Goal: Task Accomplishment & Management: Manage account settings

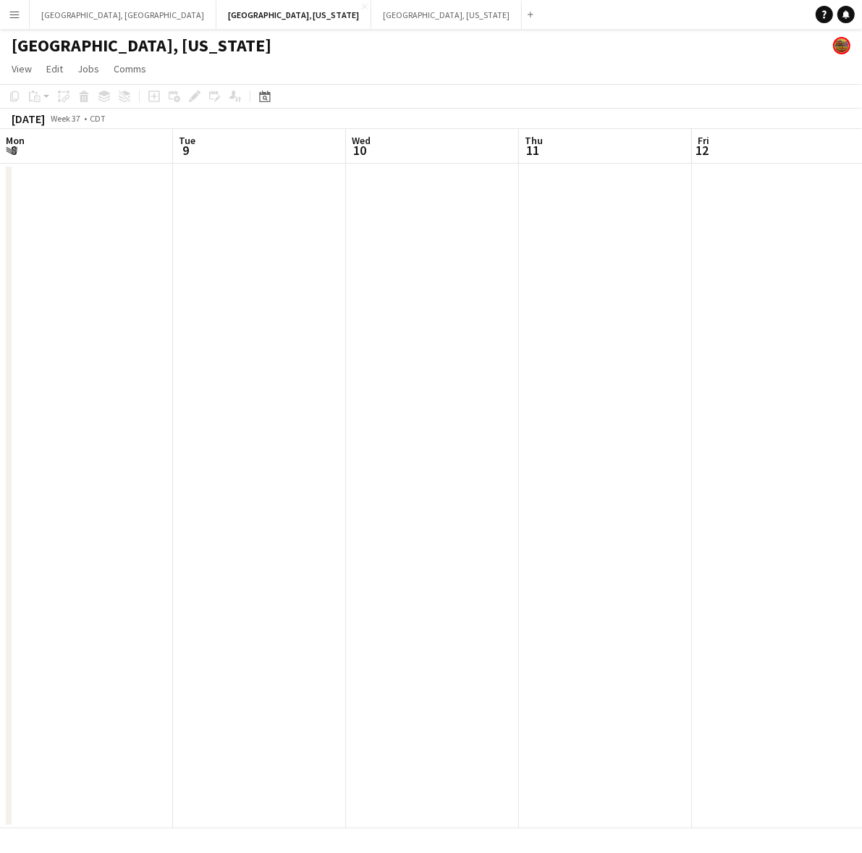
scroll to position [0, 494]
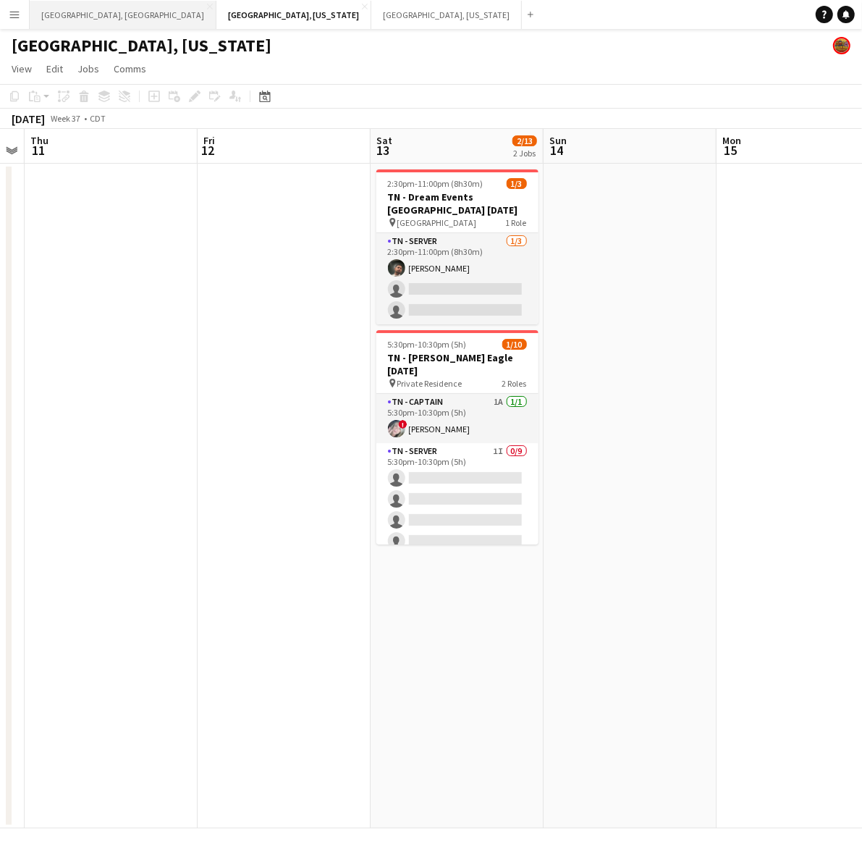
click at [85, 8] on button "[GEOGRAPHIC_DATA], [GEOGRAPHIC_DATA] Close" at bounding box center [123, 15] width 187 height 28
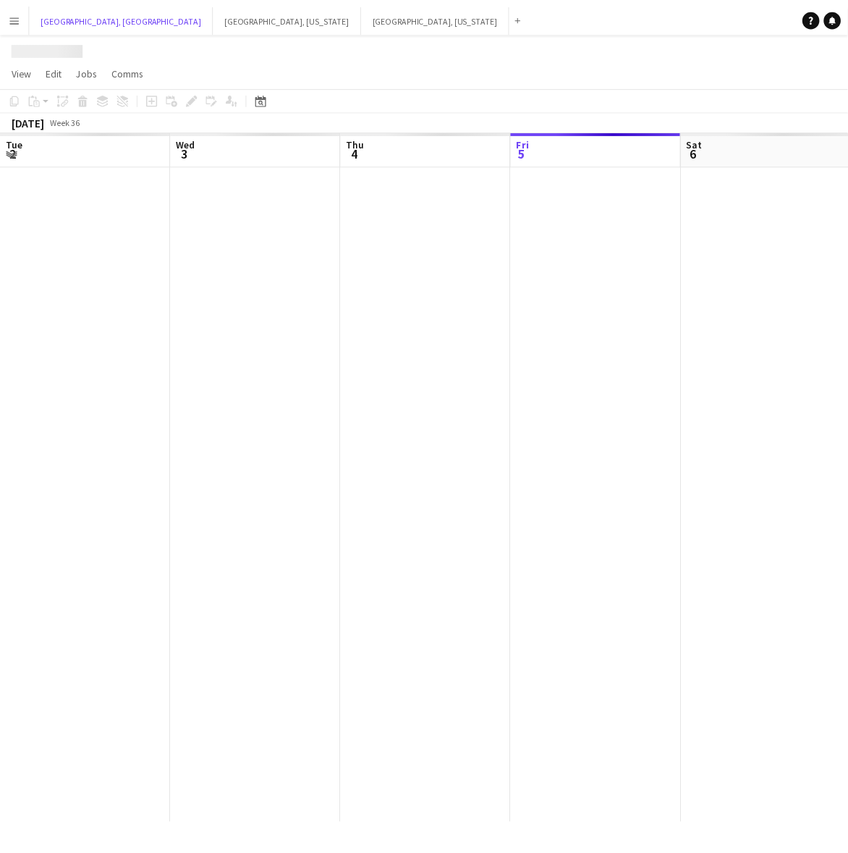
scroll to position [0, 345]
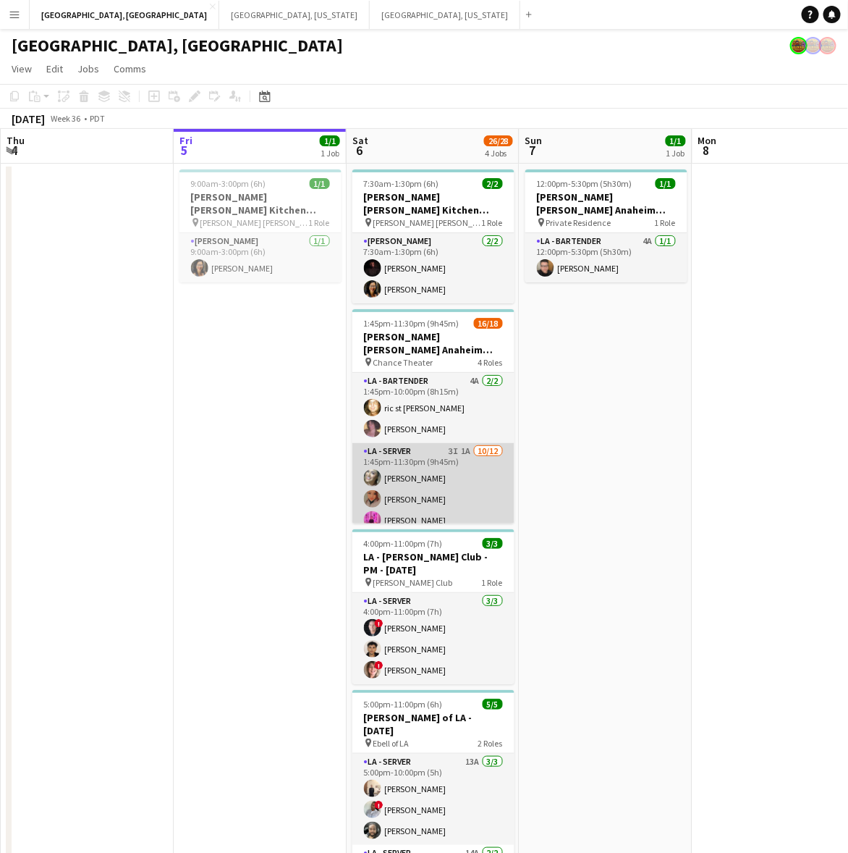
click at [475, 465] on app-card-role "LA - Server 3I 1A [DATE] 1:45pm-11:30pm (9h45m) [PERSON_NAME] [PERSON_NAME] [PE…" at bounding box center [434, 585] width 162 height 284
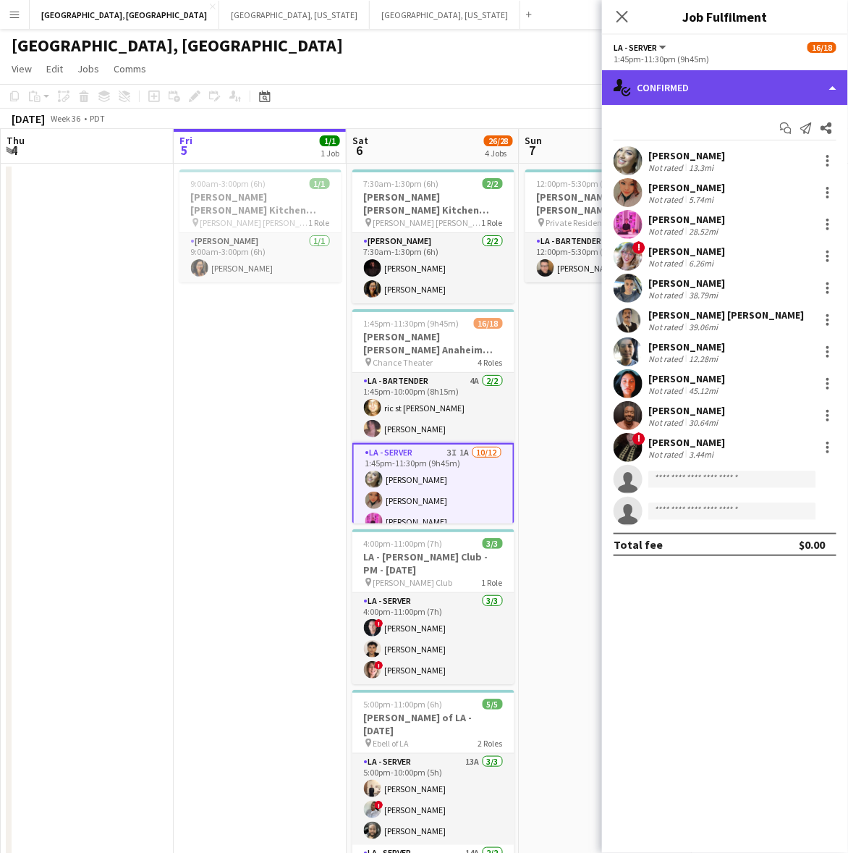
click at [688, 85] on div "single-neutral-actions-check-2 Confirmed" at bounding box center [725, 87] width 246 height 35
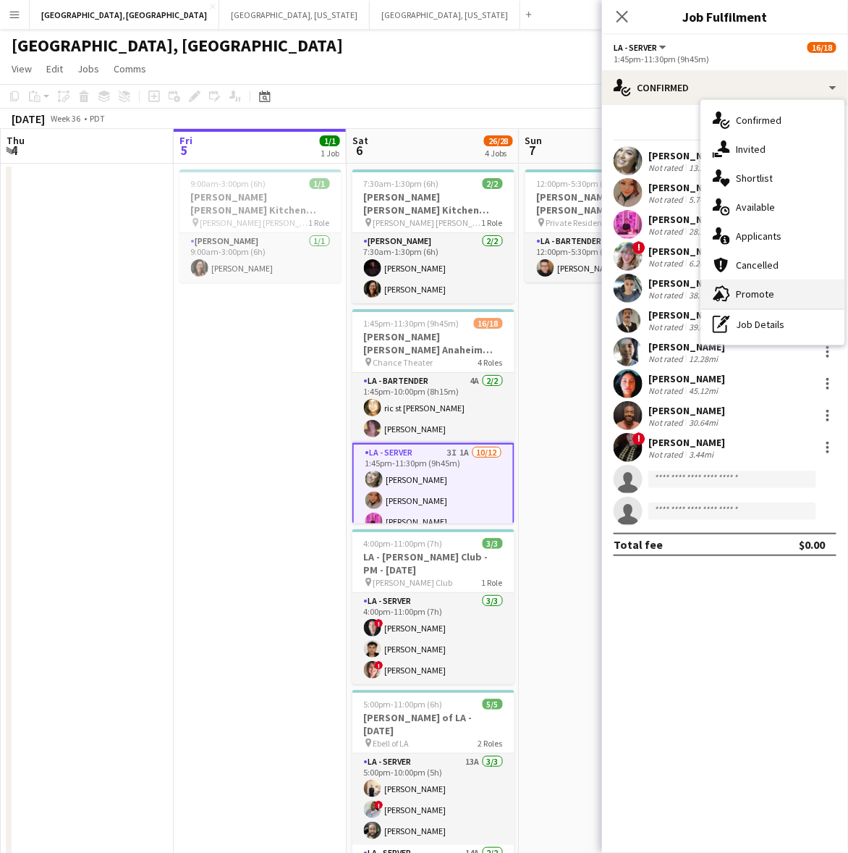
click at [722, 288] on icon "advertising-megaphone" at bounding box center [721, 293] width 17 height 17
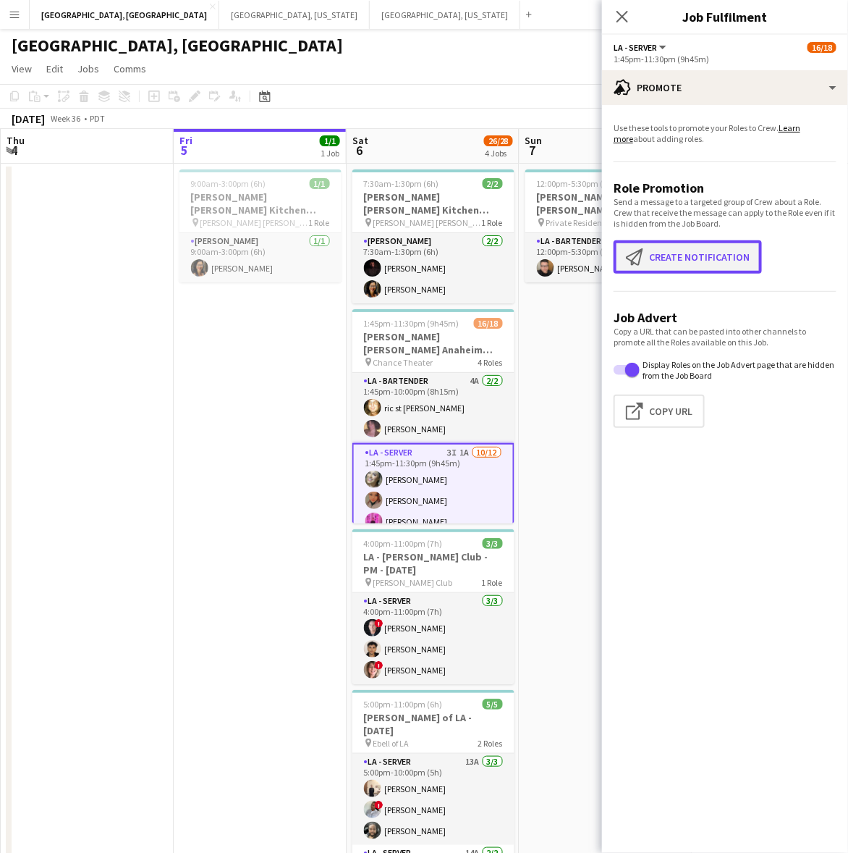
click at [678, 255] on button "Create notification Create notification" at bounding box center [688, 256] width 148 height 33
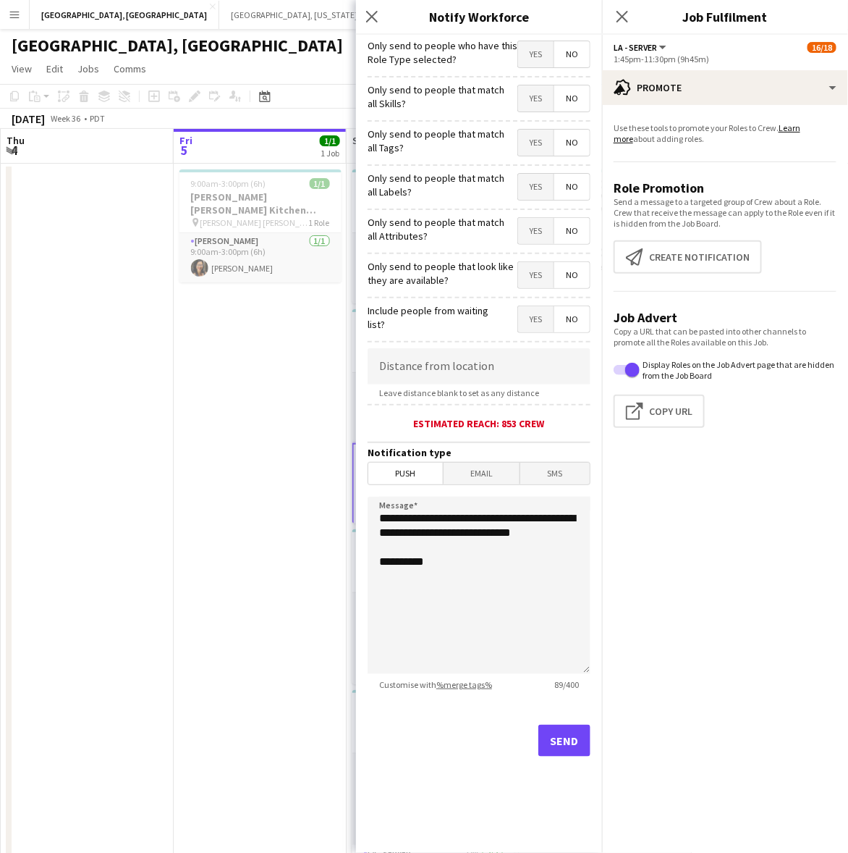
click at [523, 59] on span "Yes" at bounding box center [535, 54] width 35 height 26
click at [561, 724] on div "Send" at bounding box center [479, 746] width 223 height 101
click at [568, 746] on button "Send" at bounding box center [565, 741] width 52 height 32
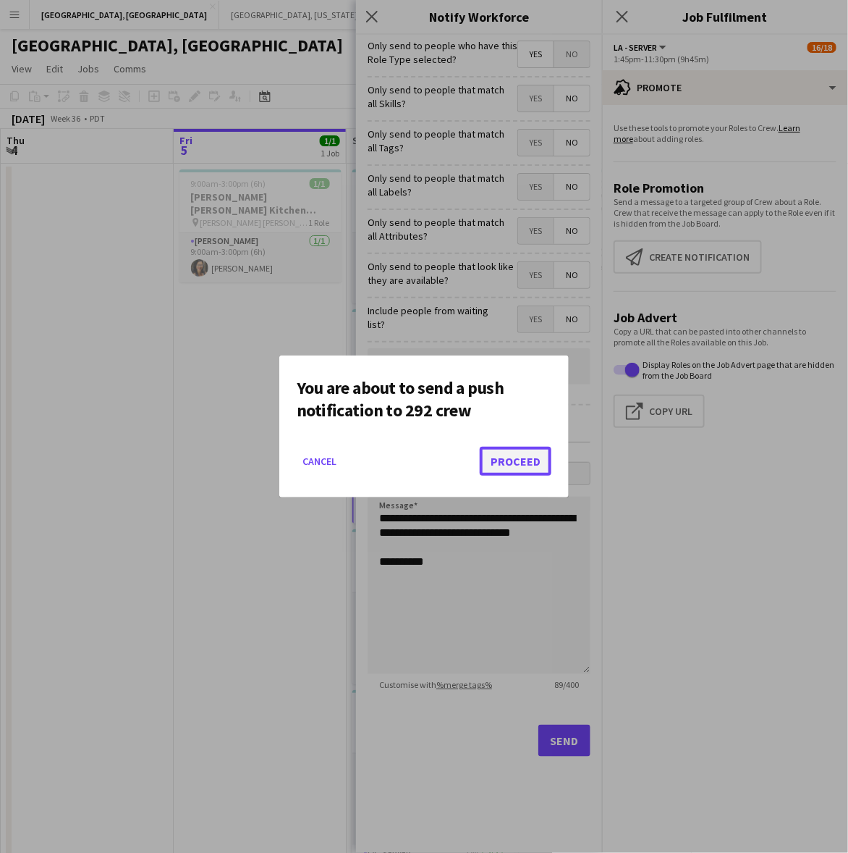
click at [522, 461] on button "Proceed" at bounding box center [516, 461] width 72 height 29
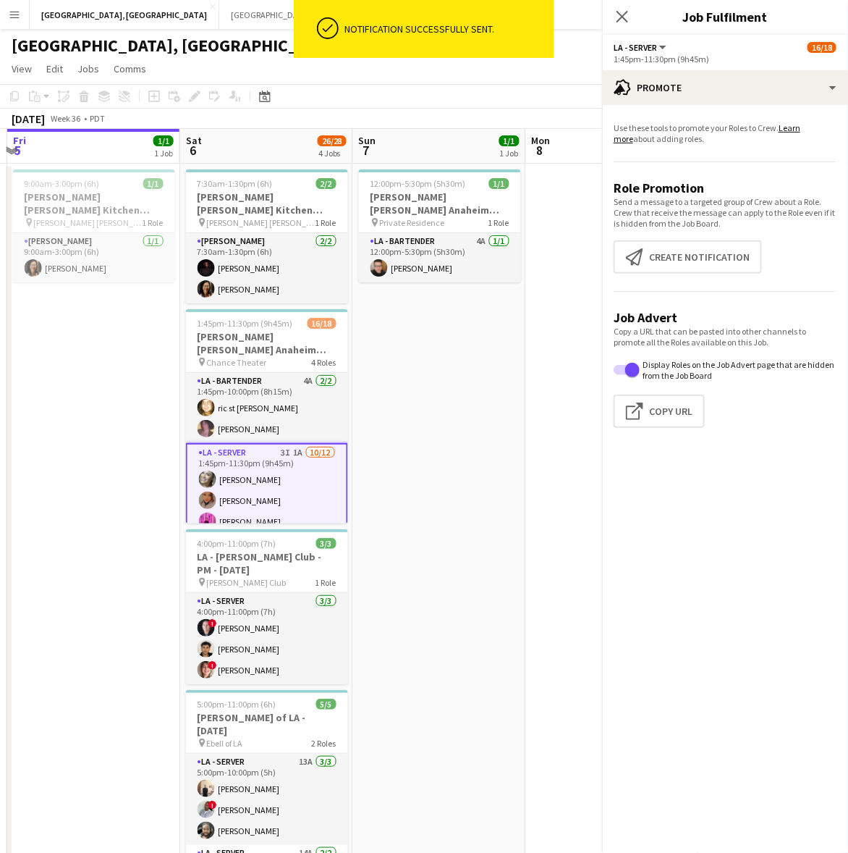
scroll to position [0, 518]
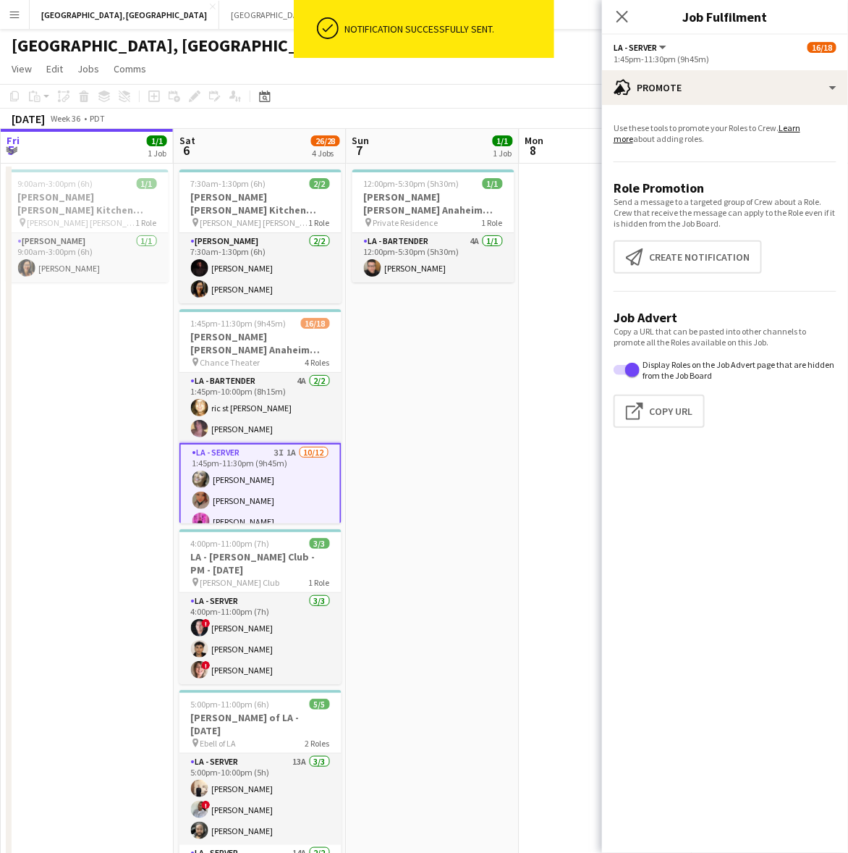
drag, startPoint x: 208, startPoint y: 549, endPoint x: 122, endPoint y: 558, distance: 86.7
click at [122, 558] on app-calendar-viewport "Tue 2 Wed 3 Thu 4 Fri 5 1/1 1 Job Sat 6 26/28 4 Jobs Sun 7 1/1 1 Job Mon 8 Tue …" at bounding box center [424, 532] width 848 height 806
click at [711, 248] on button "Create notification Create notification" at bounding box center [688, 256] width 148 height 33
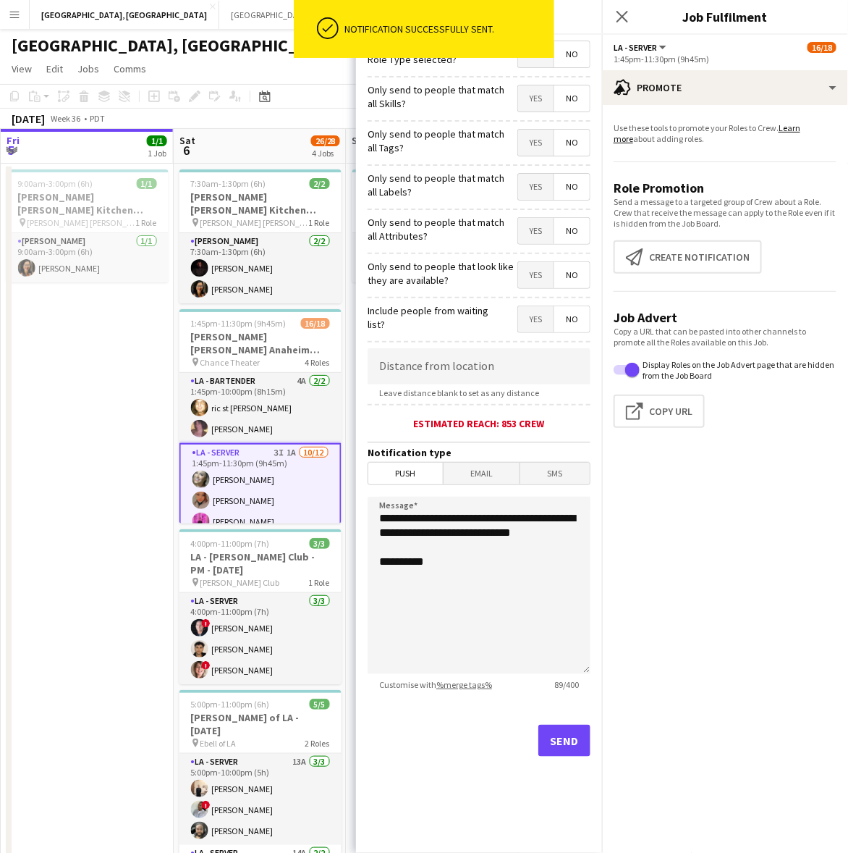
click at [536, 66] on span "Yes" at bounding box center [535, 54] width 35 height 26
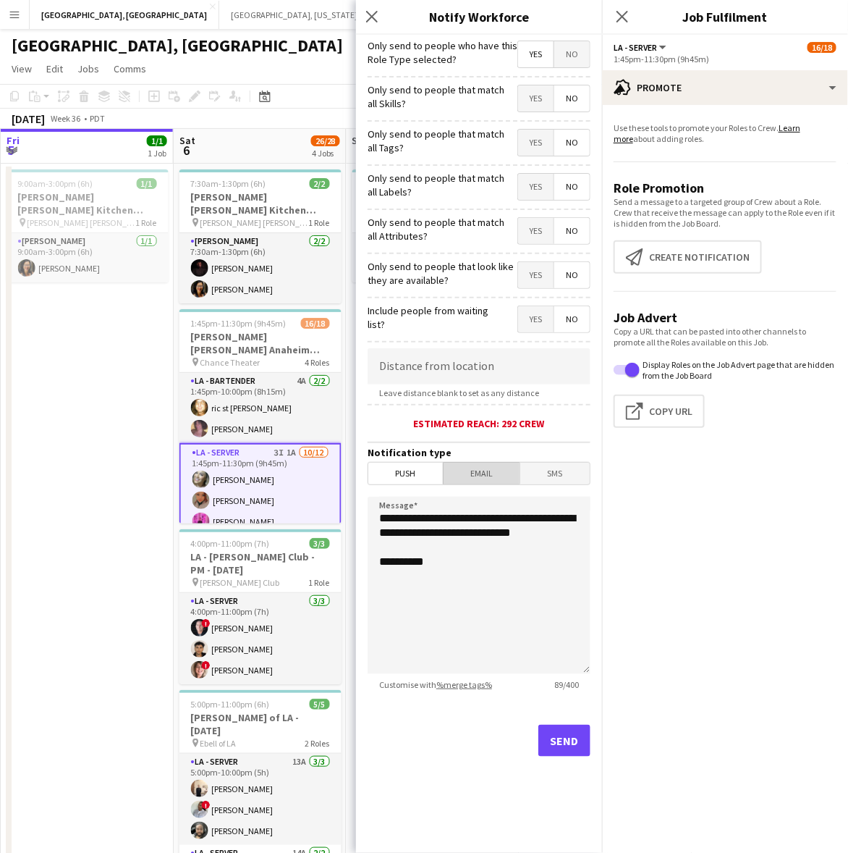
click at [485, 478] on span "Email" at bounding box center [482, 474] width 77 height 22
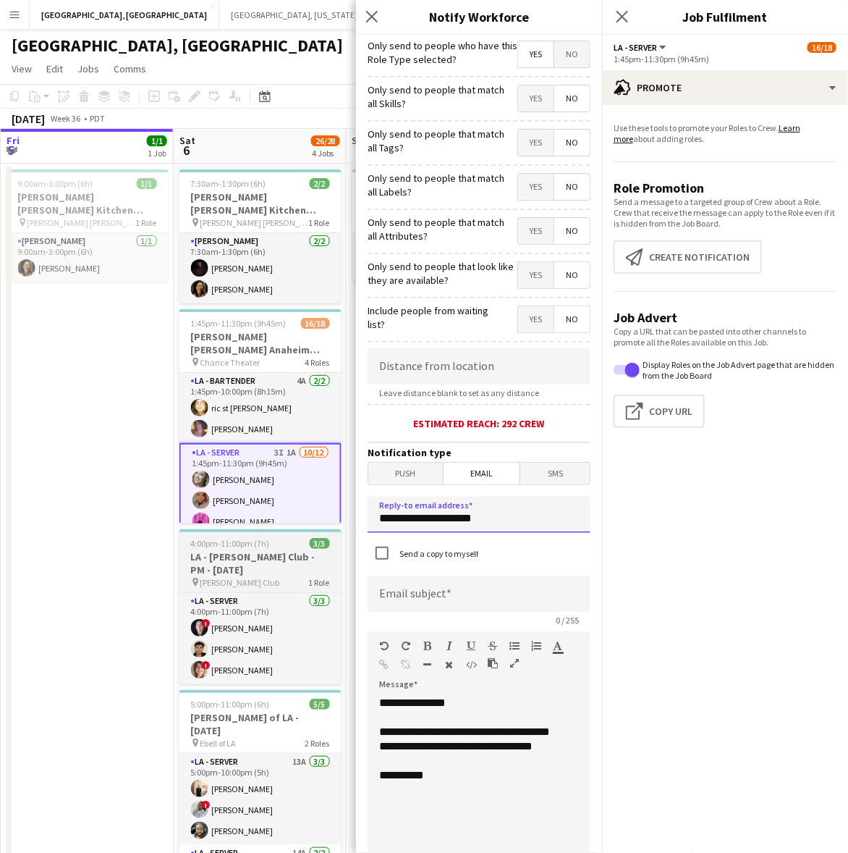
drag, startPoint x: 523, startPoint y: 512, endPoint x: 310, endPoint y: 534, distance: 214.0
click at [310, 534] on body "Menu Boards Boards Boards All jobs Status Workforce Workforce My Workforce Recr…" at bounding box center [424, 467] width 848 height 935
type input "**********"
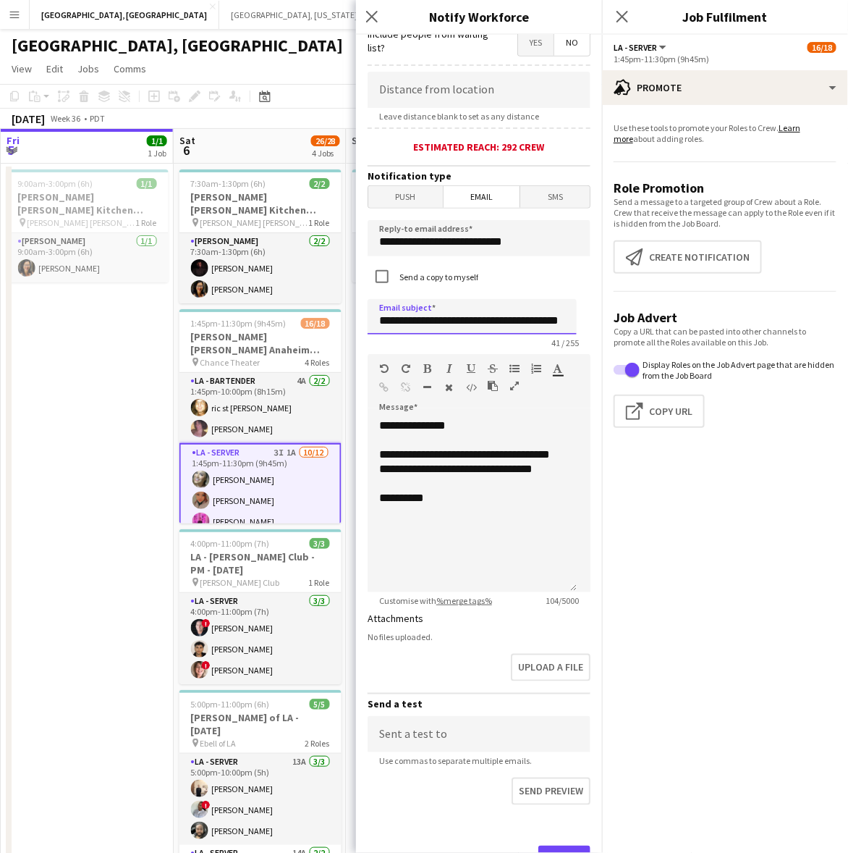
scroll to position [338, 0]
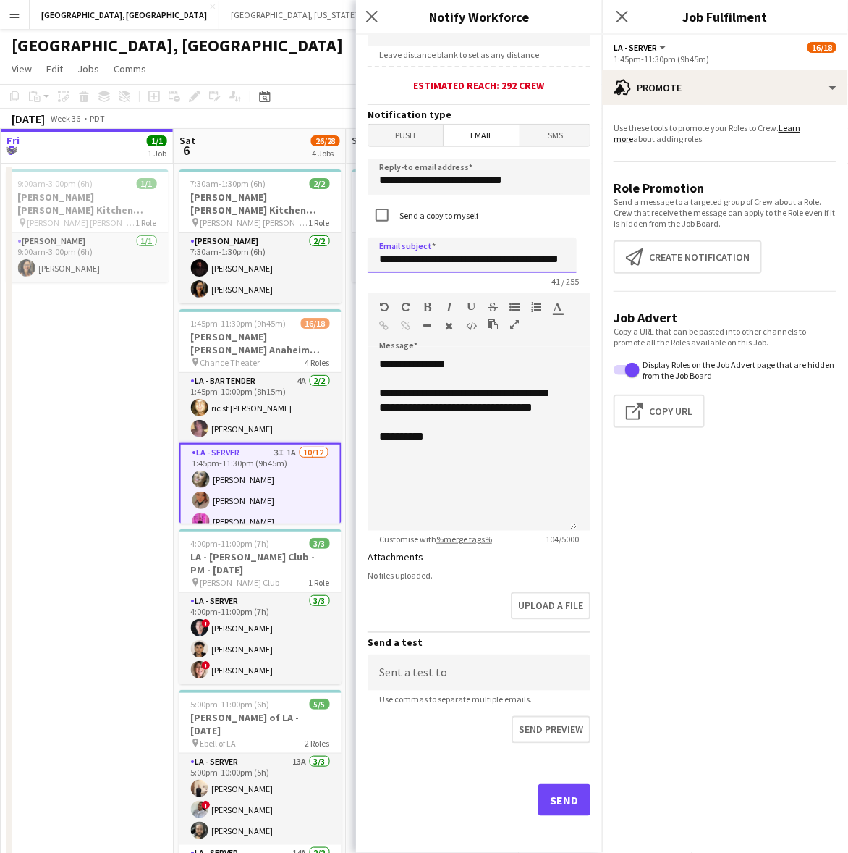
type input "**********"
click at [548, 796] on button "Send" at bounding box center [565, 800] width 52 height 32
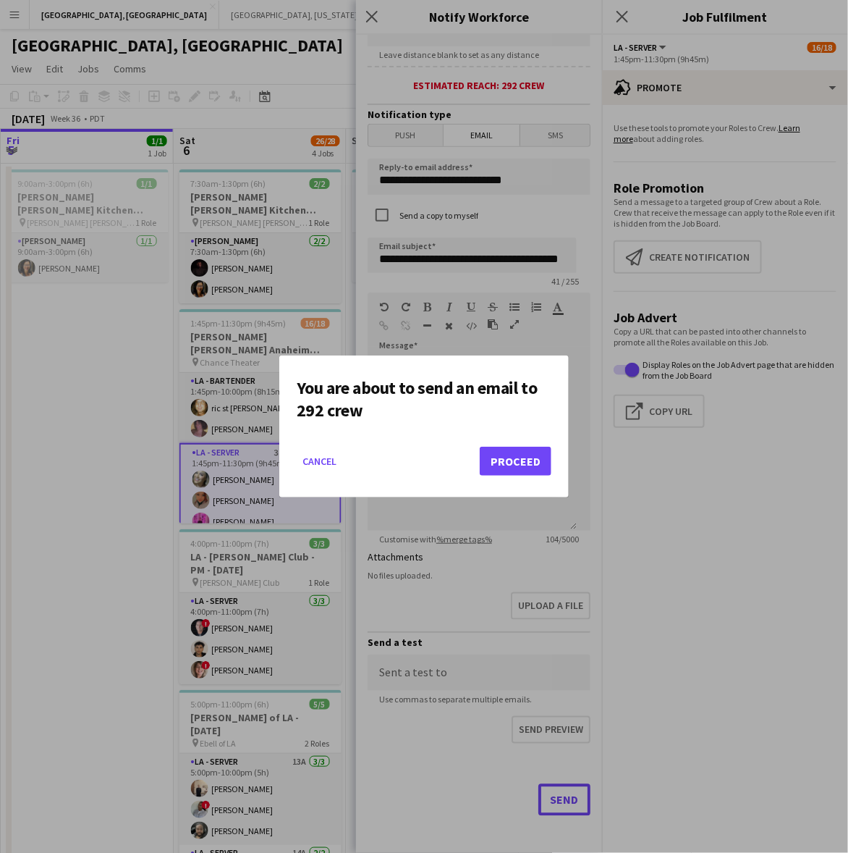
scroll to position [0, 0]
click at [515, 471] on button "Proceed" at bounding box center [516, 461] width 72 height 29
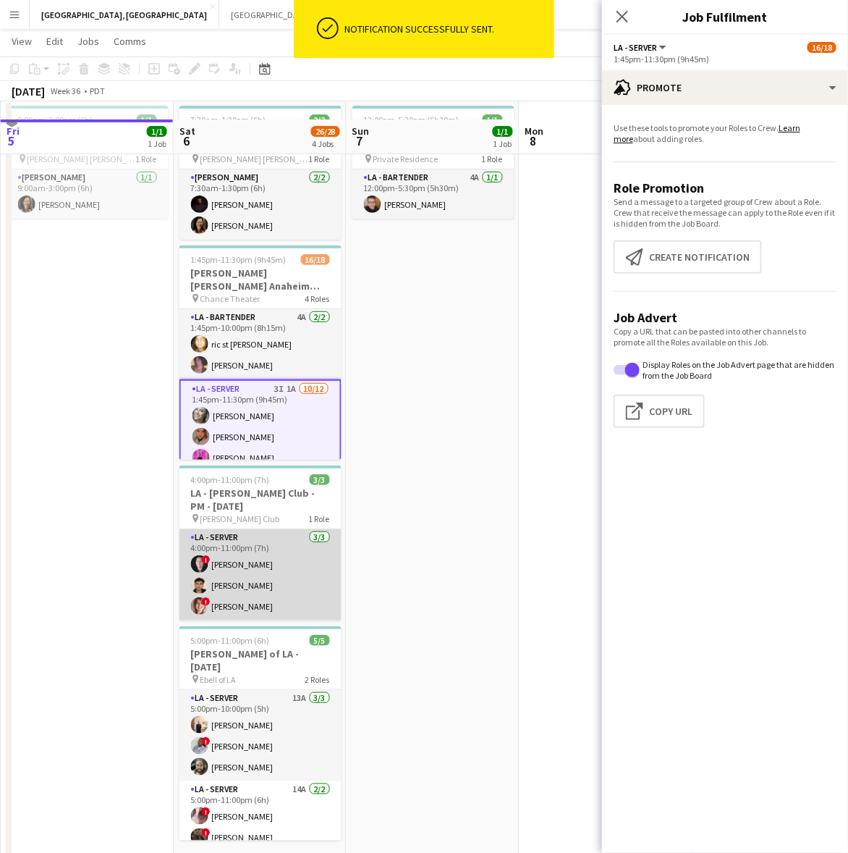
scroll to position [80, 0]
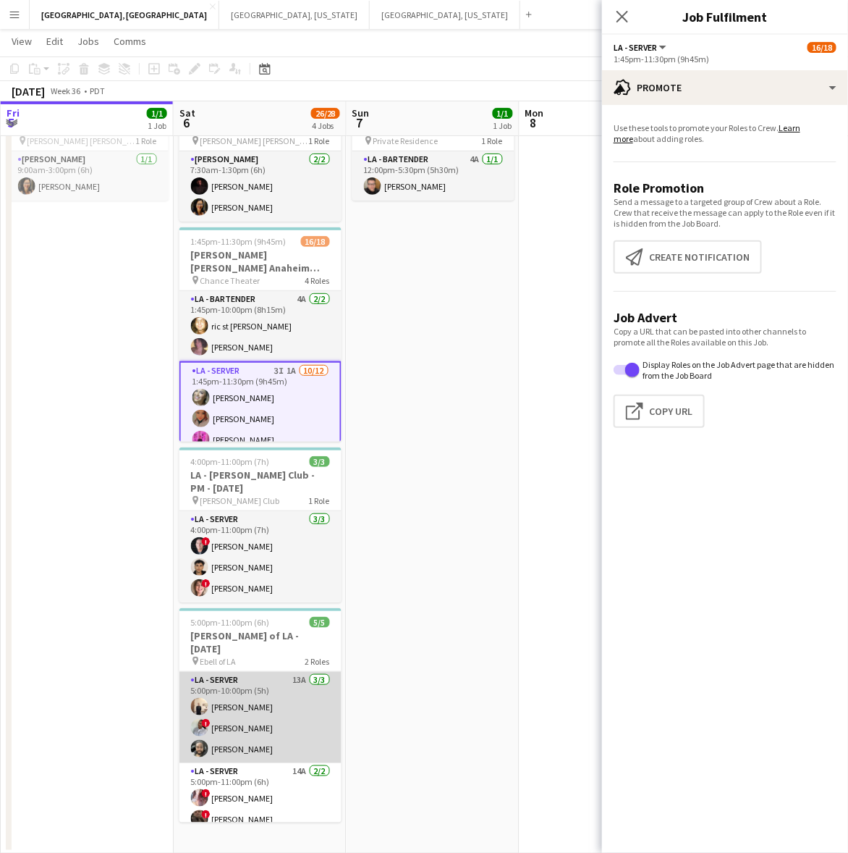
click at [262, 702] on app-card-role "LA - Server 13A [DATE] 5:00pm-10:00pm (5h) [PERSON_NAME] ! [PERSON_NAME] [PERSO…" at bounding box center [261, 717] width 162 height 91
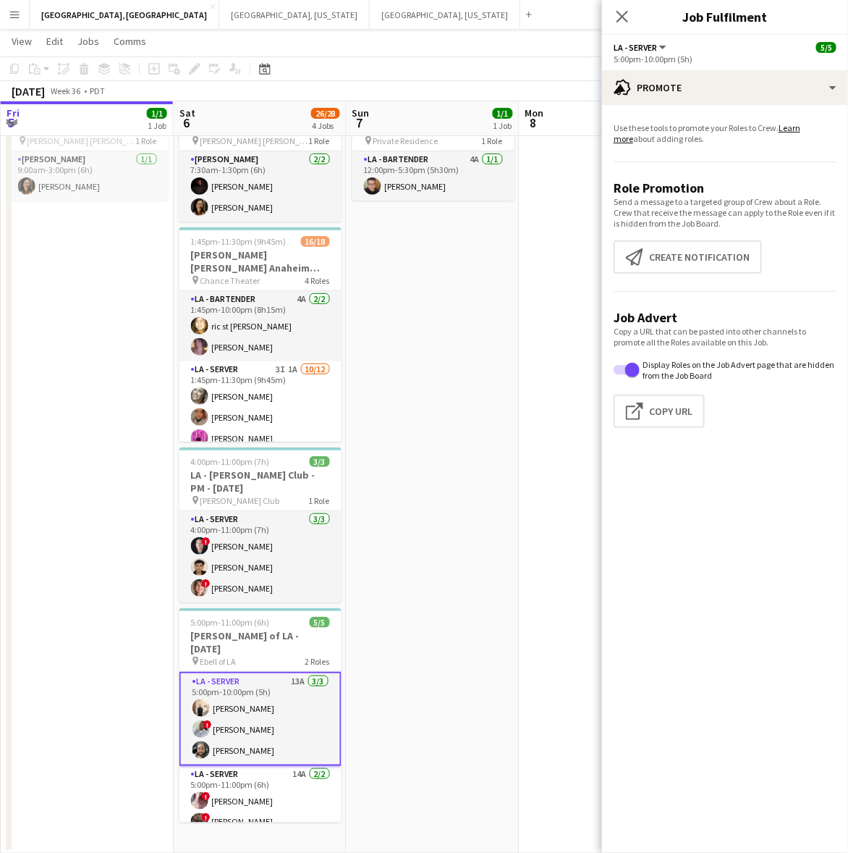
click at [620, 6] on div "Close pop-in" at bounding box center [622, 16] width 41 height 33
click at [620, 29] on div "Close pop-in" at bounding box center [622, 16] width 41 height 33
drag, startPoint x: 620, startPoint y: 20, endPoint x: 612, endPoint y: 45, distance: 25.7
click at [620, 20] on icon at bounding box center [623, 17] width 12 height 12
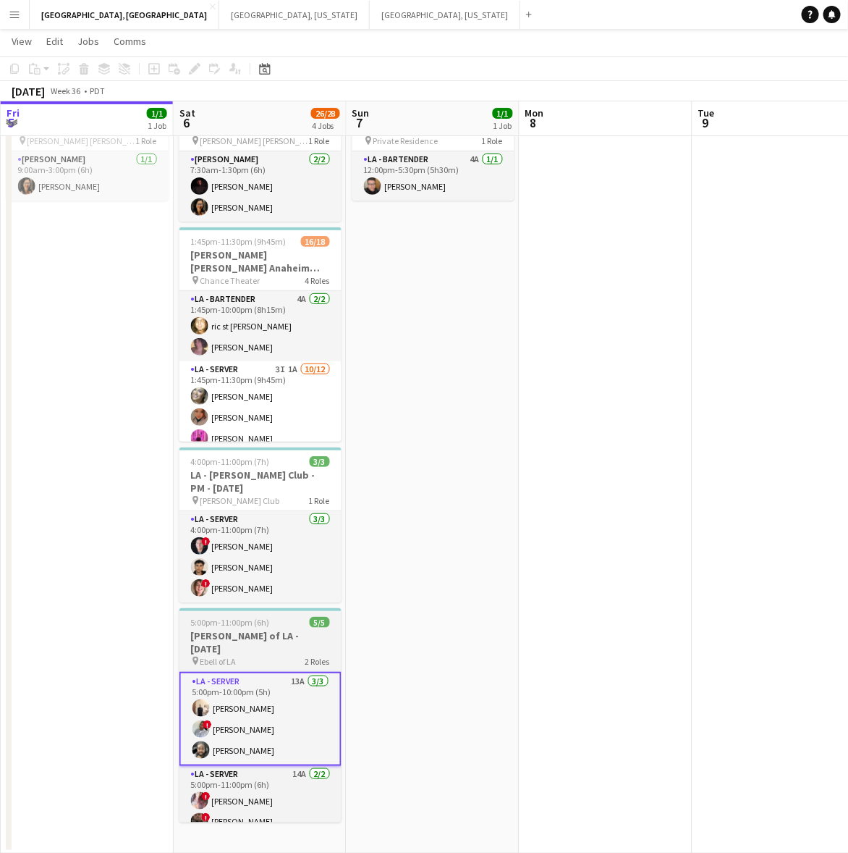
click at [258, 682] on app-card-role "LA - Server 13A [DATE] 5:00pm-10:00pm (5h) [PERSON_NAME] ! [PERSON_NAME] [PERSO…" at bounding box center [261, 719] width 162 height 94
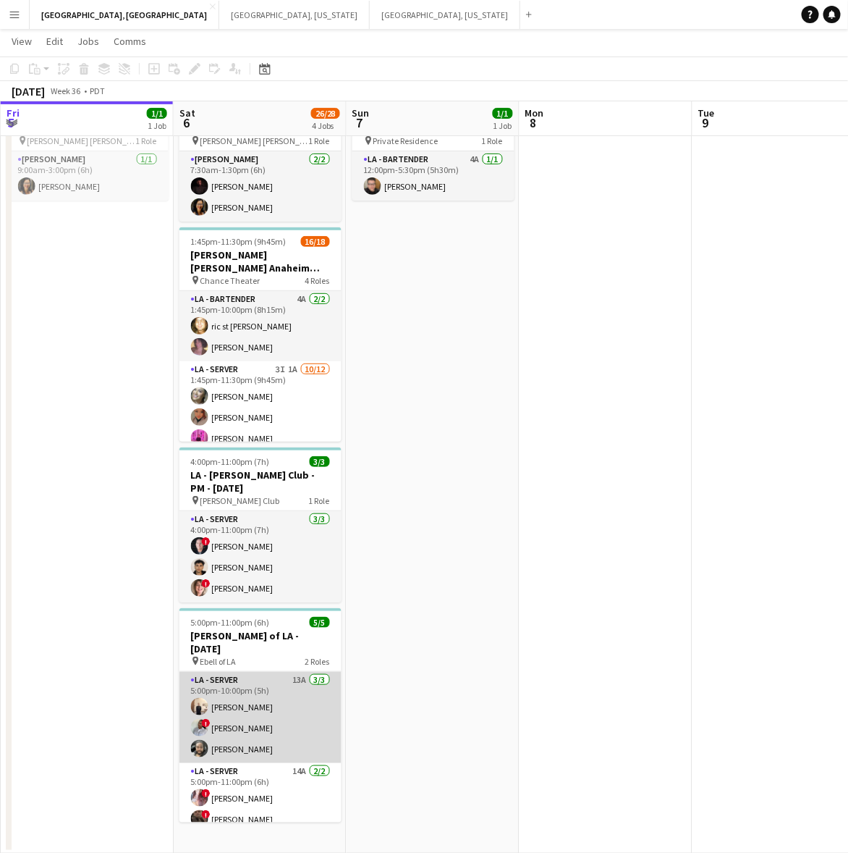
click at [316, 672] on app-card-role "LA - Server 13A [DATE] 5:00pm-10:00pm (5h) [PERSON_NAME] ! [PERSON_NAME] [PERSO…" at bounding box center [261, 717] width 162 height 91
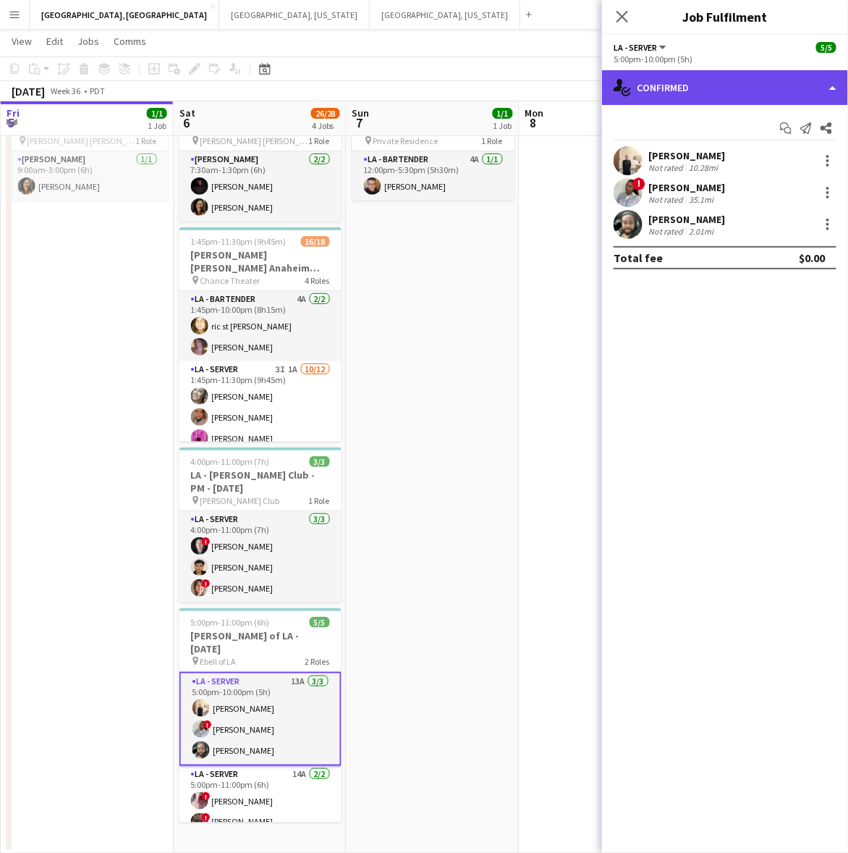
click at [670, 71] on div "single-neutral-actions-check-2 Confirmed" at bounding box center [725, 87] width 246 height 35
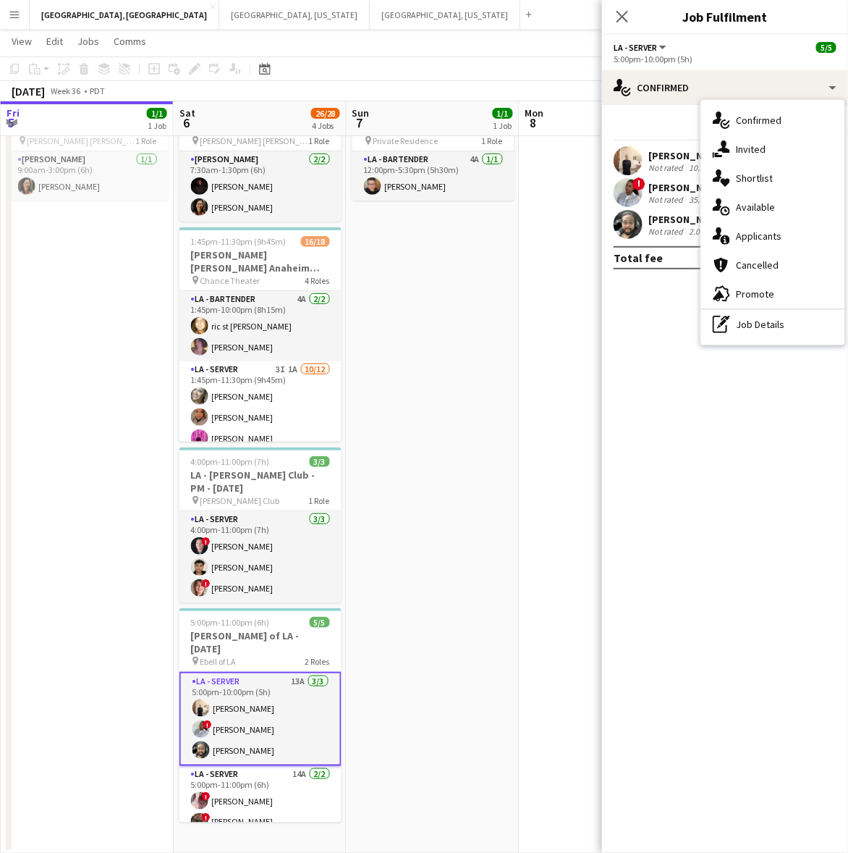
click at [764, 222] on div "single-neutral-actions-information Applicants" at bounding box center [772, 236] width 143 height 29
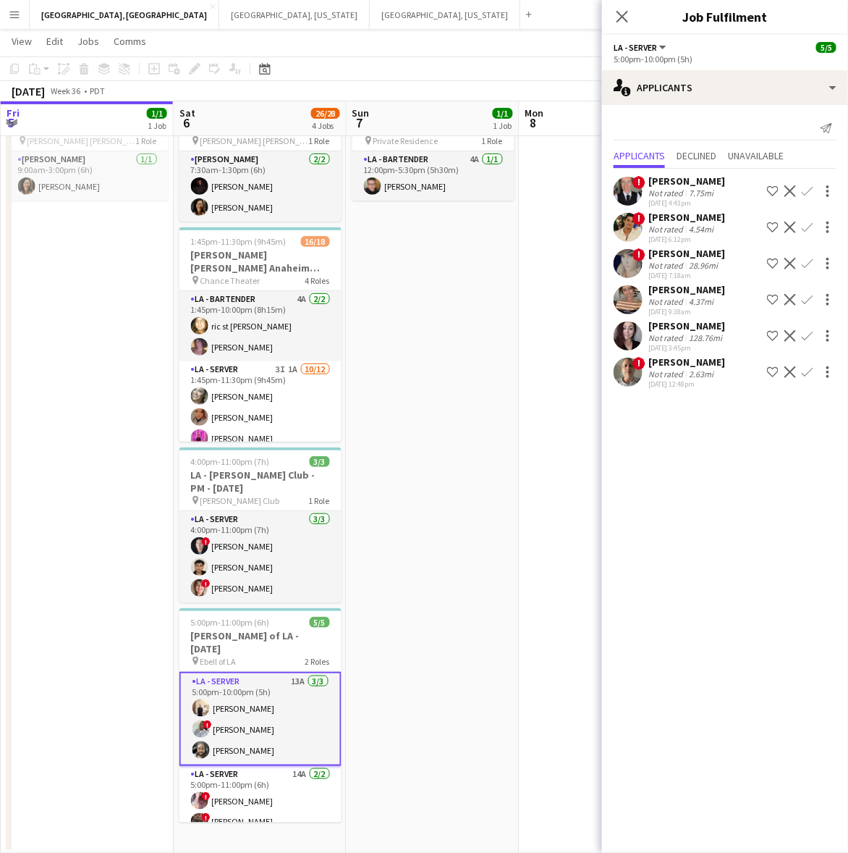
click at [12, 13] on app-icon "Menu" at bounding box center [15, 15] width 12 height 12
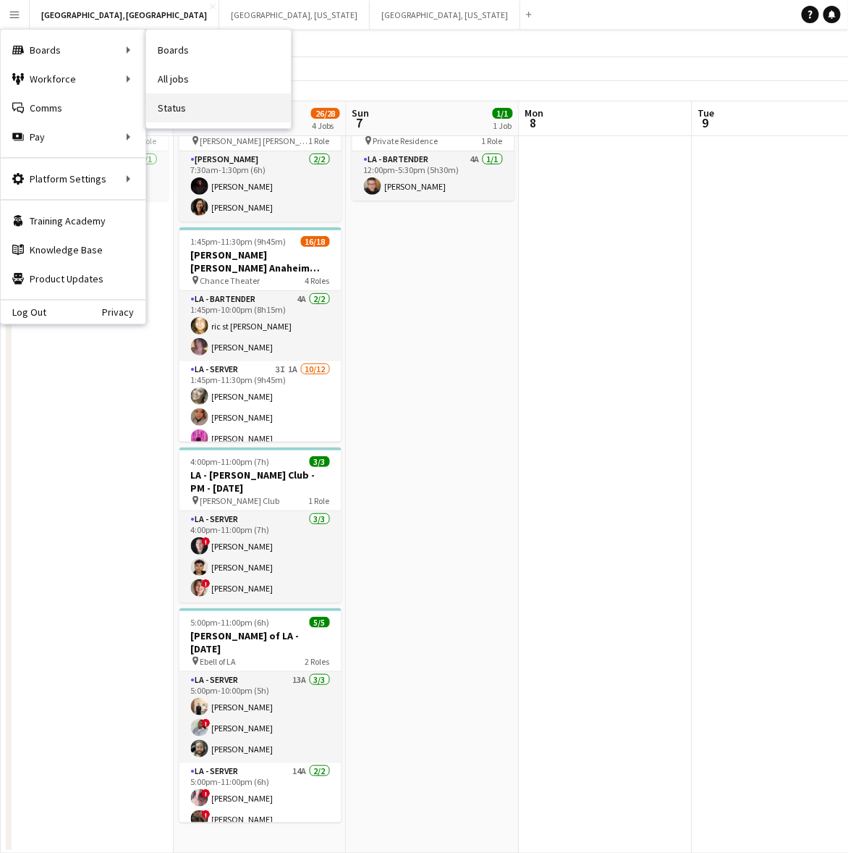
click at [174, 104] on link "Status" at bounding box center [218, 107] width 145 height 29
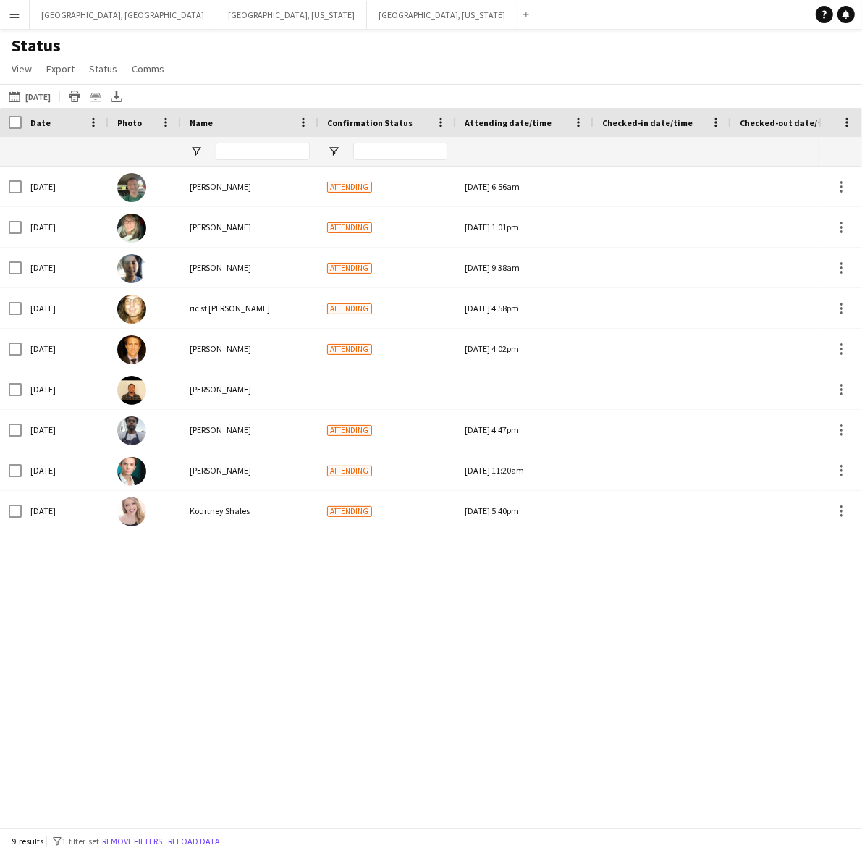
click at [19, 14] on app-icon "Menu" at bounding box center [15, 15] width 12 height 12
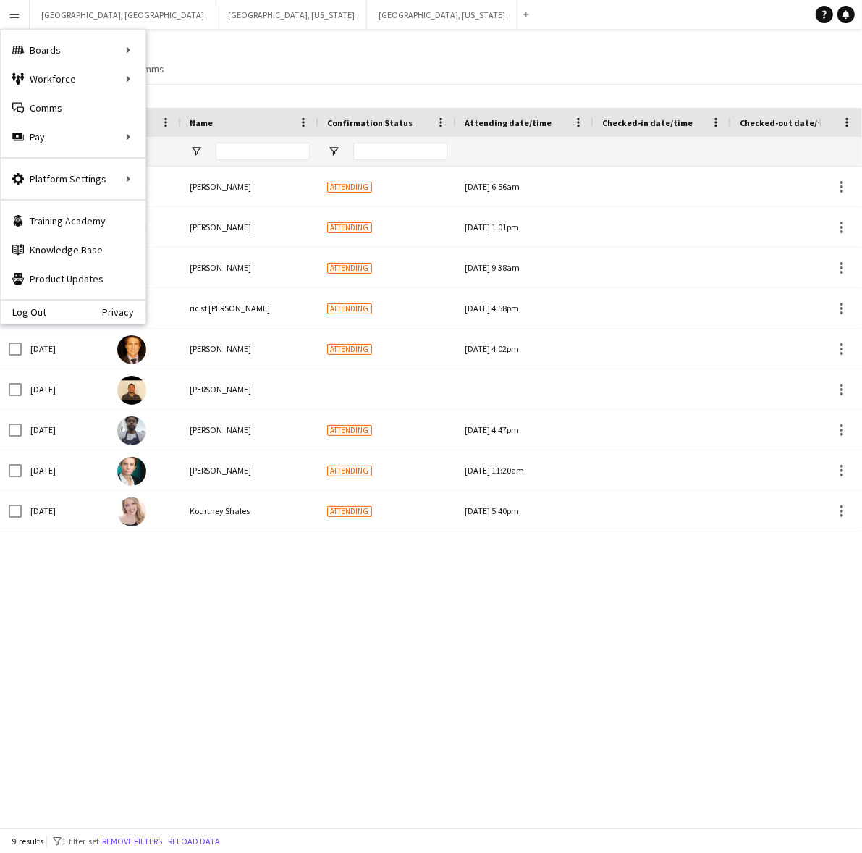
drag, startPoint x: 425, startPoint y: 65, endPoint x: 373, endPoint y: 73, distance: 52.7
click at [424, 65] on div "Status View Views Default view New view Update view Delete view Edit name Custo…" at bounding box center [431, 59] width 862 height 49
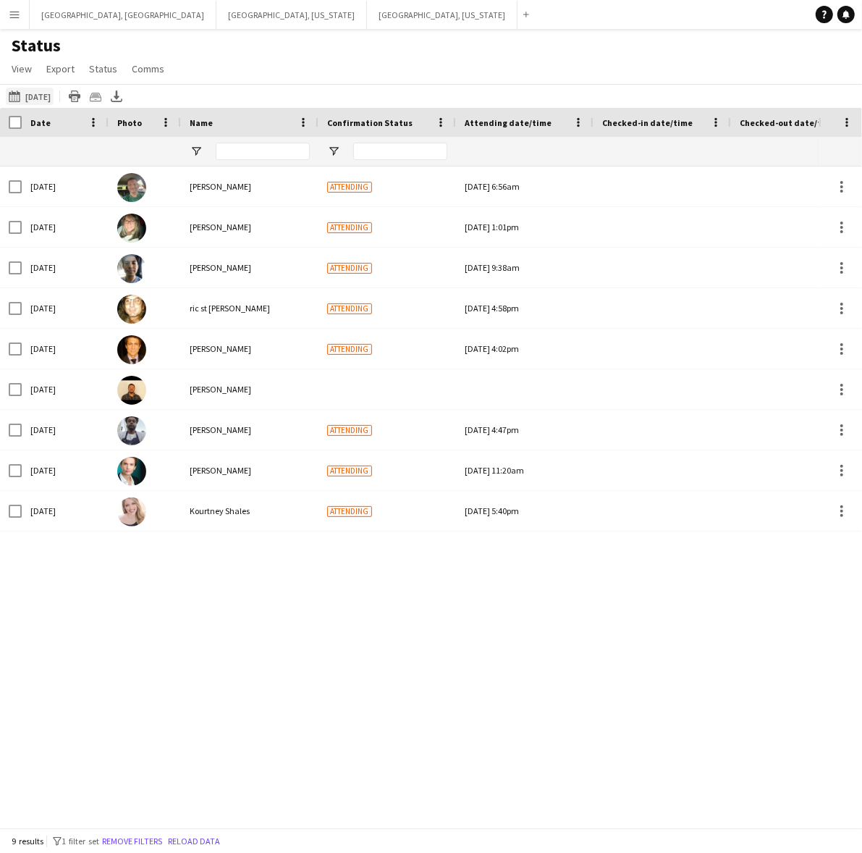
click at [31, 89] on button "[DATE] to [DATE] [DATE]" at bounding box center [30, 96] width 48 height 17
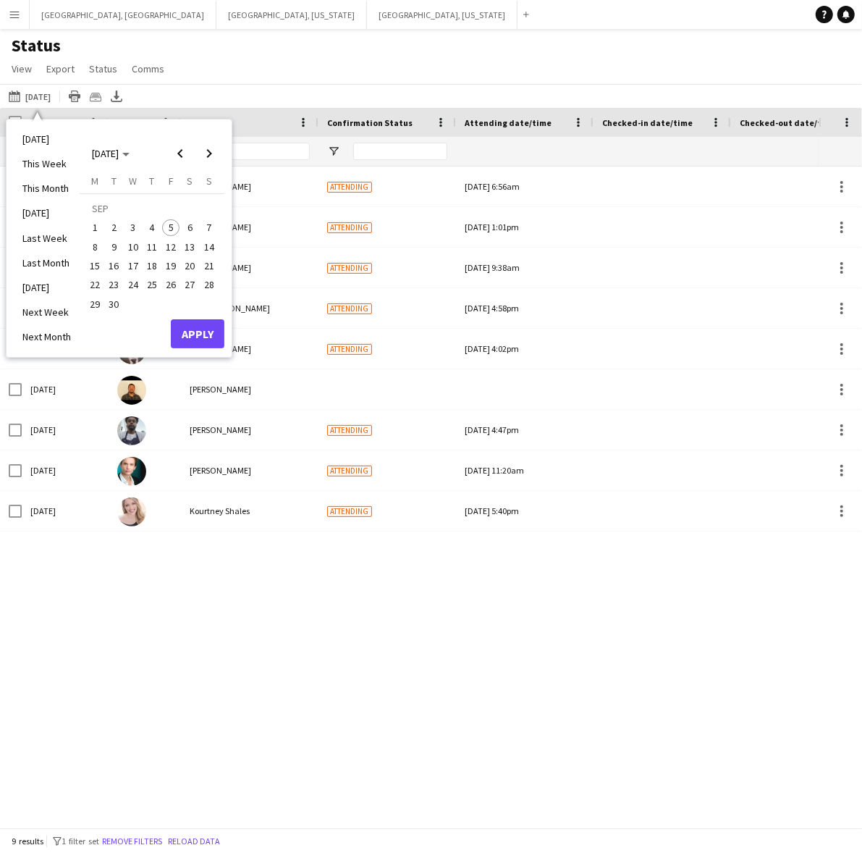
click at [187, 228] on span "6" at bounding box center [190, 227] width 17 height 17
click at [203, 329] on button "Apply" at bounding box center [198, 333] width 54 height 29
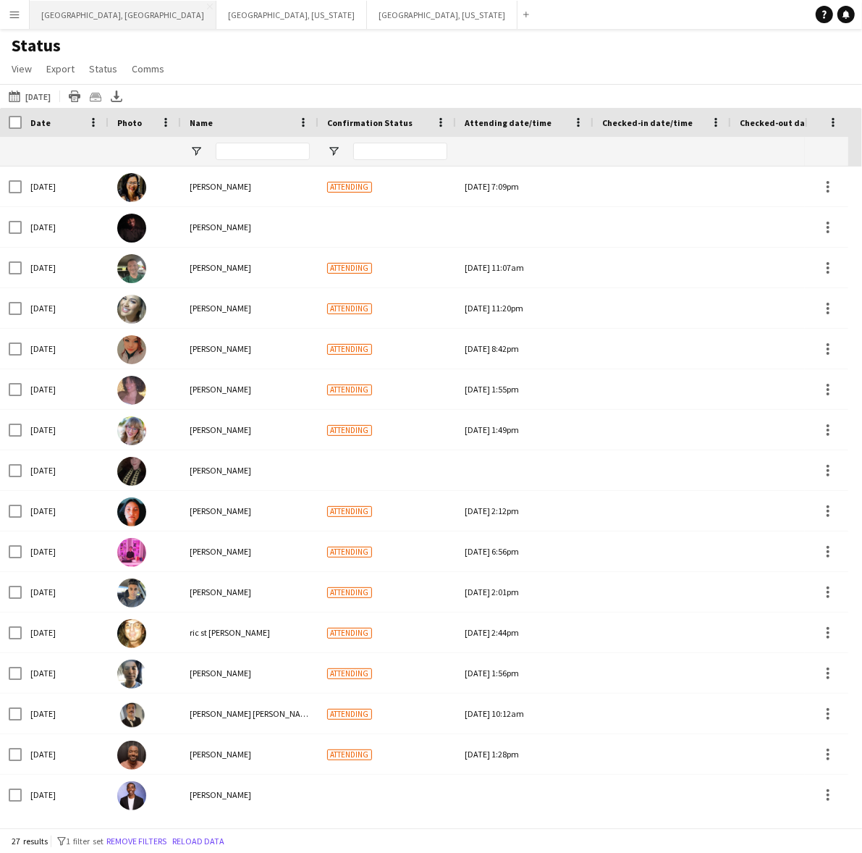
click at [59, 12] on button "[GEOGRAPHIC_DATA], [GEOGRAPHIC_DATA] Close" at bounding box center [123, 15] width 187 height 28
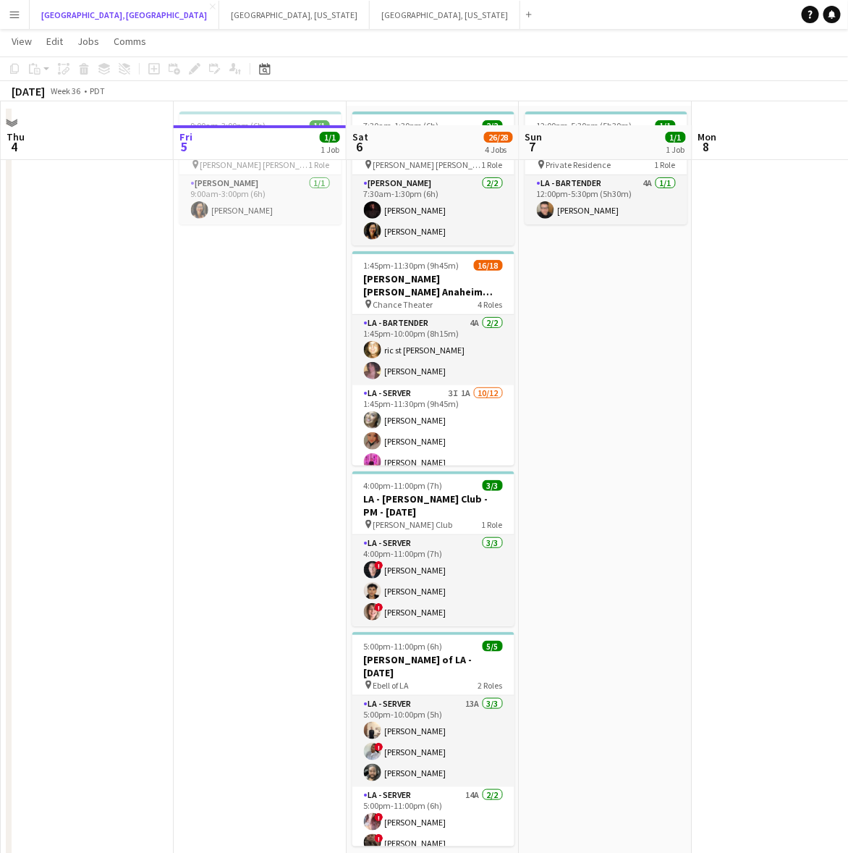
scroll to position [80, 0]
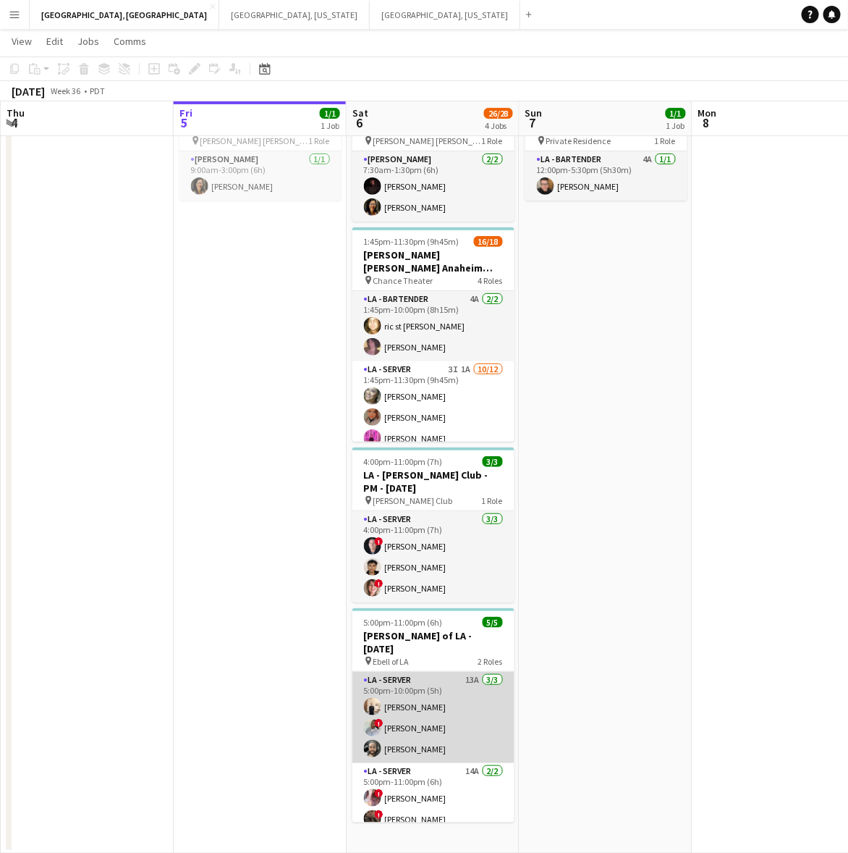
click at [414, 691] on app-card-role "LA - Server 13A [DATE] 5:00pm-10:00pm (5h) [PERSON_NAME] ! [PERSON_NAME] [PERSO…" at bounding box center [434, 717] width 162 height 91
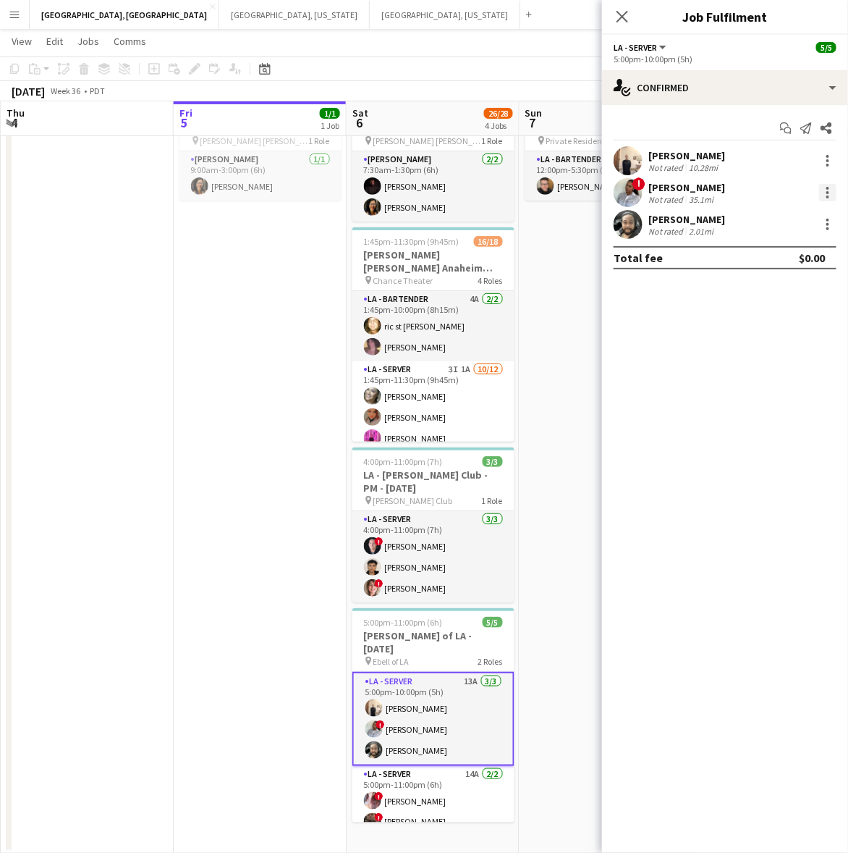
click at [827, 191] on div at bounding box center [828, 192] width 3 height 3
click at [804, 253] on span "Switch crew" at bounding box center [781, 254] width 90 height 13
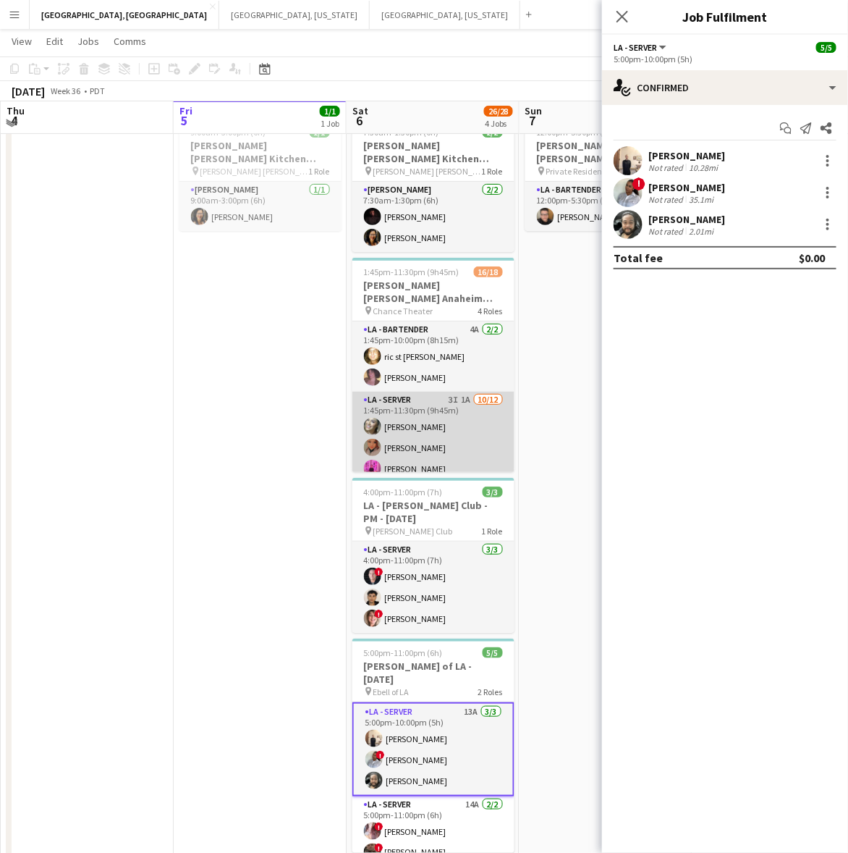
click at [424, 410] on app-card-role "LA - Server 3I 1A [DATE] 1:45pm-11:30pm (9h45m) [PERSON_NAME] [PERSON_NAME] [PE…" at bounding box center [434, 534] width 162 height 284
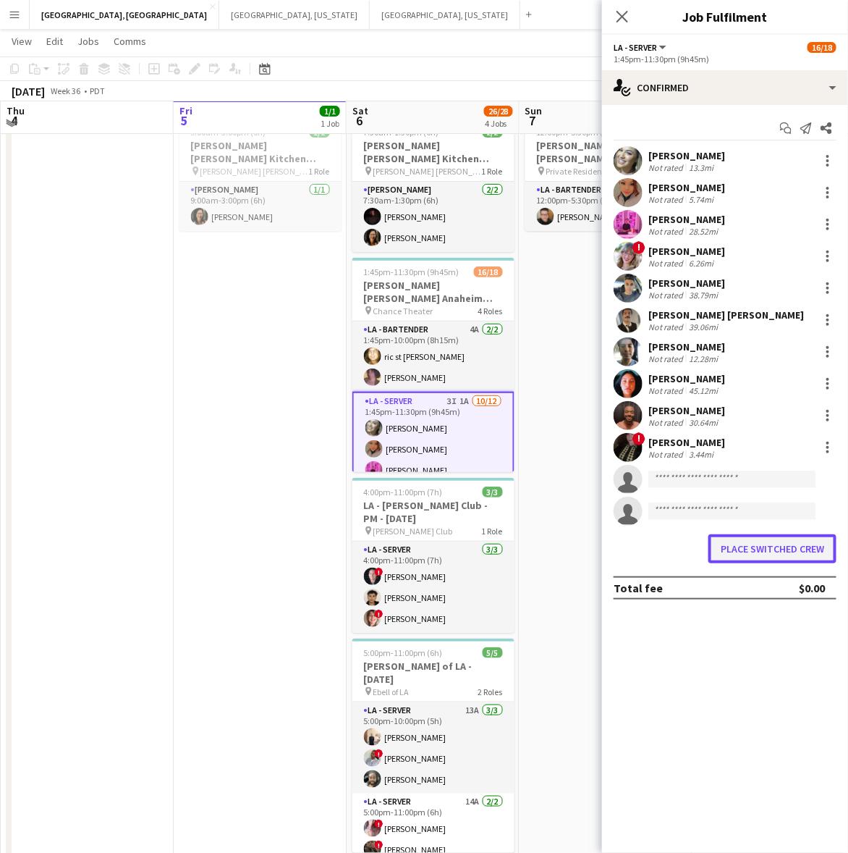
click at [744, 549] on button "Place switched crew" at bounding box center [773, 548] width 128 height 29
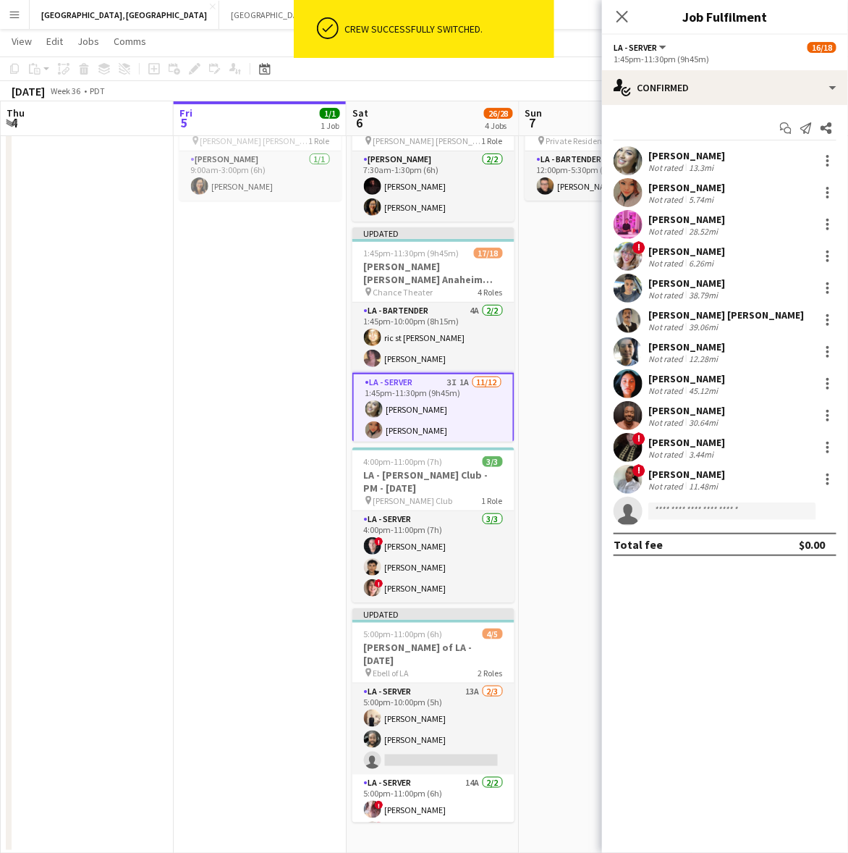
click at [521, 51] on div "Crew successfully switched." at bounding box center [447, 29] width 216 height 58
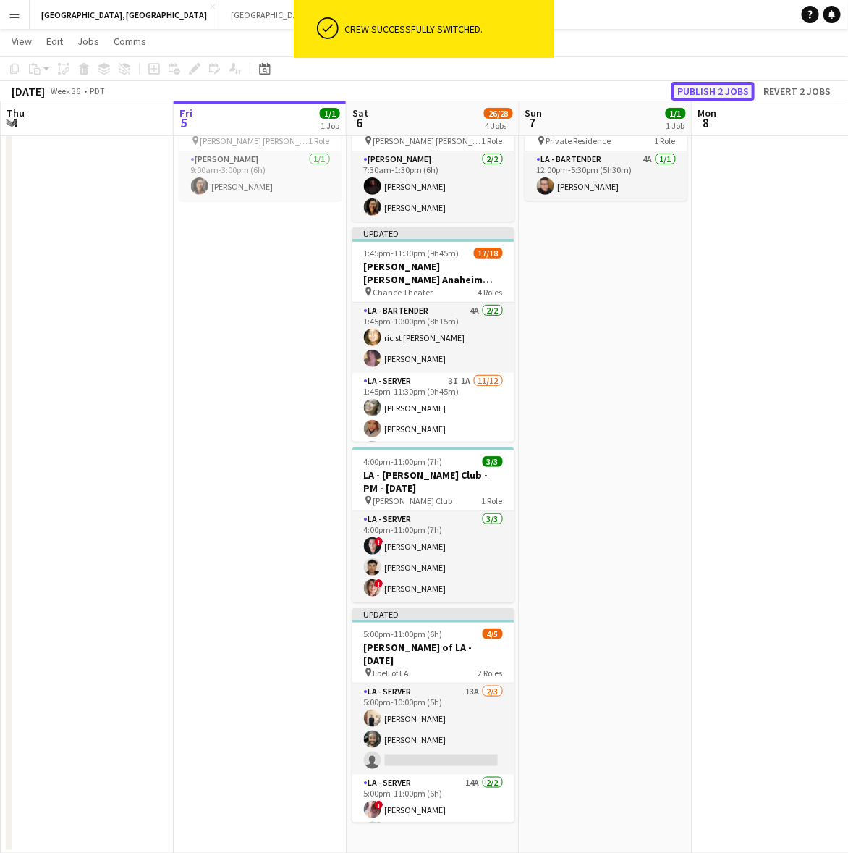
click at [700, 88] on button "Publish 2 jobs" at bounding box center [713, 91] width 83 height 19
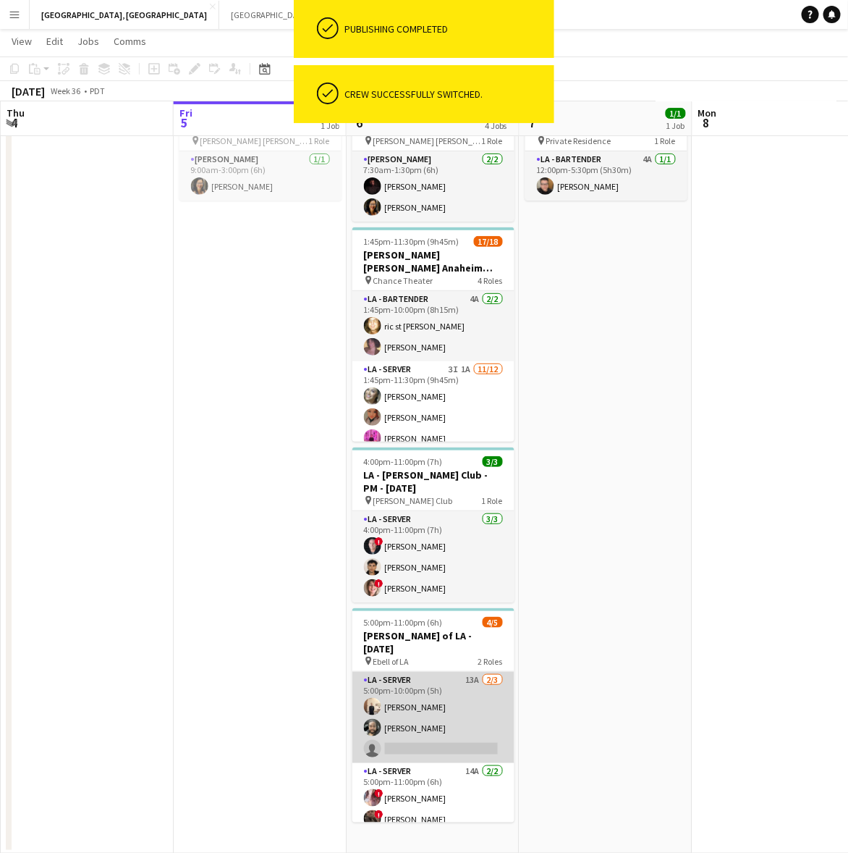
click at [418, 690] on app-card-role "LA - Server 13A [DATE] 5:00pm-10:00pm (5h) [PERSON_NAME] [PERSON_NAME] single-n…" at bounding box center [434, 717] width 162 height 91
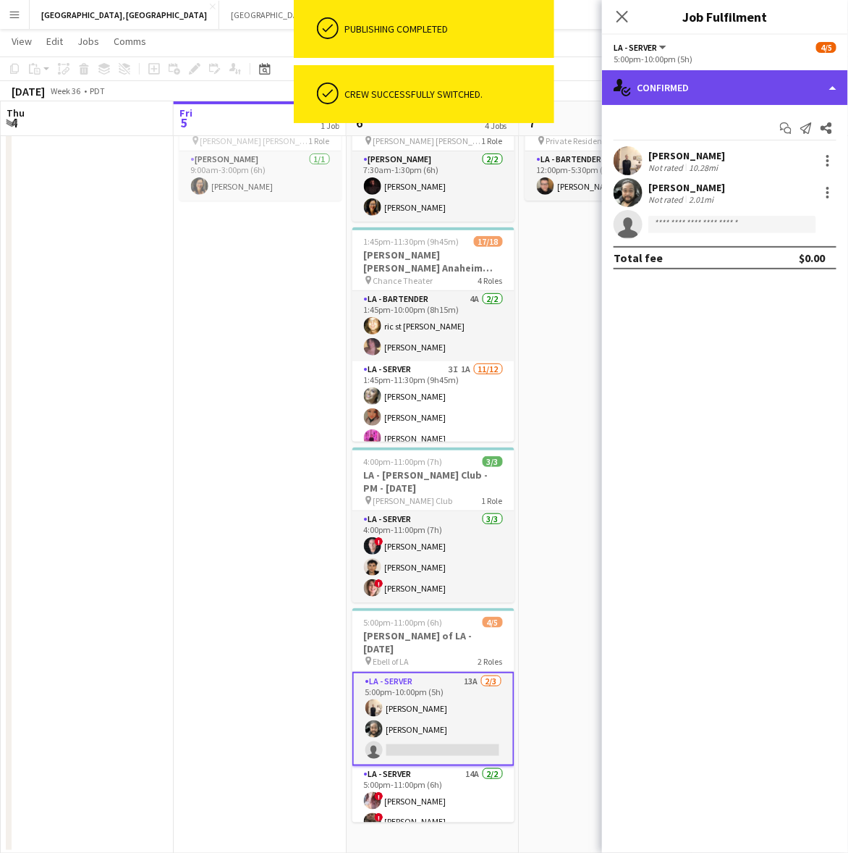
click at [663, 99] on div "single-neutral-actions-check-2 Confirmed" at bounding box center [725, 87] width 246 height 35
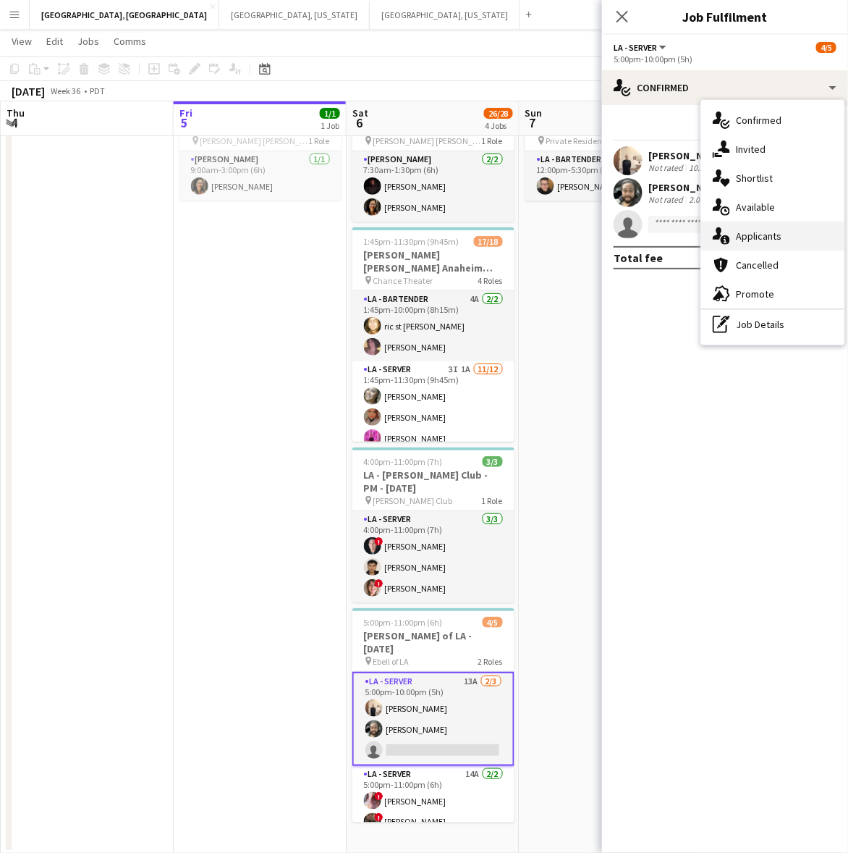
click at [741, 236] on span "Applicants" at bounding box center [759, 235] width 46 height 13
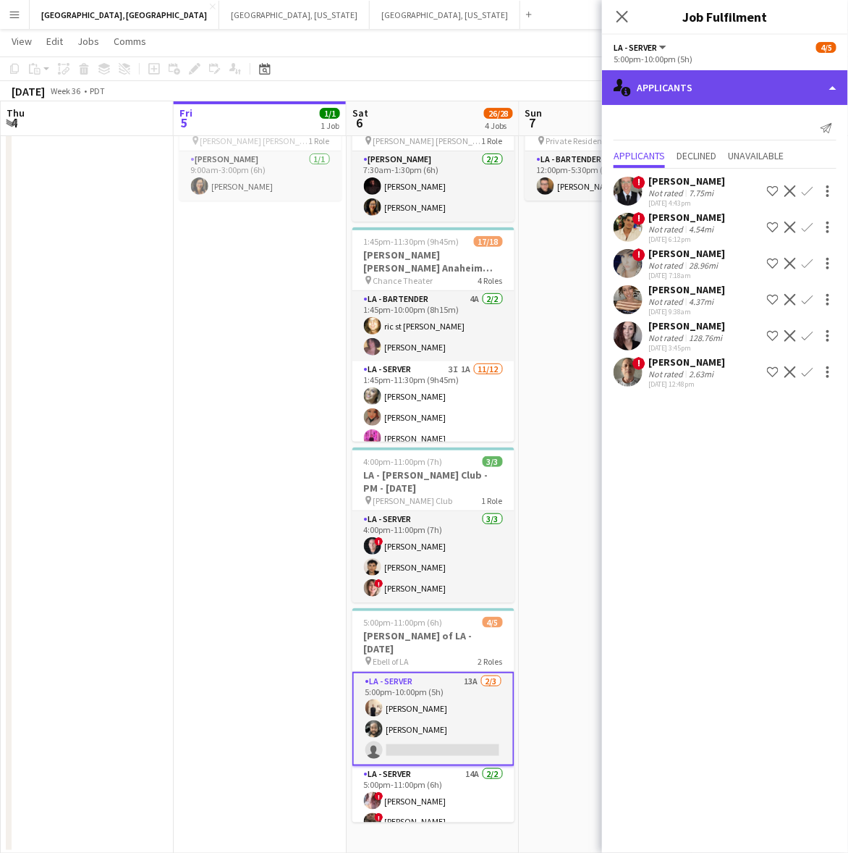
click at [675, 84] on div "single-neutral-actions-information Applicants" at bounding box center [725, 87] width 246 height 35
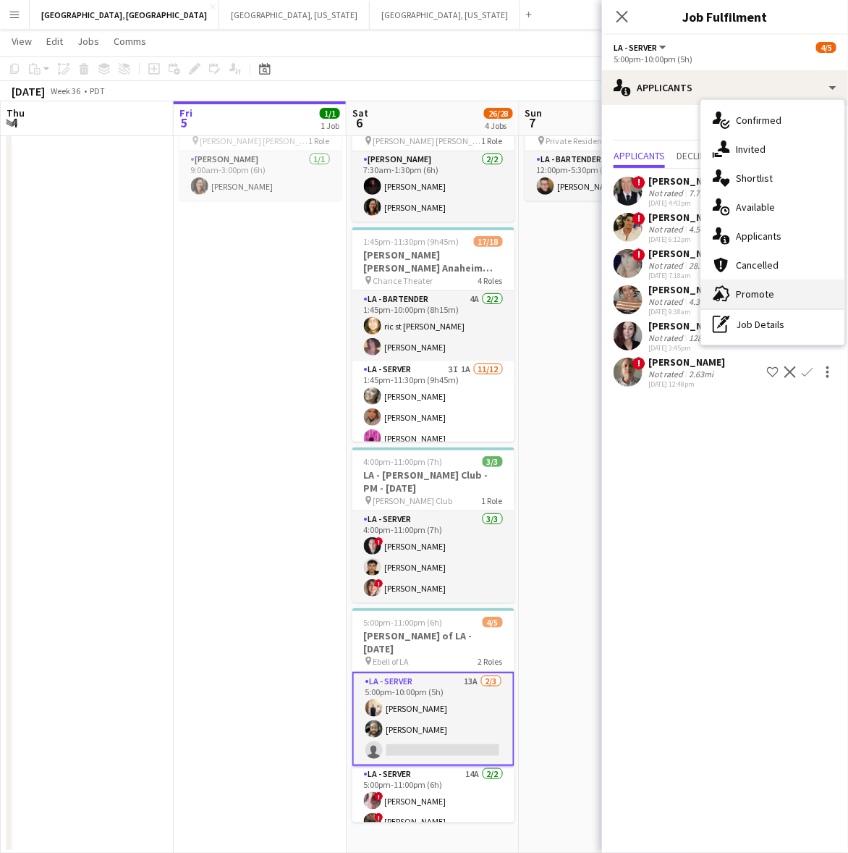
click at [721, 290] on icon "advertising-megaphone" at bounding box center [721, 293] width 17 height 17
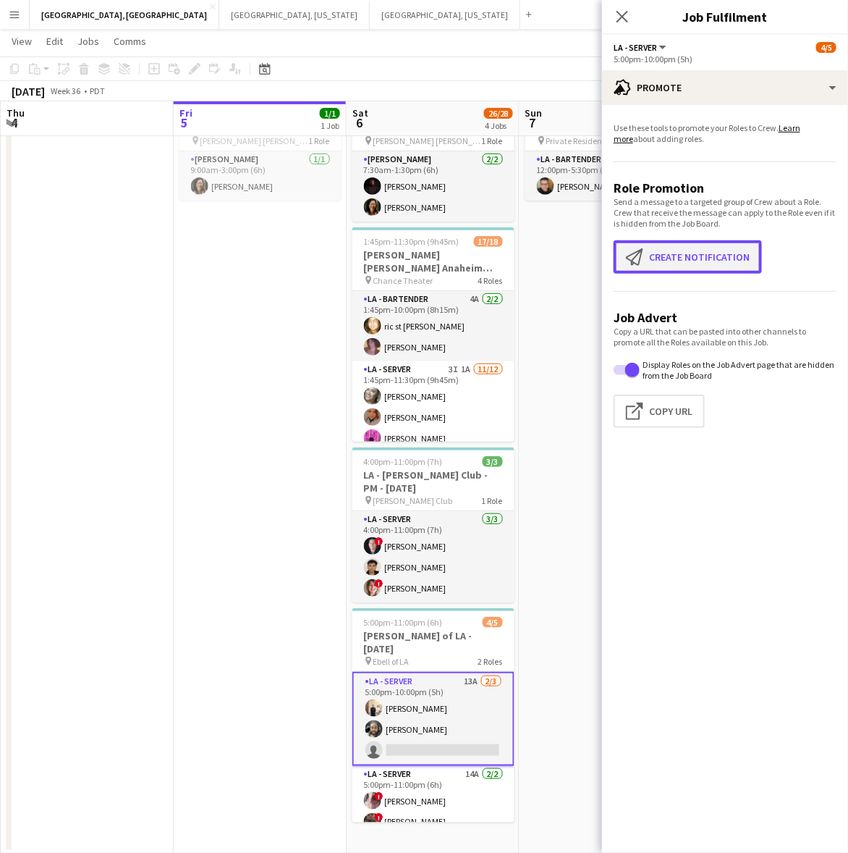
click at [674, 244] on button "Create notification Create notification" at bounding box center [688, 256] width 148 height 33
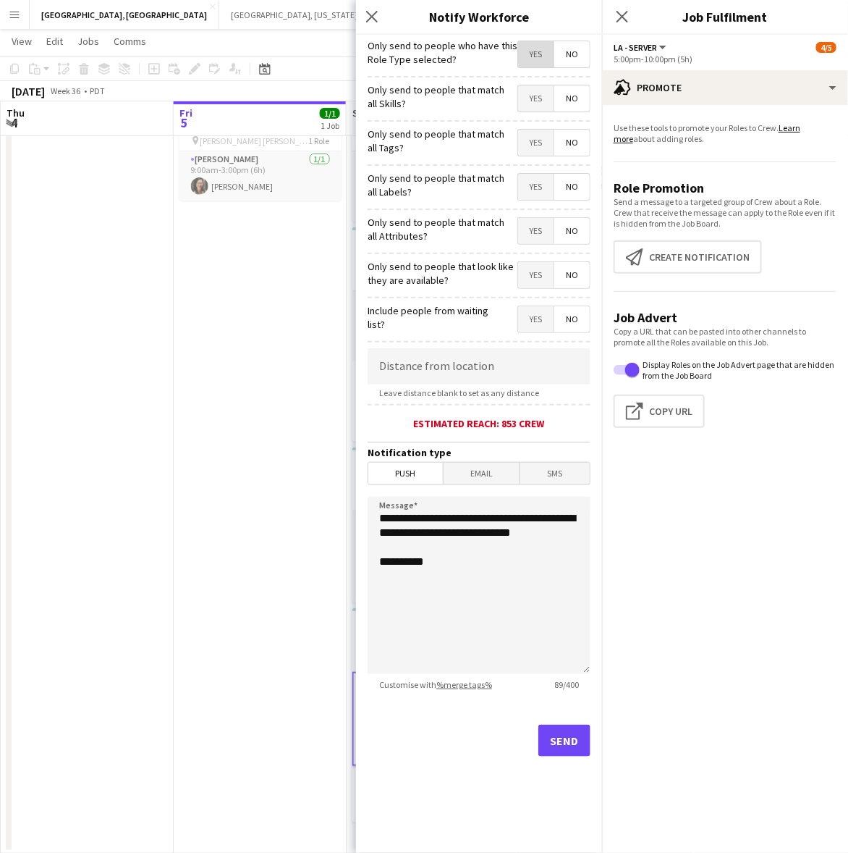
click at [543, 47] on span "Yes" at bounding box center [535, 54] width 35 height 26
click at [576, 733] on button "Send" at bounding box center [565, 741] width 52 height 32
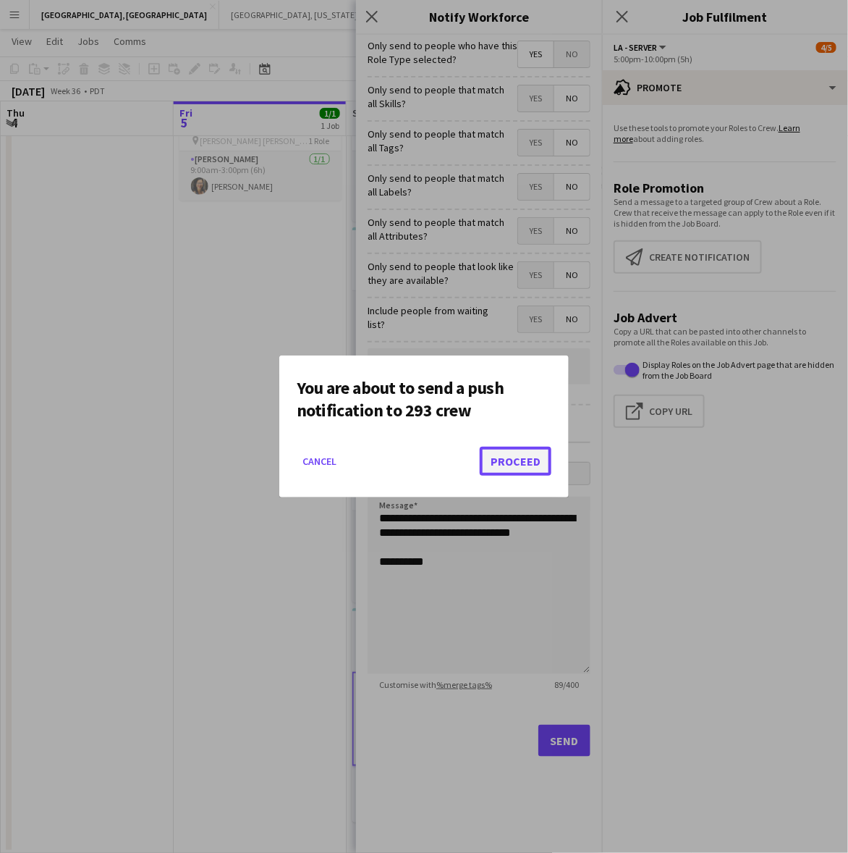
click at [504, 451] on button "Proceed" at bounding box center [516, 461] width 72 height 29
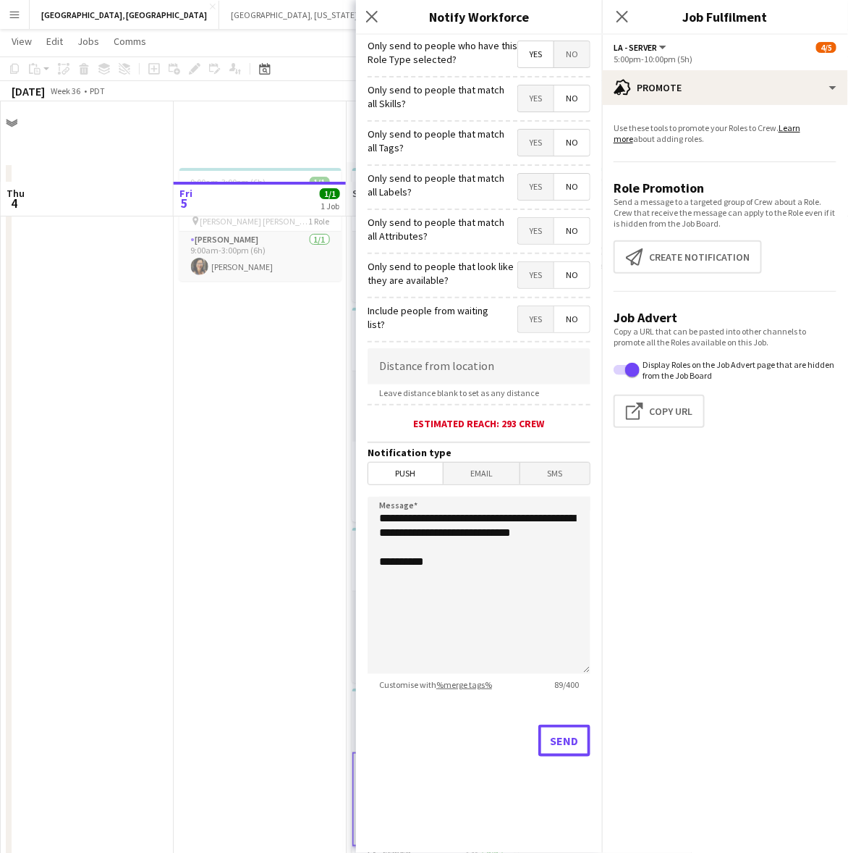
scroll to position [80, 0]
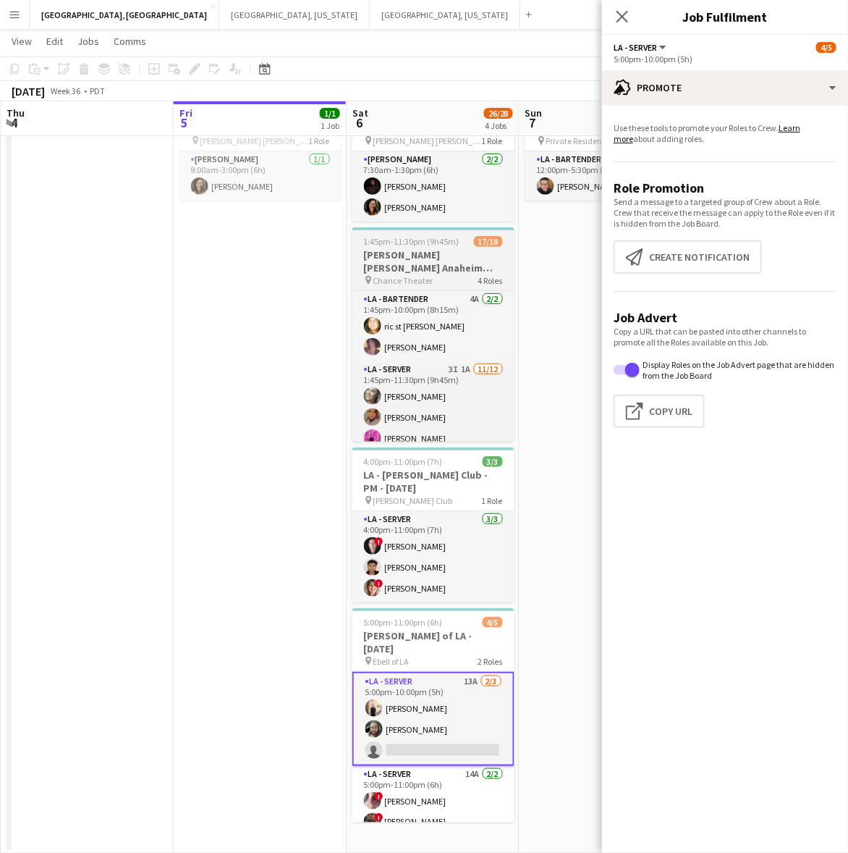
click at [405, 248] on h3 "[PERSON_NAME] [PERSON_NAME] Anaheim [DATE]" at bounding box center [434, 261] width 162 height 26
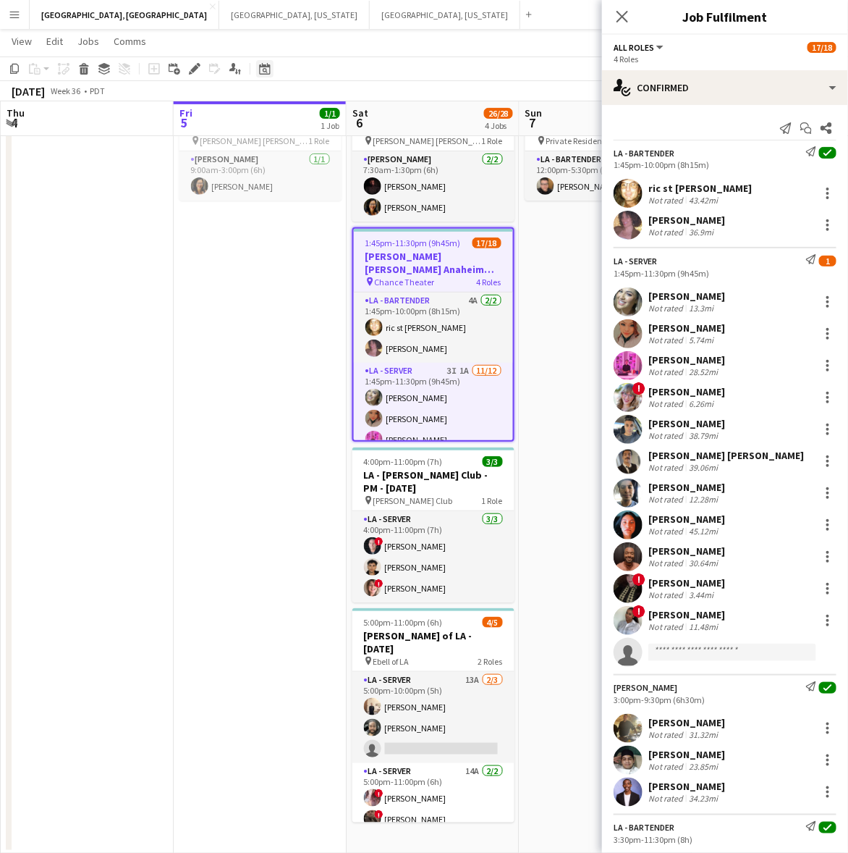
click at [189, 72] on icon at bounding box center [191, 73] width 4 height 4
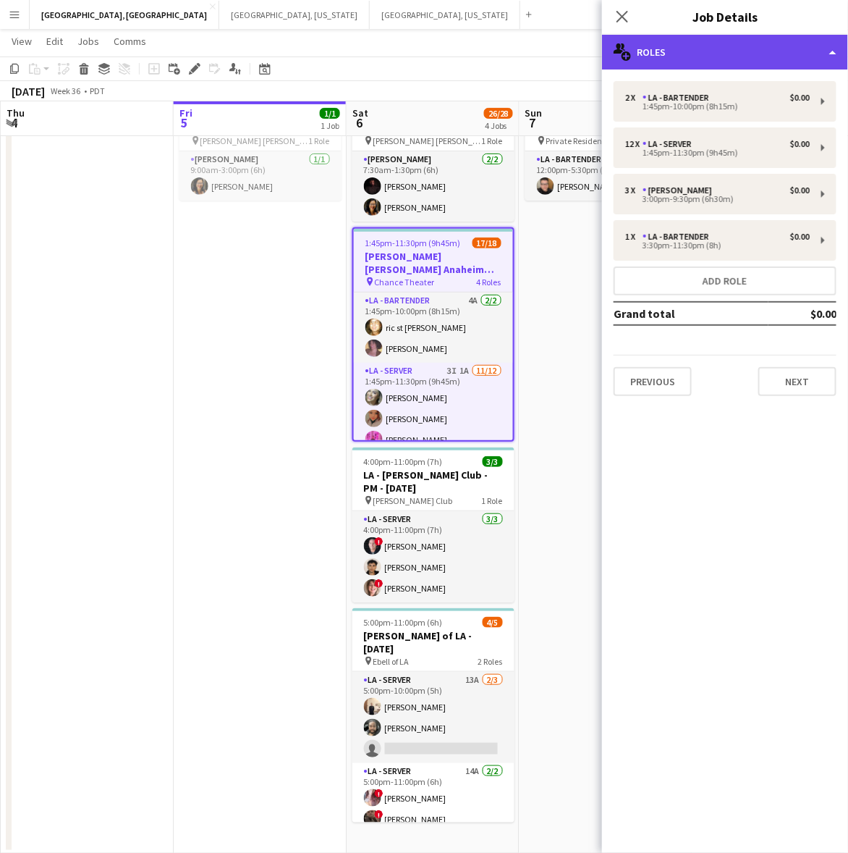
click at [717, 47] on div "multiple-users-add Roles" at bounding box center [725, 52] width 246 height 35
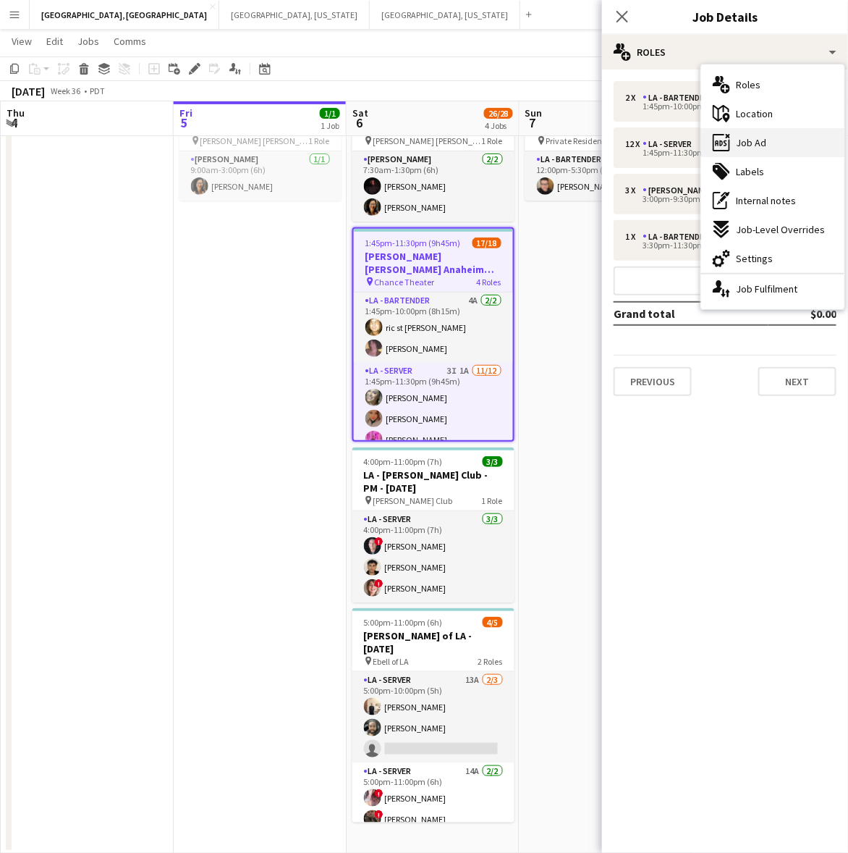
click at [764, 131] on div "ads-window Job Ad" at bounding box center [772, 142] width 143 height 29
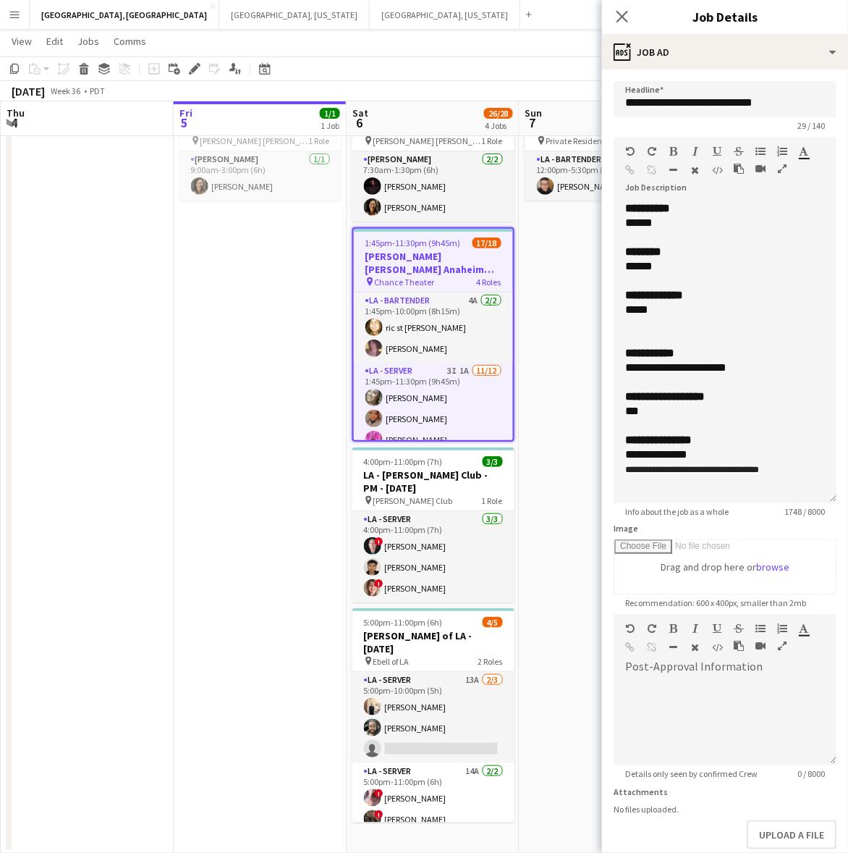
drag, startPoint x: 832, startPoint y: 273, endPoint x: 743, endPoint y: 635, distance: 372.9
click at [743, 503] on div "**********" at bounding box center [725, 352] width 223 height 302
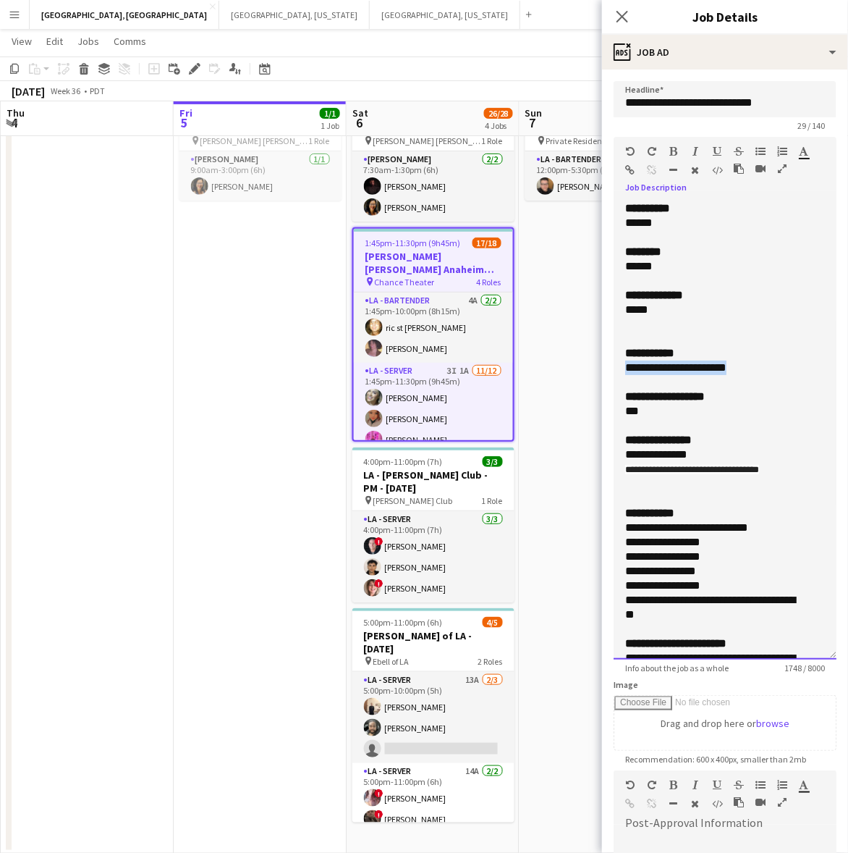
drag, startPoint x: 751, startPoint y: 363, endPoint x: 12, endPoint y: 261, distance: 746.9
click at [612, 364] on form "**********" at bounding box center [725, 578] width 246 height 995
copy div "**********"
drag, startPoint x: 661, startPoint y: 482, endPoint x: 615, endPoint y: 454, distance: 53.6
click at [615, 454] on div "**********" at bounding box center [725, 430] width 223 height 458
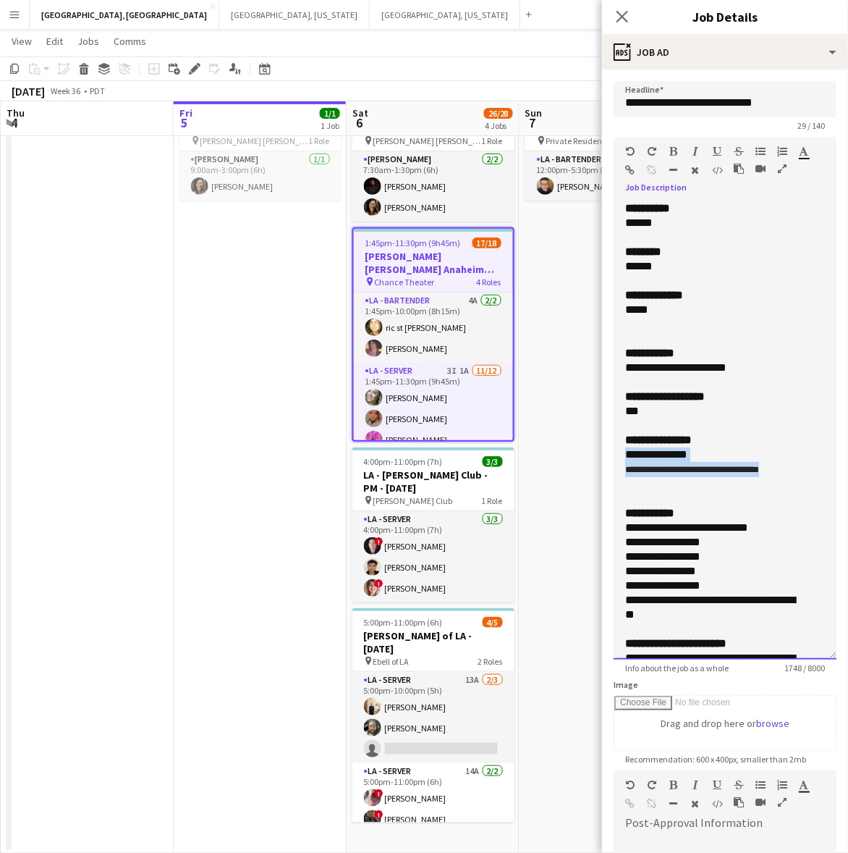
copy div "**********"
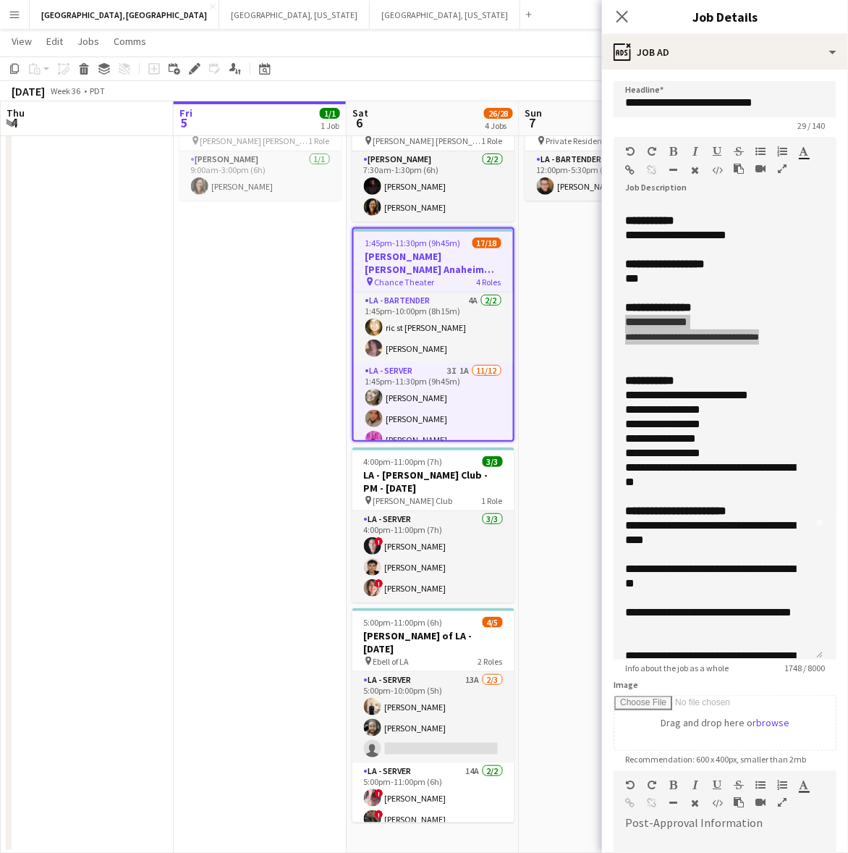
scroll to position [271, 0]
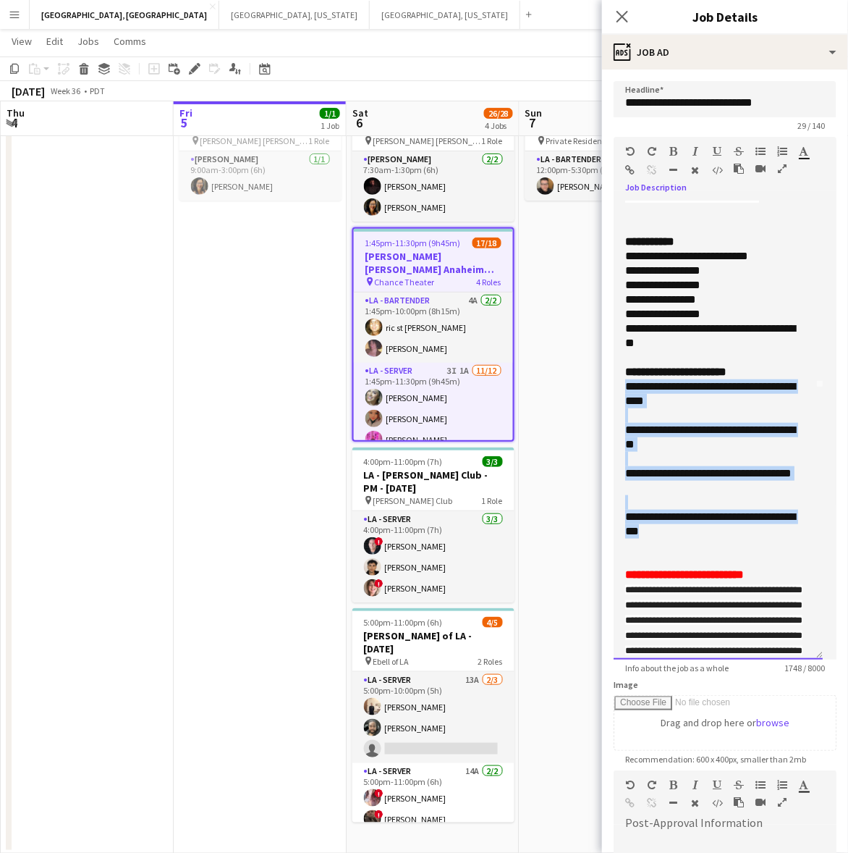
drag, startPoint x: 673, startPoint y: 543, endPoint x: 613, endPoint y: 403, distance: 152.1
click at [614, 403] on div "**********" at bounding box center [718, 430] width 209 height 458
copy div "**********"
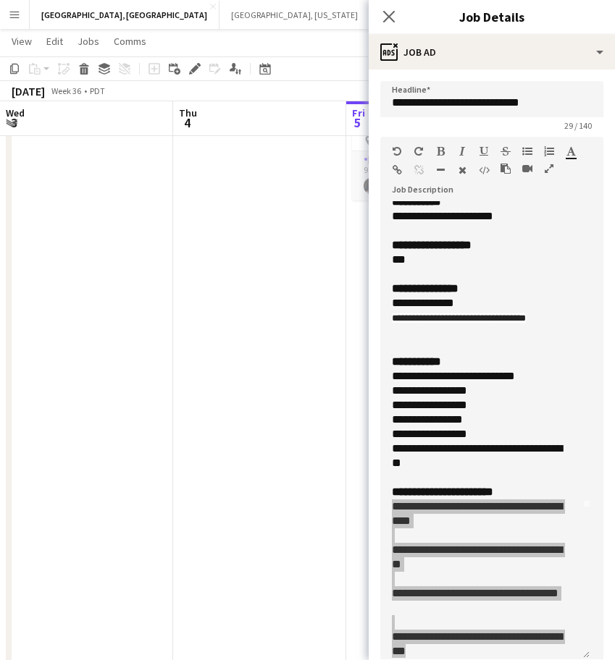
scroll to position [0, 0]
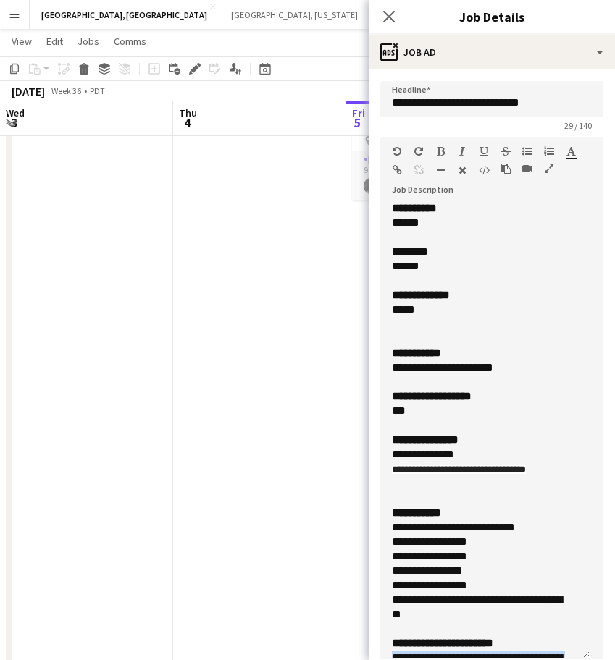
click at [281, 339] on app-date-cell at bounding box center [259, 468] width 173 height 772
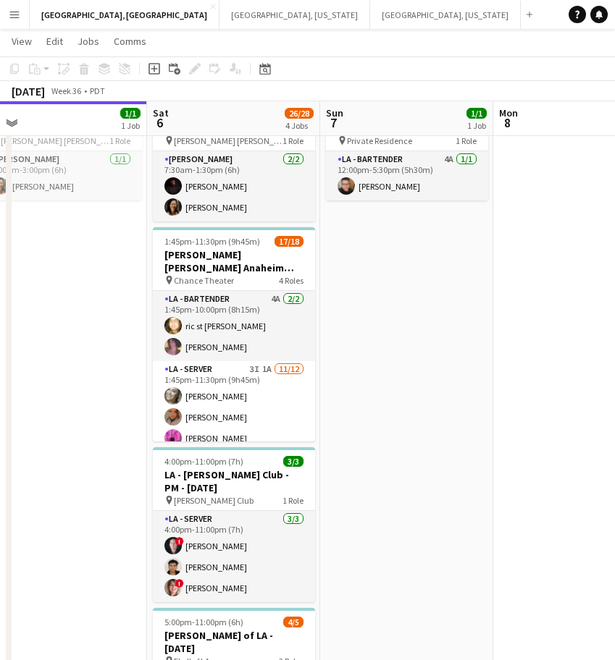
scroll to position [0, 551]
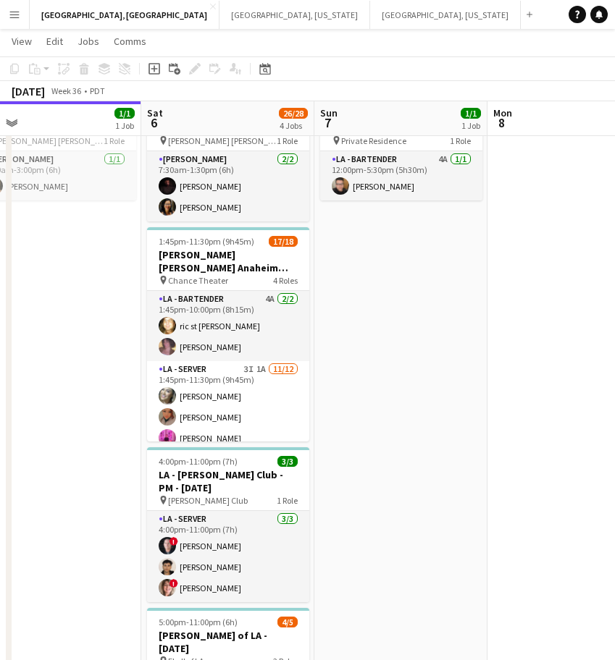
drag, startPoint x: 436, startPoint y: 273, endPoint x: 58, endPoint y: 419, distance: 405.2
click at [58, 419] on app-calendar-viewport "Tue 2 Wed 3 Thu 4 Fri 5 1/1 1 Job Sat 6 26/28 4 Jobs Sun 7 1/1 1 Job Mon 8 Tue …" at bounding box center [307, 414] width 615 height 877
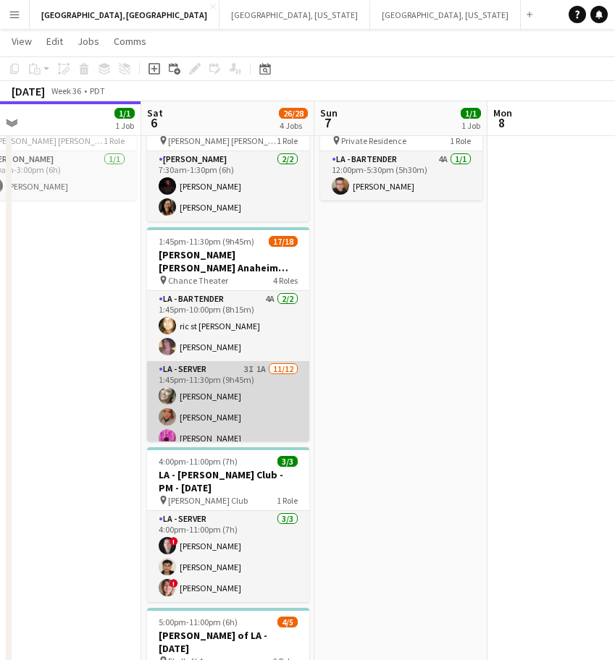
click at [250, 369] on app-card-role "LA - Server 3I 1A [DATE] 1:45pm-11:30pm (9h45m) [PERSON_NAME] [PERSON_NAME] [PE…" at bounding box center [228, 503] width 162 height 284
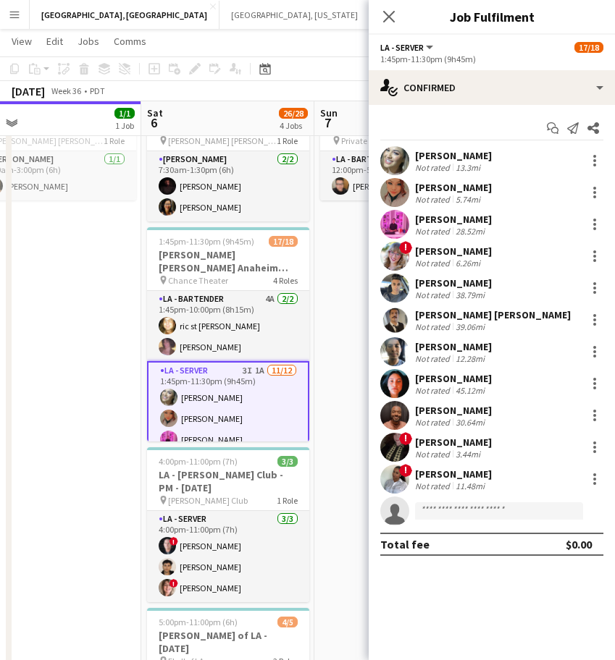
click at [410, 300] on div "[PERSON_NAME] Not rated 38.79mi" at bounding box center [491, 288] width 246 height 29
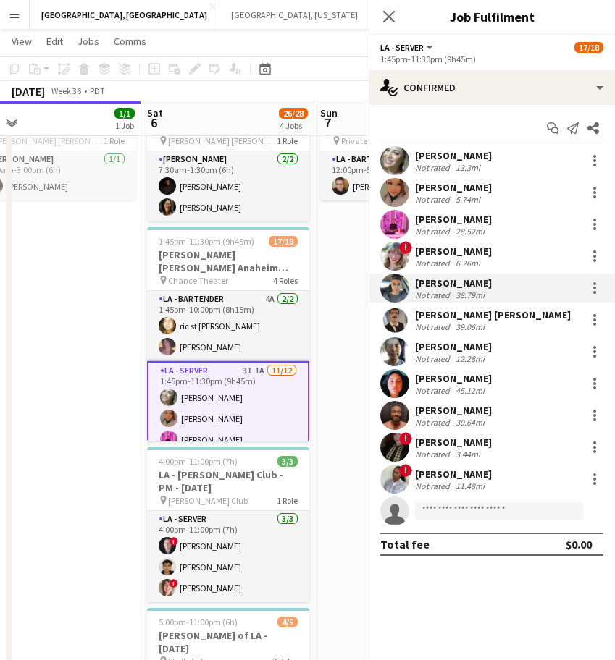
click at [409, 312] on div "[PERSON_NAME] [PERSON_NAME] Not rated 39.06mi" at bounding box center [491, 319] width 246 height 29
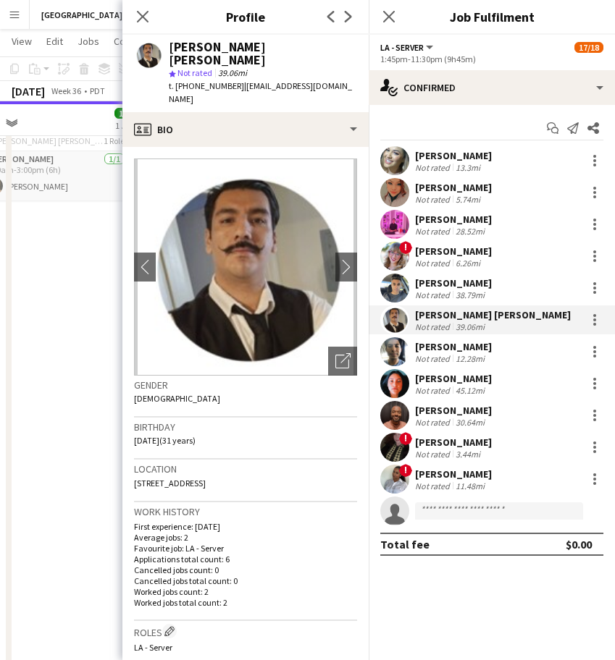
click at [69, 394] on app-date-cell "9:00am-3:00pm (6h) 1/1 [PERSON_NAME] [PERSON_NAME] Kitchen [DATE] pin [PERSON_N…" at bounding box center [54, 468] width 173 height 772
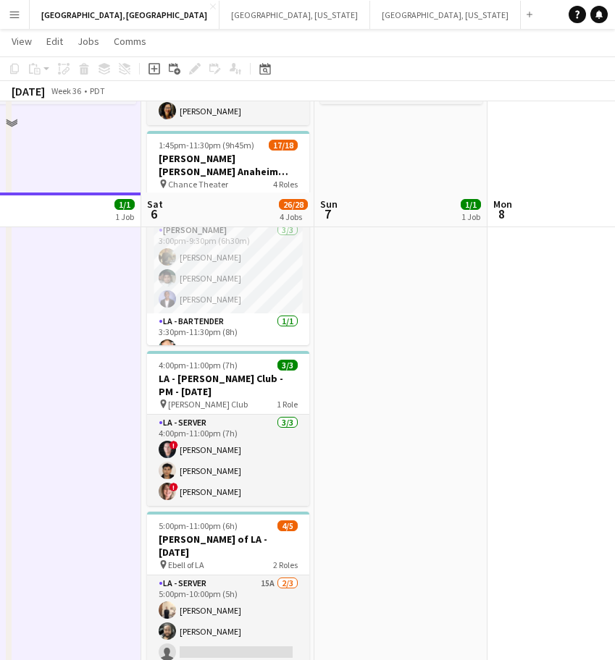
scroll to position [274, 0]
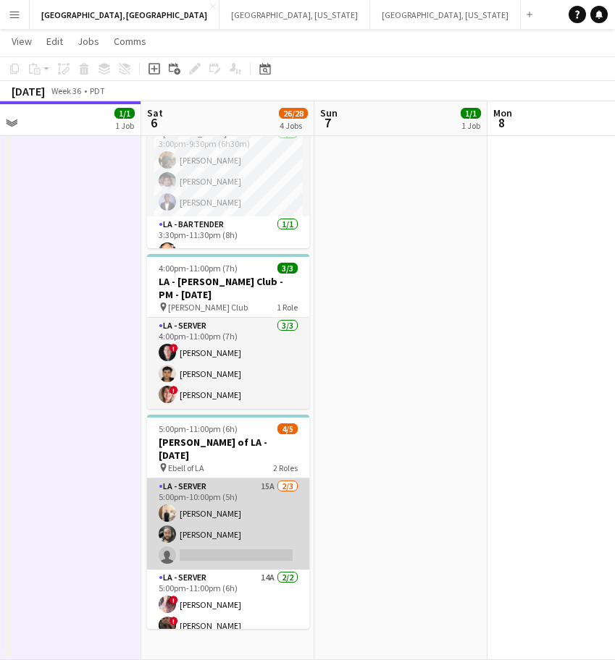
click at [190, 509] on app-card-role "LA - Server 15A [DATE] 5:00pm-10:00pm (5h) [PERSON_NAME] [PERSON_NAME] single-n…" at bounding box center [228, 523] width 162 height 91
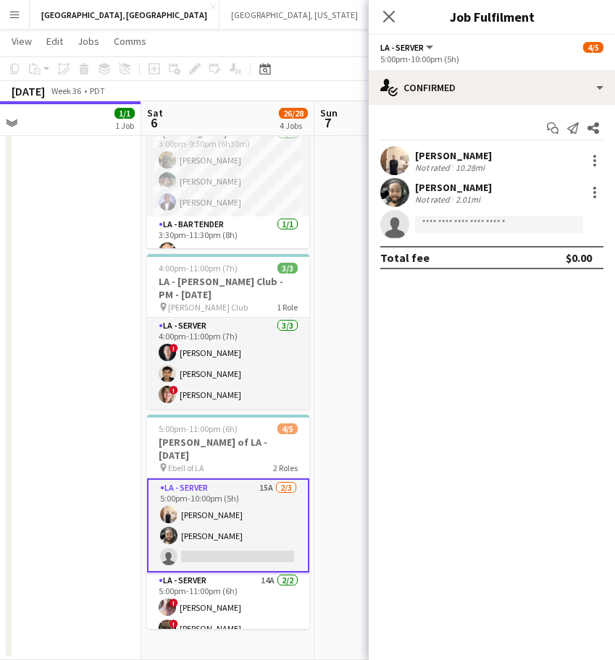
click at [393, 201] on app-user-avatar at bounding box center [394, 192] width 29 height 29
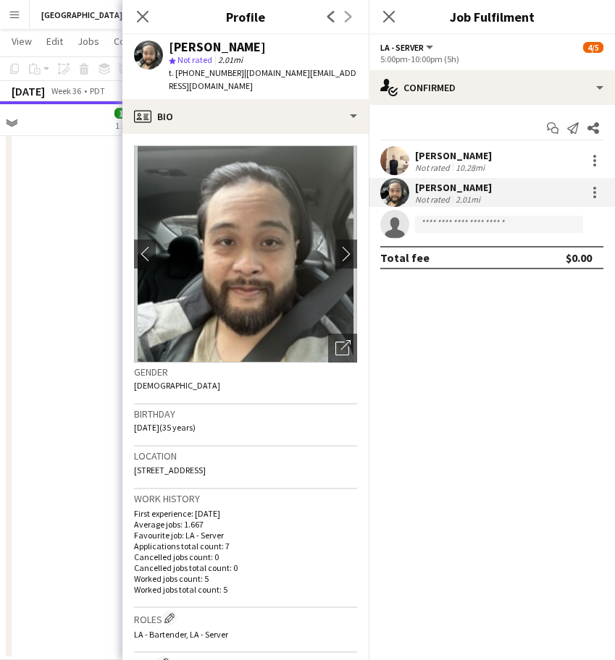
click at [204, 69] on span "t. [PHONE_NUMBER]" at bounding box center [206, 72] width 75 height 11
copy span "18327440638"
drag, startPoint x: 98, startPoint y: 240, endPoint x: 119, endPoint y: 240, distance: 21.0
click at [98, 240] on app-date-cell "9:00am-3:00pm (6h) 1/1 [PERSON_NAME] [PERSON_NAME] Kitchen [DATE] pin [PERSON_N…" at bounding box center [54, 275] width 173 height 772
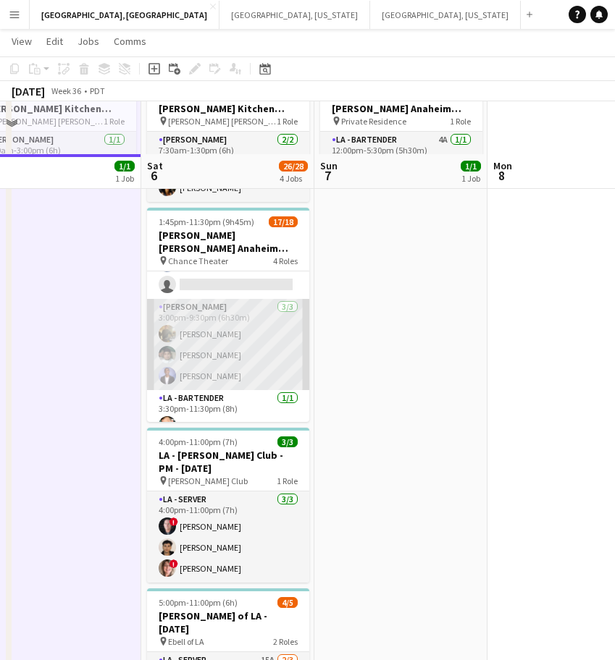
scroll to position [93, 0]
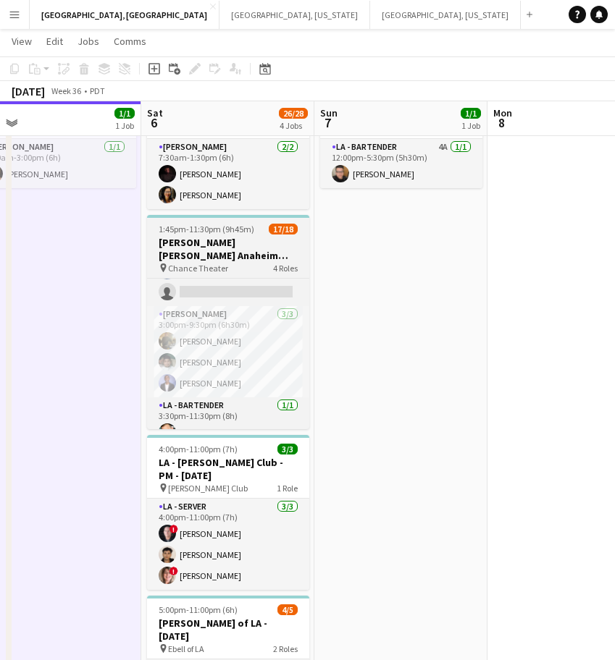
click at [284, 263] on span "4 Roles" at bounding box center [285, 268] width 25 height 11
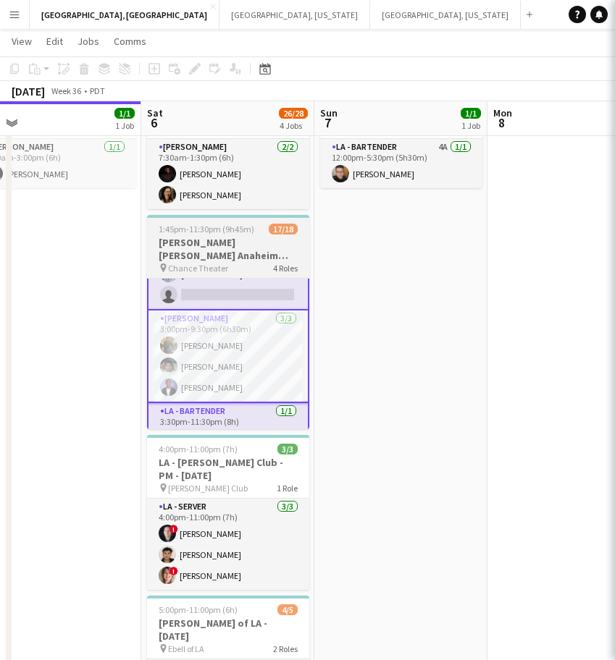
scroll to position [330, 0]
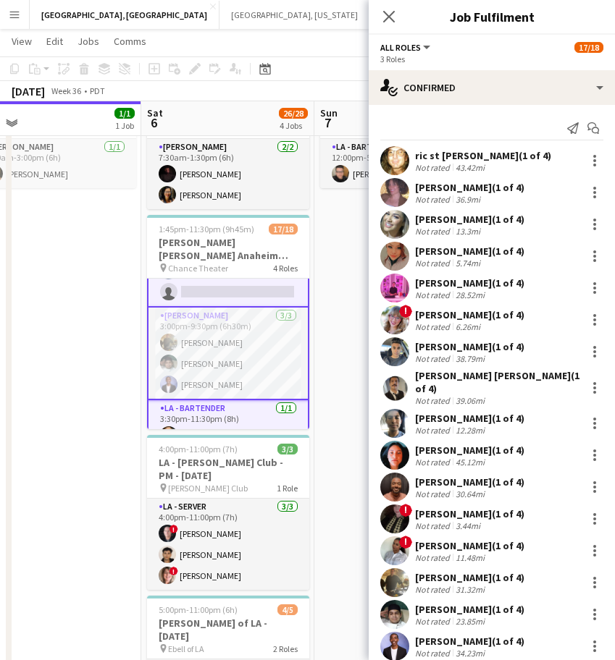
click at [442, 166] on div "Not rated" at bounding box center [434, 167] width 38 height 11
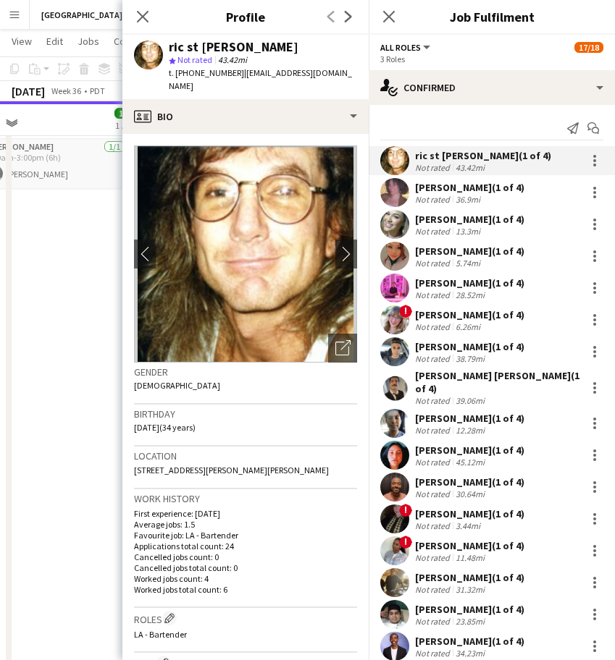
click at [191, 70] on span "t. [PHONE_NUMBER]" at bounding box center [206, 72] width 75 height 11
click at [191, 69] on span "t. [PHONE_NUMBER]" at bounding box center [206, 72] width 75 height 11
copy span "13108010930"
drag, startPoint x: 455, startPoint y: 193, endPoint x: 435, endPoint y: 180, distance: 23.5
click at [455, 194] on div "36.9mi" at bounding box center [467, 199] width 30 height 11
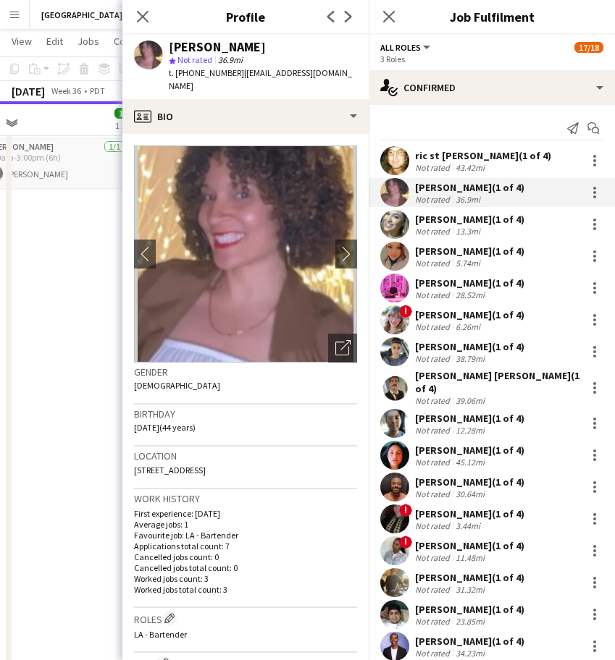
click at [185, 72] on span "t. [PHONE_NUMBER]" at bounding box center [206, 72] width 75 height 11
copy span "13109515153"
click at [484, 219] on div "[PERSON_NAME] (1 of 4)" at bounding box center [469, 219] width 109 height 13
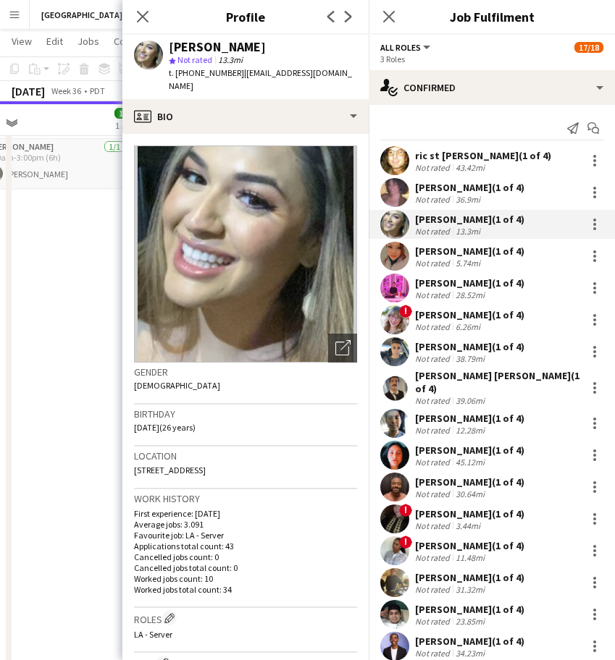
click at [192, 69] on span "t. [PHONE_NUMBER]" at bounding box center [206, 72] width 75 height 11
copy span "19512819292"
click at [443, 245] on div "[PERSON_NAME] (1 of 4)" at bounding box center [469, 251] width 109 height 13
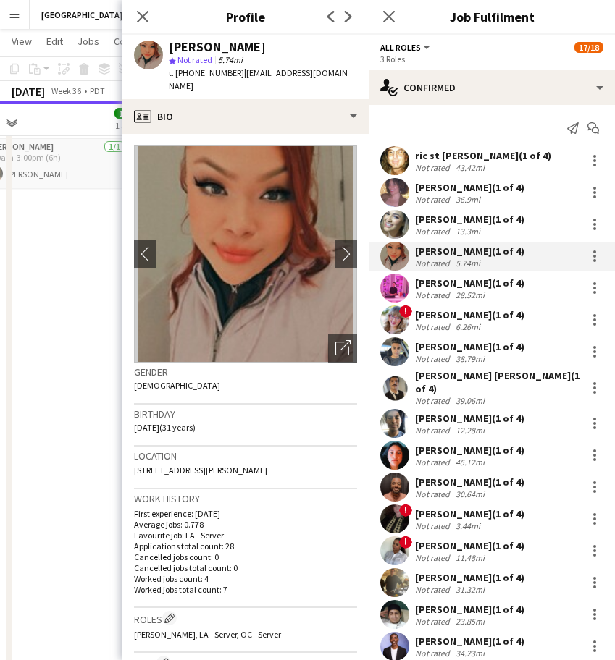
click at [195, 70] on span "t. [PHONE_NUMBER]" at bounding box center [206, 72] width 75 height 11
copy span "16576560185"
click at [432, 279] on div "[PERSON_NAME] (1 of 4)" at bounding box center [469, 283] width 109 height 13
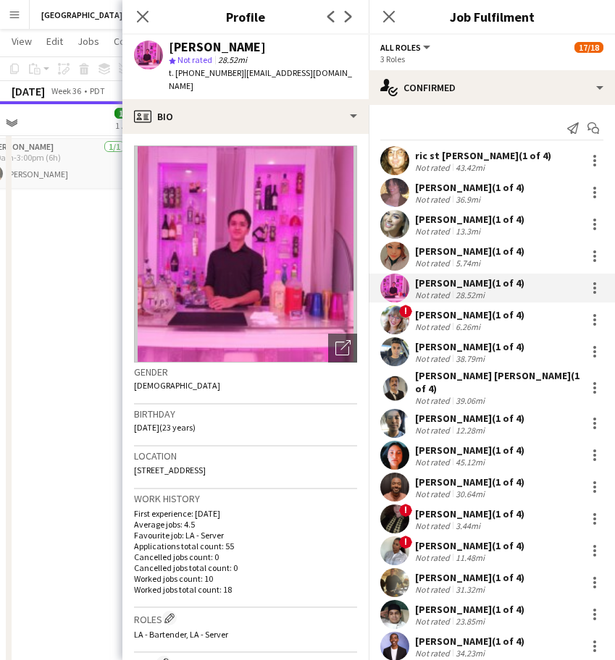
drag, startPoint x: 468, startPoint y: 318, endPoint x: 477, endPoint y: 312, distance: 11.0
click at [468, 318] on div "[PERSON_NAME] (1 of 4)" at bounding box center [469, 314] width 109 height 13
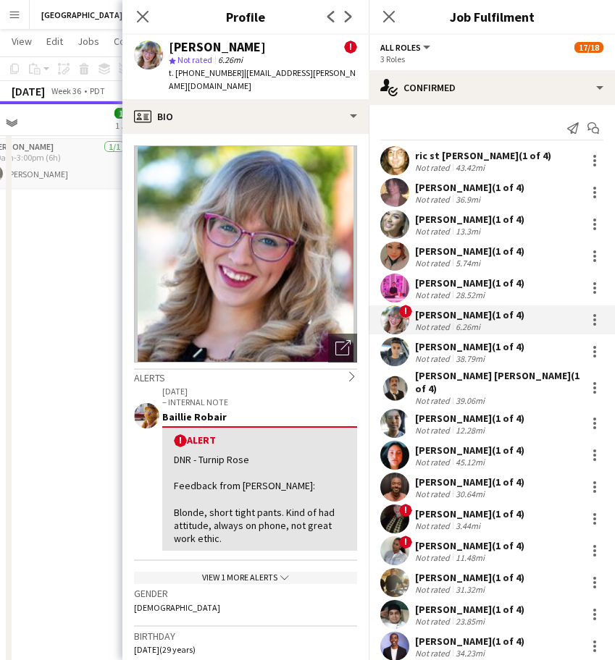
click at [206, 74] on span "t. [PHONE_NUMBER]" at bounding box center [206, 72] width 75 height 11
click at [206, 73] on span "t. [PHONE_NUMBER]" at bounding box center [206, 72] width 75 height 11
copy span "17192906843"
drag, startPoint x: 434, startPoint y: 347, endPoint x: 394, endPoint y: 270, distance: 86.4
click at [434, 347] on div "[PERSON_NAME] (1 of 4)" at bounding box center [469, 346] width 109 height 13
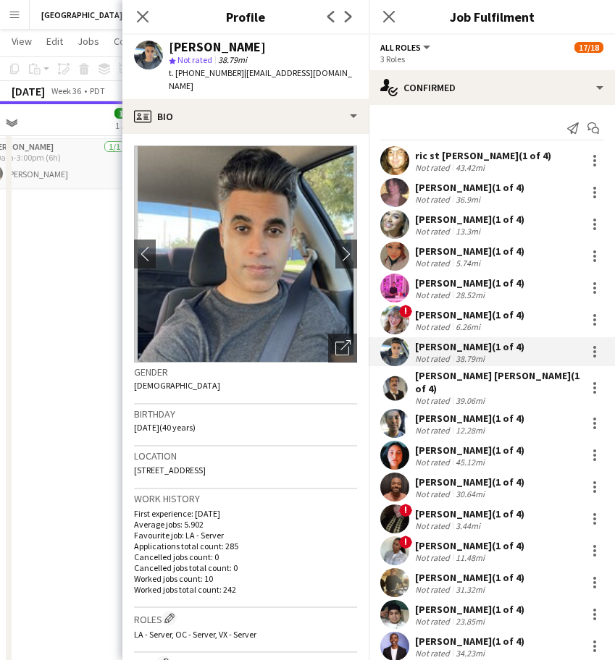
click at [198, 76] on span "t. [PHONE_NUMBER]" at bounding box center [206, 72] width 75 height 11
copy span "17035052640"
click at [421, 395] on div "Not rated" at bounding box center [434, 400] width 38 height 11
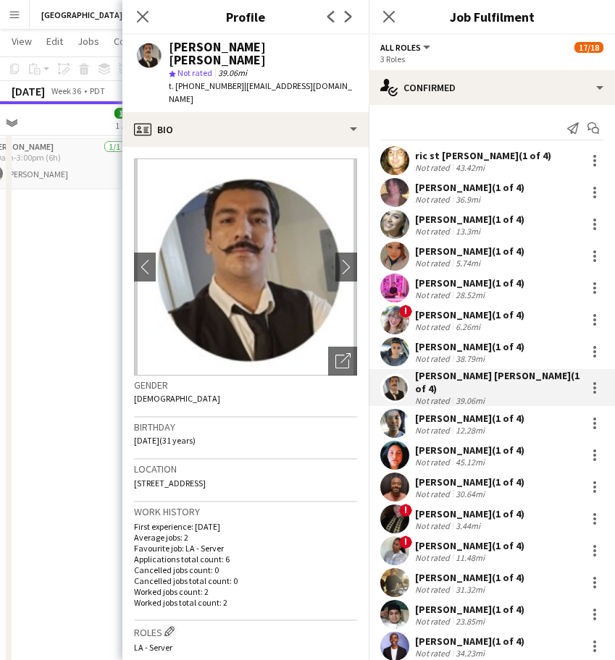
click at [201, 80] on span "t. [PHONE_NUMBER]" at bounding box center [206, 85] width 75 height 11
click at [471, 414] on div "[PERSON_NAME] (1 of 4)" at bounding box center [469, 418] width 109 height 13
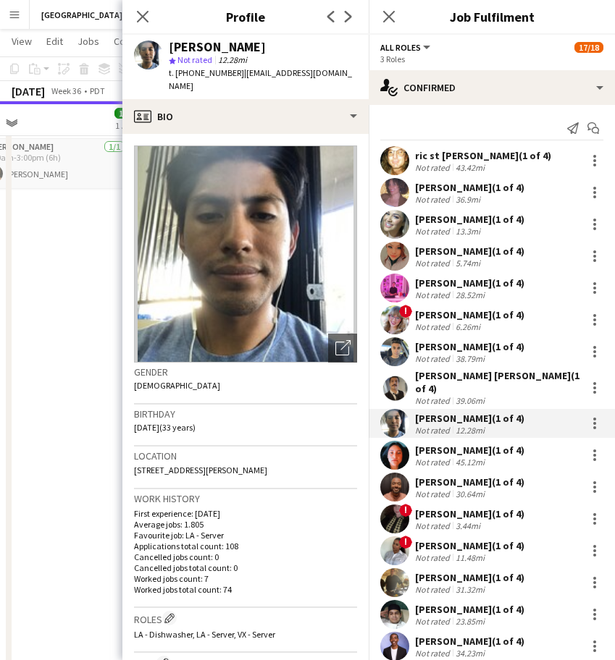
click at [195, 71] on span "t. [PHONE_NUMBER]" at bounding box center [206, 72] width 75 height 11
drag, startPoint x: 503, startPoint y: 449, endPoint x: 438, endPoint y: 348, distance: 119.9
click at [502, 457] on div "Not rated 45.12mi" at bounding box center [469, 462] width 109 height 11
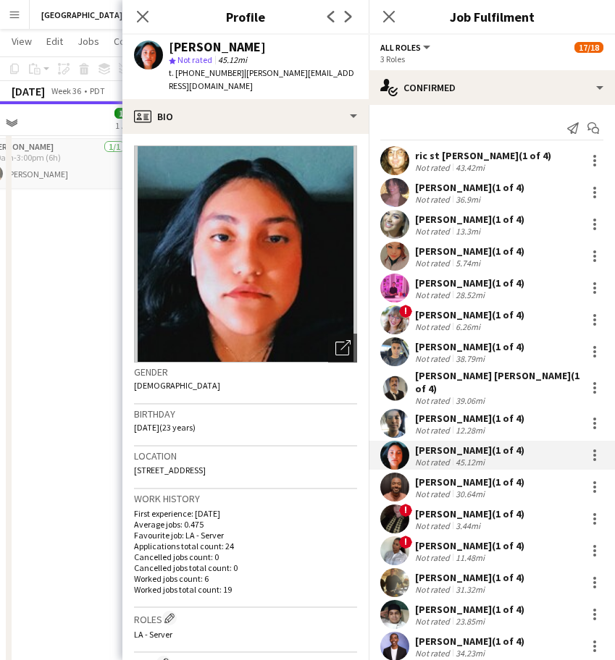
click at [198, 73] on span "t. [PHONE_NUMBER]" at bounding box center [206, 72] width 75 height 11
click at [442, 489] on div "Not rated" at bounding box center [434, 494] width 38 height 11
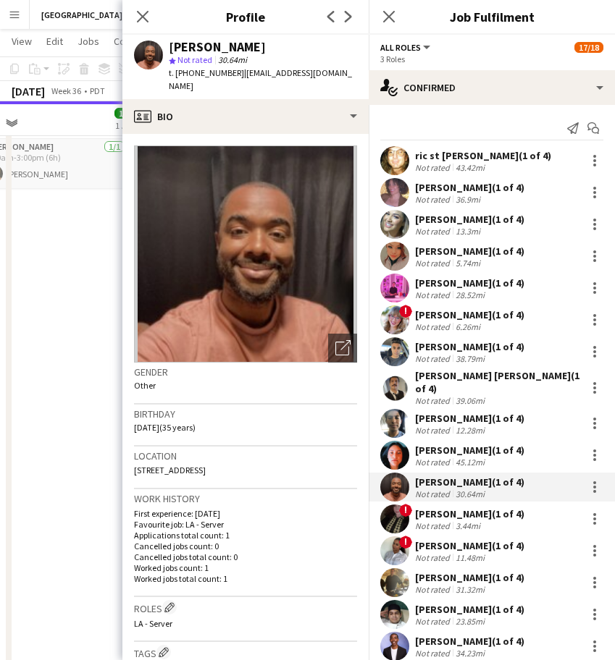
click at [200, 72] on span "t. [PHONE_NUMBER]" at bounding box center [206, 72] width 75 height 11
click at [437, 507] on div "[PERSON_NAME] (1 of 4)" at bounding box center [469, 513] width 109 height 13
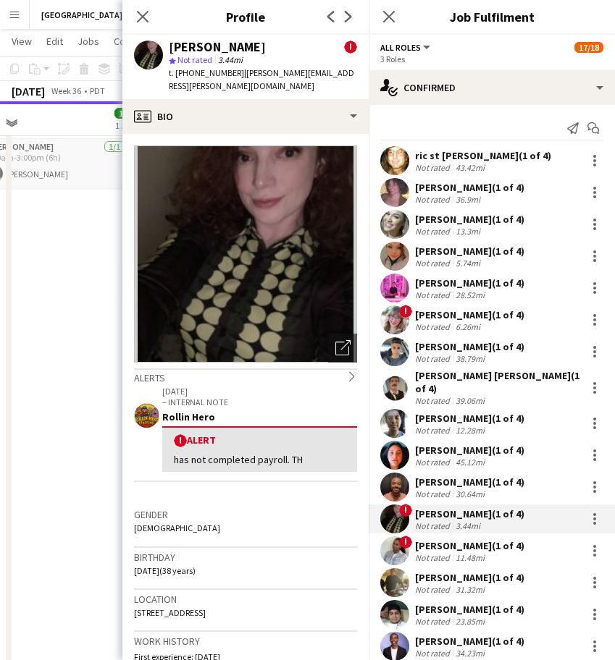
click at [208, 74] on span "t. [PHONE_NUMBER]" at bounding box center [206, 72] width 75 height 11
drag, startPoint x: 442, startPoint y: 535, endPoint x: 438, endPoint y: 507, distance: 28.5
click at [443, 539] on div "[PERSON_NAME] (1 of 4)" at bounding box center [469, 545] width 109 height 13
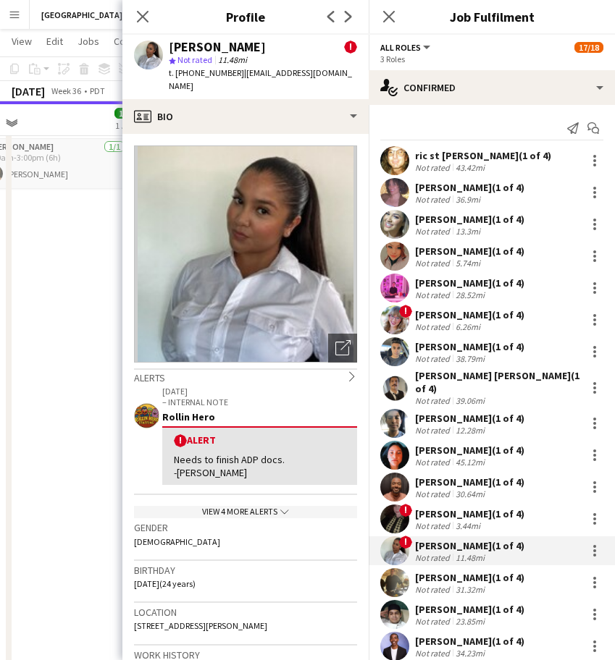
click at [198, 70] on span "t. [PHONE_NUMBER]" at bounding box center [206, 72] width 75 height 11
click at [443, 573] on div "[PERSON_NAME] (1 of 4)" at bounding box center [469, 577] width 109 height 13
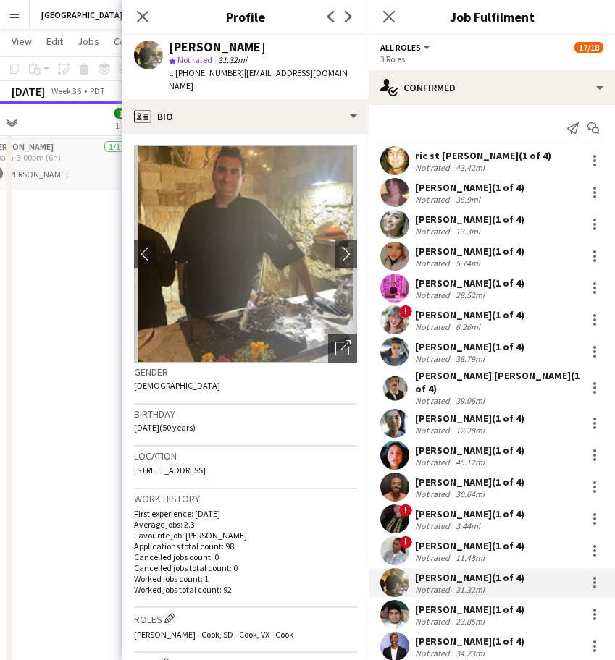
click at [196, 69] on span "t. [PHONE_NUMBER]" at bounding box center [206, 72] width 75 height 11
click at [442, 616] on div "Not rated" at bounding box center [434, 621] width 38 height 11
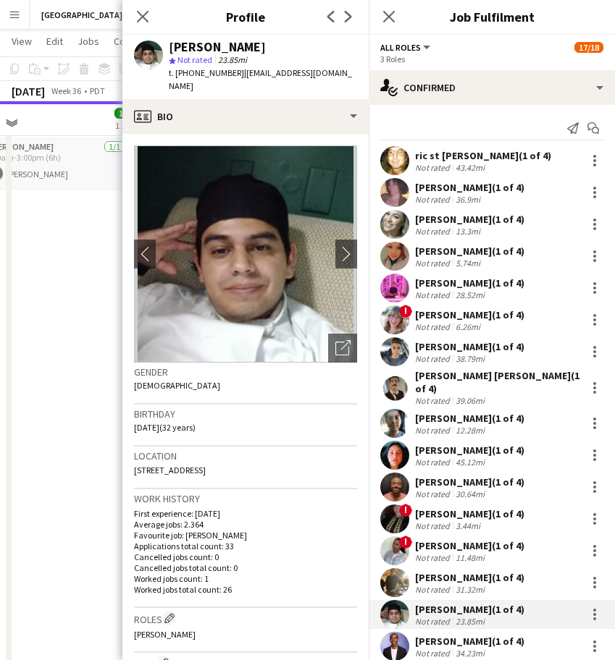
click at [476, 638] on div "[PERSON_NAME] (1 of 4)" at bounding box center [469, 641] width 109 height 13
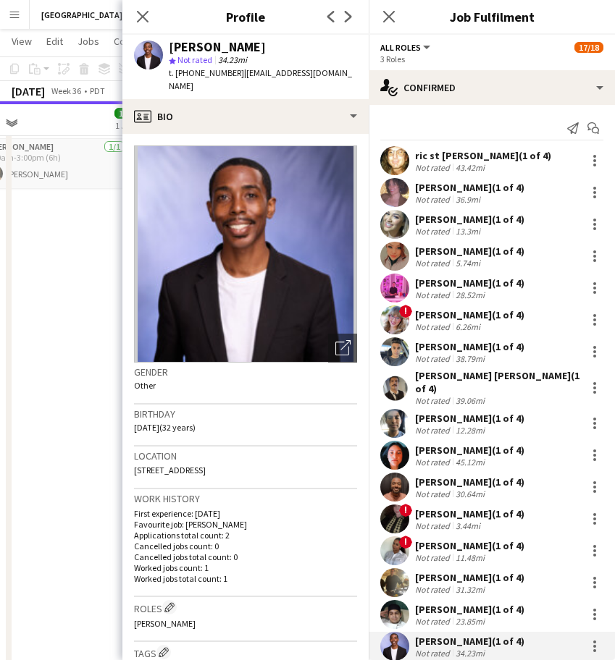
click at [199, 77] on span "t. [PHONE_NUMBER]" at bounding box center [206, 72] width 75 height 11
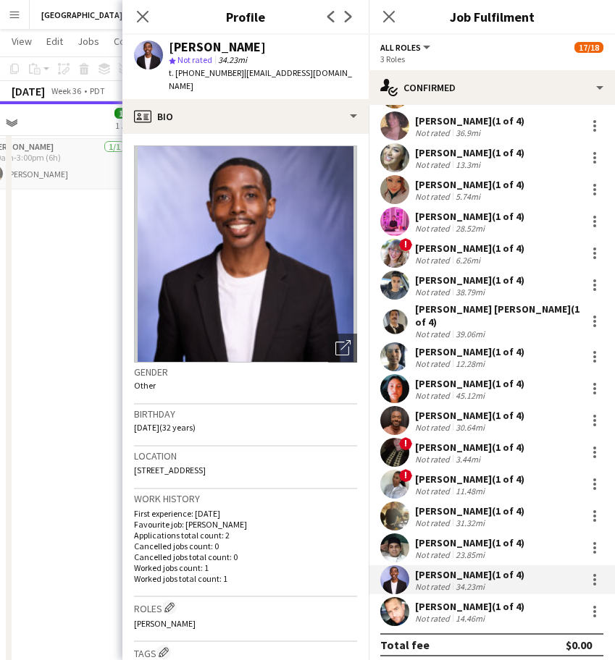
drag, startPoint x: 454, startPoint y: 612, endPoint x: 420, endPoint y: 515, distance: 103.5
click at [454, 613] on div "14.46mi" at bounding box center [469, 618] width 35 height 11
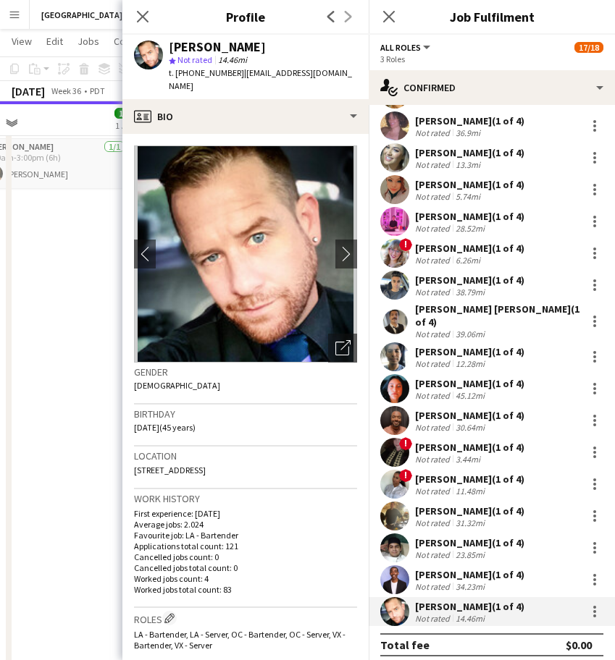
click at [199, 77] on span "t. [PHONE_NUMBER]" at bounding box center [206, 72] width 75 height 11
drag, startPoint x: 103, startPoint y: 249, endPoint x: 174, endPoint y: 248, distance: 71.7
click at [103, 249] on app-date-cell "9:00am-3:00pm (6h) 1/1 [PERSON_NAME] [PERSON_NAME] Kitchen [DATE] pin [PERSON_N…" at bounding box center [54, 455] width 173 height 772
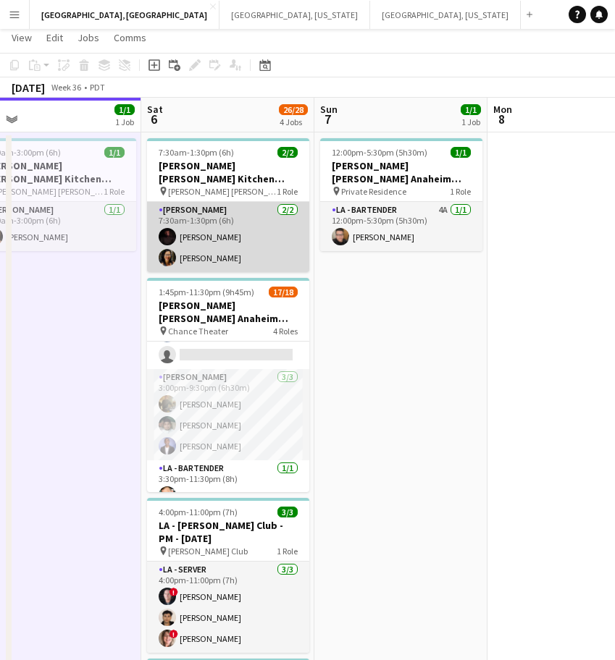
scroll to position [0, 0]
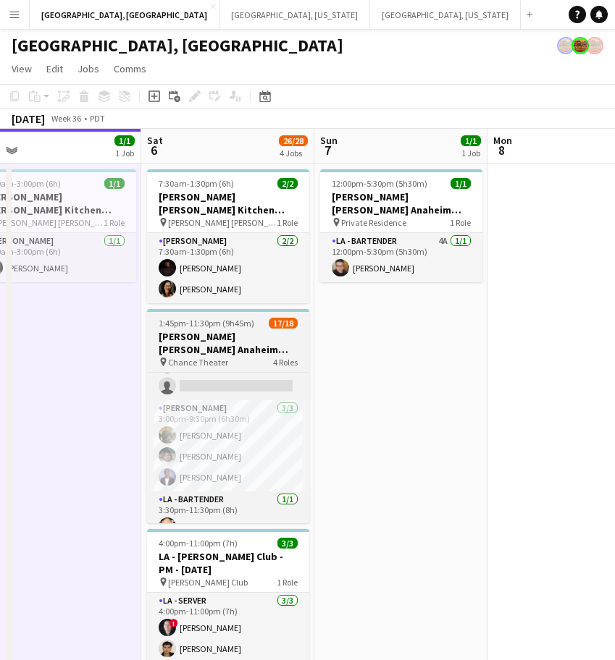
click at [245, 356] on div "pin Chance Theater 4 Roles" at bounding box center [228, 362] width 162 height 12
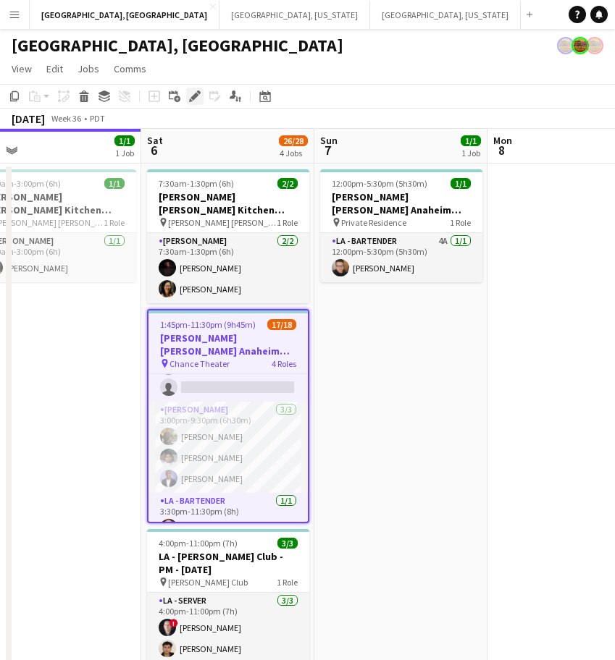
click at [198, 96] on icon "Edit" at bounding box center [195, 96] width 12 height 12
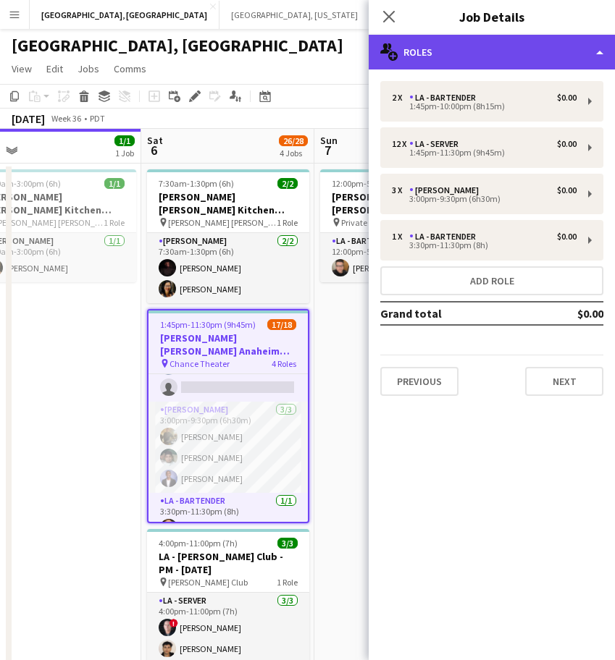
click at [419, 54] on div "multiple-users-add Roles" at bounding box center [491, 52] width 246 height 35
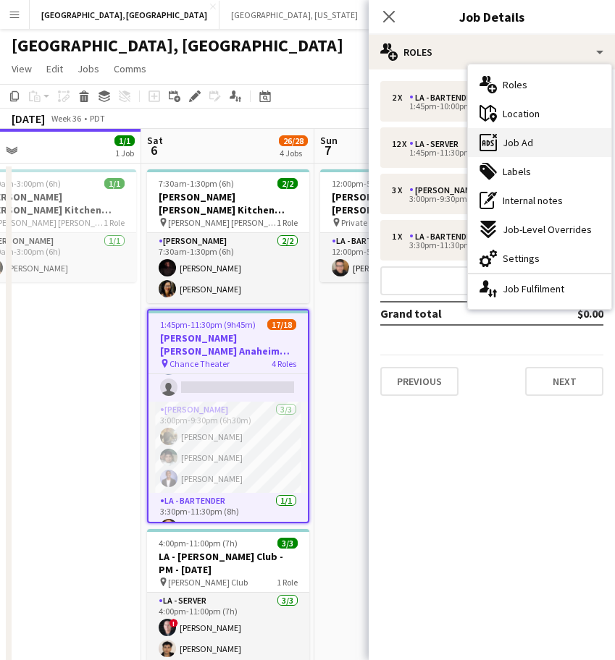
click at [501, 144] on div "ads-window Job Ad" at bounding box center [539, 142] width 143 height 29
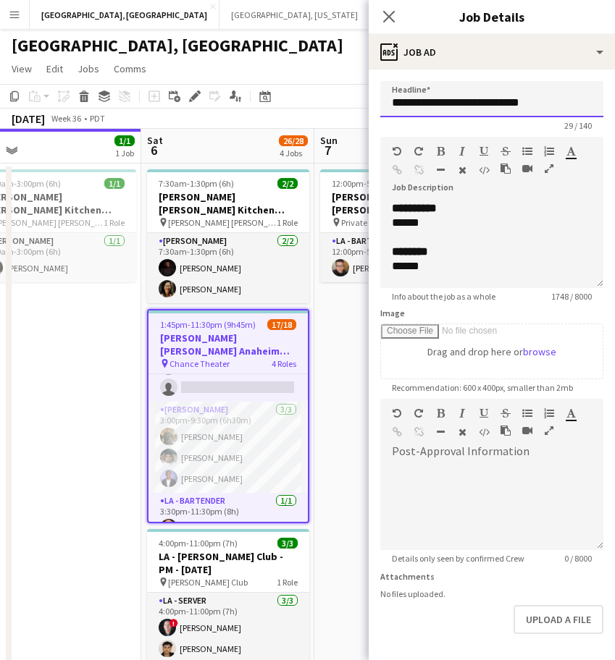
click at [447, 97] on input "**********" at bounding box center [491, 99] width 223 height 36
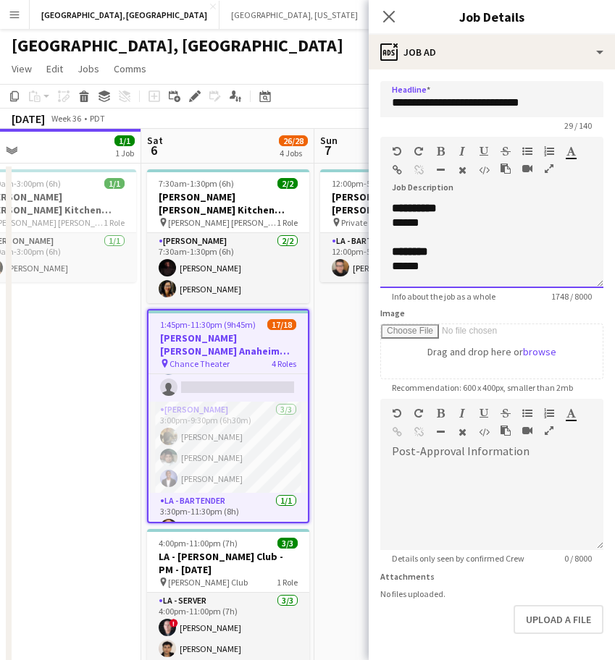
click at [490, 221] on div "******" at bounding box center [478, 223] width 172 height 14
click at [295, 358] on span "4 Roles" at bounding box center [283, 363] width 25 height 11
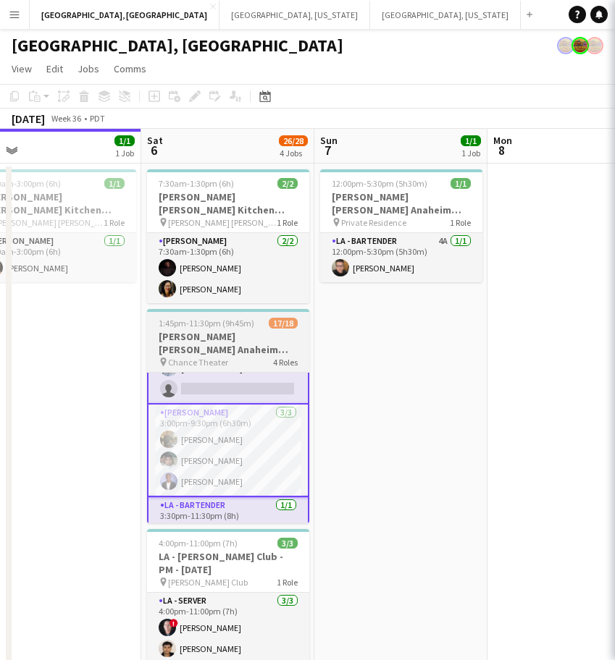
scroll to position [330, 0]
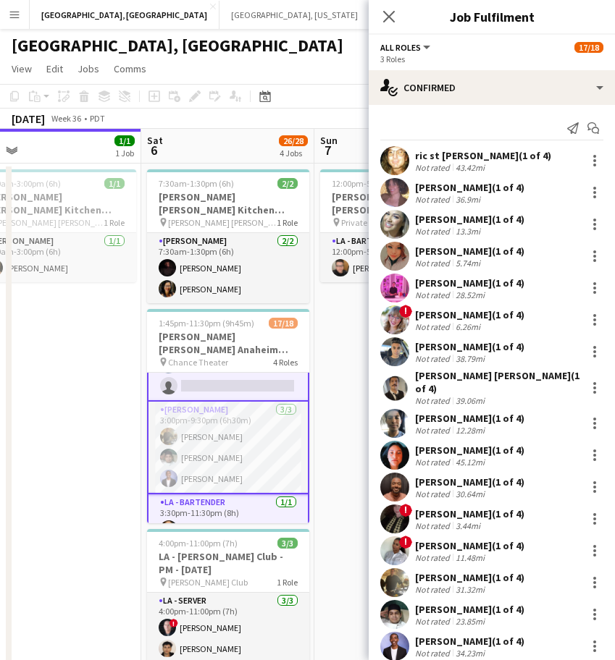
click at [492, 148] on div "[PERSON_NAME] st [PERSON_NAME] (1 of 4) Not rated 43.42mi" at bounding box center [491, 160] width 246 height 29
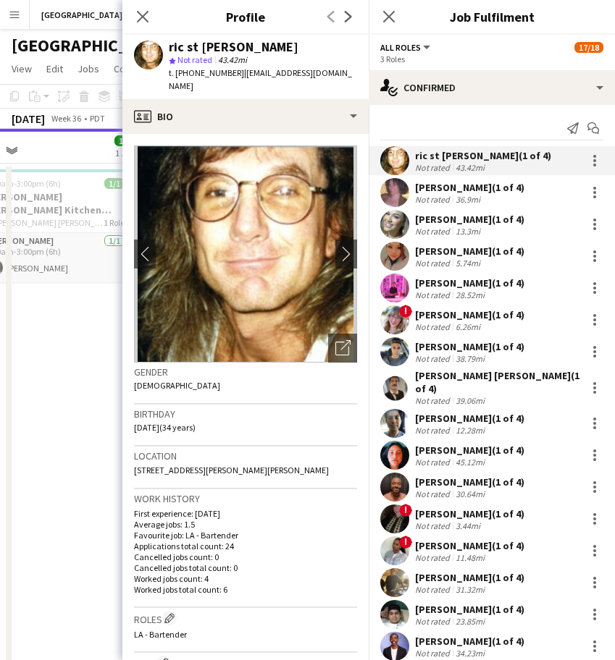
drag, startPoint x: 316, startPoint y: 78, endPoint x: 233, endPoint y: 82, distance: 83.3
click at [233, 82] on app-profile-header "ric st [PERSON_NAME] star Not rated 43.42mi t. [PHONE_NUMBER] | [EMAIL_ADDRESS]…" at bounding box center [245, 67] width 246 height 64
click at [430, 186] on div "[PERSON_NAME] (1 of 4)" at bounding box center [469, 187] width 109 height 13
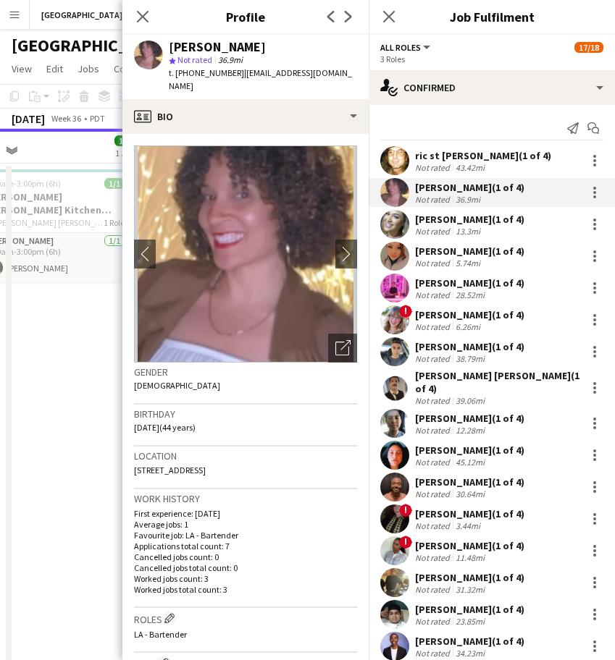
drag, startPoint x: 343, startPoint y: 79, endPoint x: 235, endPoint y: 82, distance: 108.6
click at [235, 82] on div "[PERSON_NAME] star Not rated 36.9mi t. [PHONE_NUMBER] | [EMAIL_ADDRESS][DOMAIN_…" at bounding box center [245, 67] width 246 height 64
click at [443, 235] on div "Not rated" at bounding box center [434, 231] width 38 height 11
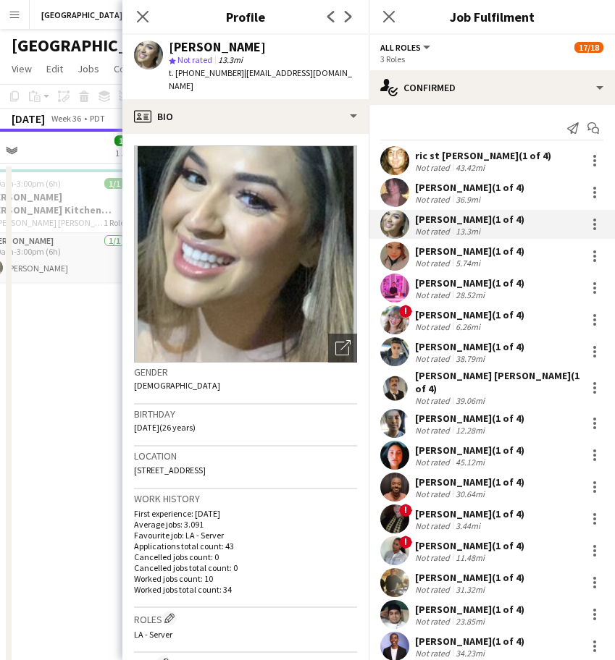
drag, startPoint x: 332, startPoint y: 77, endPoint x: 233, endPoint y: 81, distance: 98.5
click at [233, 81] on div "[PERSON_NAME] star Not rated 13.3mi t. [PHONE_NUMBER] | [EMAIL_ADDRESS][DOMAIN_…" at bounding box center [245, 67] width 246 height 64
drag, startPoint x: 489, startPoint y: 263, endPoint x: 428, endPoint y: 169, distance: 112.4
click at [489, 263] on div "Not rated 5.74mi" at bounding box center [469, 263] width 109 height 11
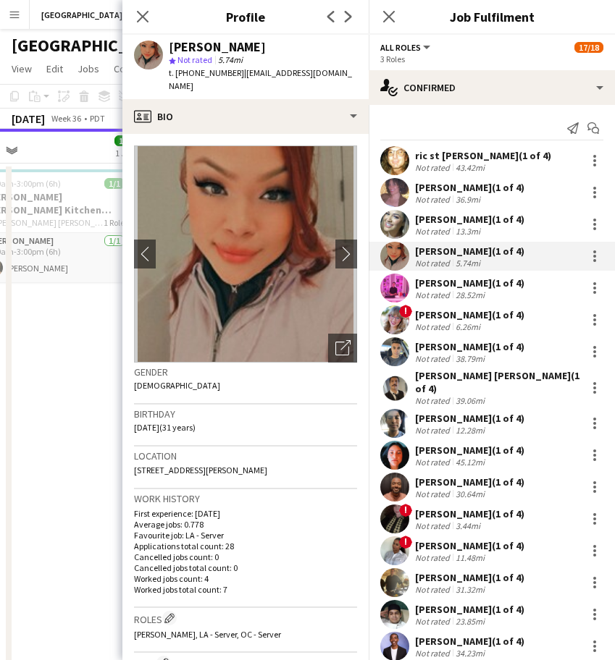
drag, startPoint x: 346, startPoint y: 72, endPoint x: 234, endPoint y: 80, distance: 112.4
click at [234, 80] on div "[PERSON_NAME] star Not rated 5.74mi t. [PHONE_NUMBER] | [EMAIL_ADDRESS][DOMAIN_…" at bounding box center [245, 67] width 246 height 64
drag, startPoint x: 484, startPoint y: 282, endPoint x: 476, endPoint y: 261, distance: 22.5
click at [484, 282] on div "[PERSON_NAME] (1 of 4)" at bounding box center [469, 283] width 109 height 13
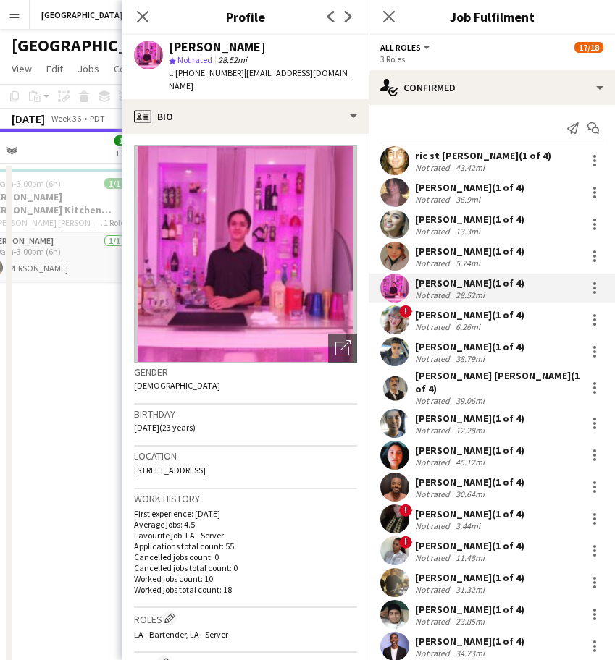
drag, startPoint x: 352, startPoint y: 72, endPoint x: 239, endPoint y: 78, distance: 113.1
click at [239, 78] on div "[PERSON_NAME] star Not rated 28.52mi t. [PHONE_NUMBER] | [EMAIL_ADDRESS][DOMAIN…" at bounding box center [245, 67] width 246 height 64
click at [492, 325] on div "Not rated 6.26mi" at bounding box center [469, 326] width 109 height 11
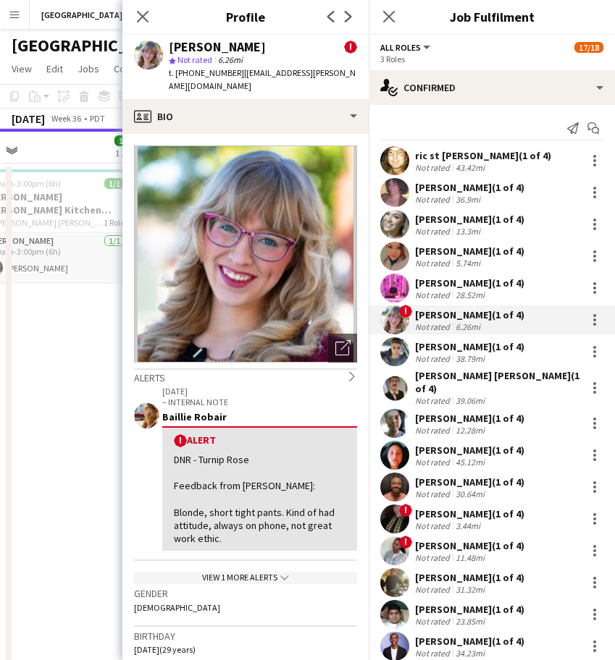
drag, startPoint x: 340, startPoint y: 69, endPoint x: 232, endPoint y: 80, distance: 107.8
click at [232, 80] on div "[PERSON_NAME] ! star Not rated 6.26mi t. [PHONE_NUMBER] | [EMAIL_ADDRESS][PERSO…" at bounding box center [245, 67] width 246 height 64
click at [251, 556] on div "[DATE] – INTERNAL NOTE Baillie Robair ! Alert DNR - Turnip Rose Feedback from […" at bounding box center [245, 484] width 223 height 201
click at [256, 572] on div "View 1 more alerts chevron-down" at bounding box center [245, 578] width 223 height 12
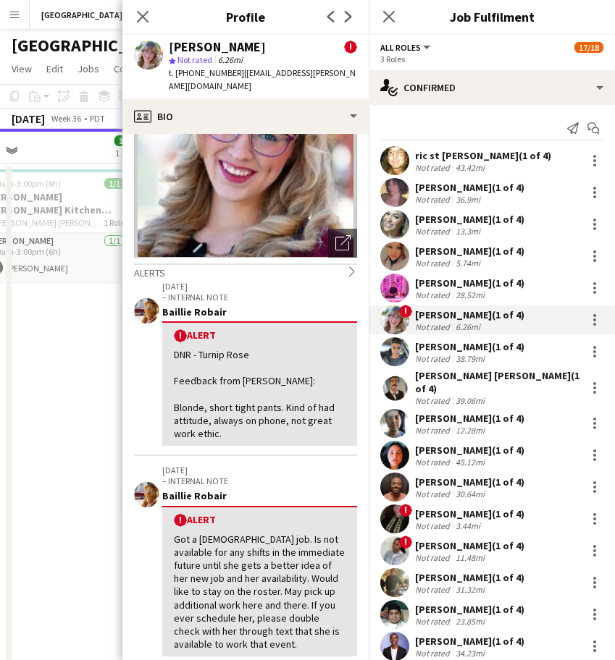
scroll to position [181, 0]
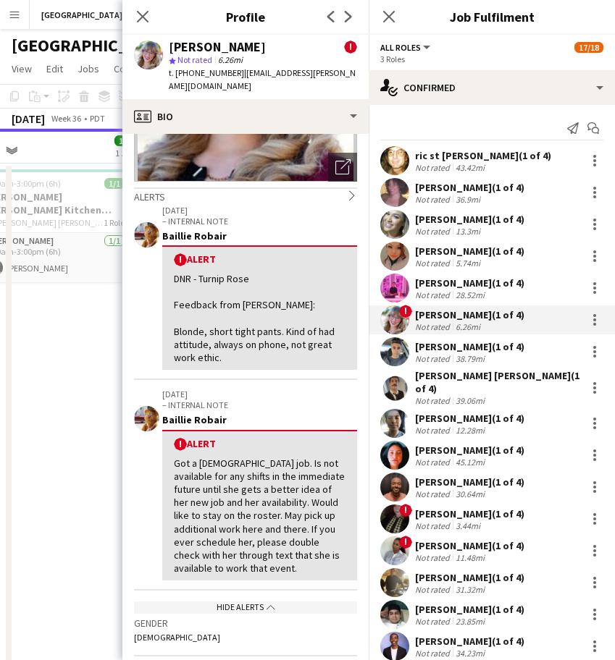
click at [450, 365] on div "[PERSON_NAME] (1 of 4) Not rated 38.79mi" at bounding box center [491, 351] width 246 height 29
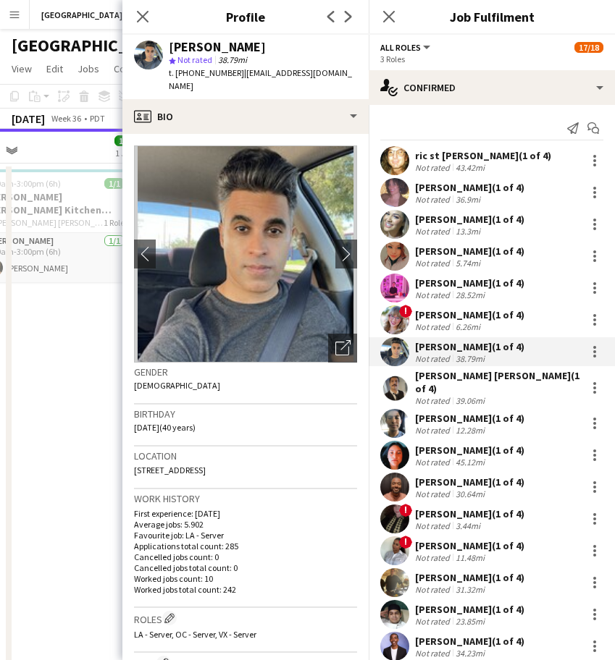
drag, startPoint x: 286, startPoint y: 77, endPoint x: 234, endPoint y: 82, distance: 52.3
click at [234, 82] on div "[PERSON_NAME] star Not rated 38.79mi t. [PHONE_NUMBER] | [EMAIL_ADDRESS][DOMAIN…" at bounding box center [245, 67] width 246 height 64
drag, startPoint x: 425, startPoint y: 389, endPoint x: 423, endPoint y: 368, distance: 20.3
click at [425, 395] on div "Not rated" at bounding box center [434, 400] width 38 height 11
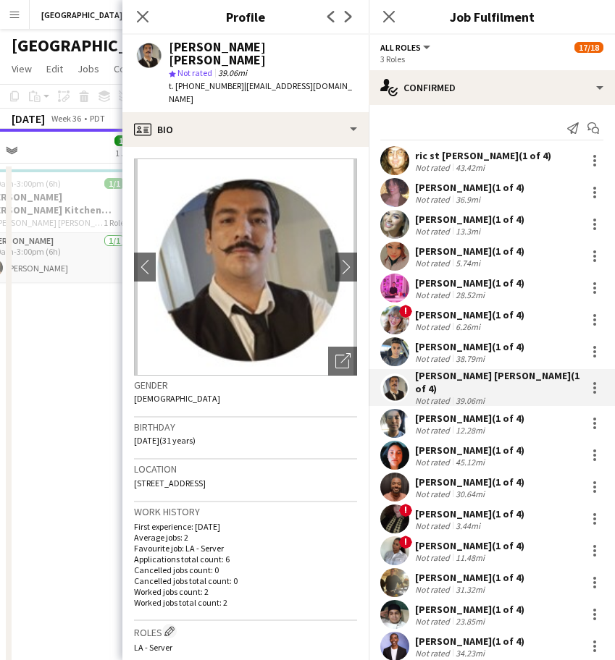
drag, startPoint x: 331, startPoint y: 76, endPoint x: 232, endPoint y: 82, distance: 98.6
click at [232, 82] on div "[PERSON_NAME] [PERSON_NAME] star Not rated 39.06mi t. [PHONE_NUMBER] | [EMAIL_A…" at bounding box center [245, 73] width 246 height 77
drag, startPoint x: 458, startPoint y: 418, endPoint x: 469, endPoint y: 408, distance: 14.9
click at [458, 425] on div "12.28mi" at bounding box center [469, 430] width 35 height 11
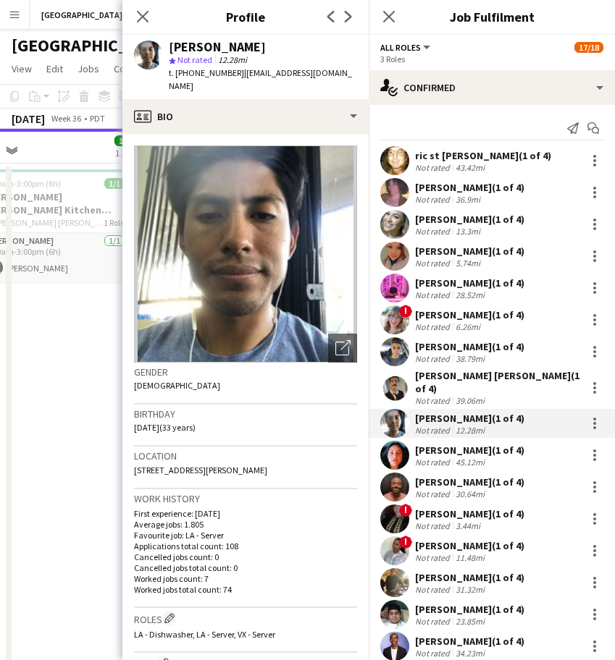
drag, startPoint x: 347, startPoint y: 72, endPoint x: 235, endPoint y: 83, distance: 112.7
click at [235, 83] on div "[PERSON_NAME] star Not rated 12.28mi t. [PHONE_NUMBER] | [EMAIL_ADDRESS][DOMAIN…" at bounding box center [245, 67] width 246 height 64
click at [450, 457] on div "Not rated" at bounding box center [434, 462] width 38 height 11
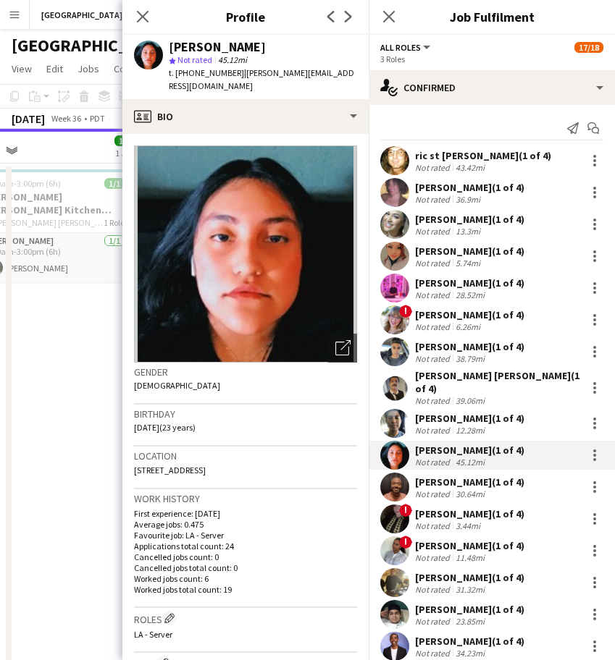
drag, startPoint x: 349, startPoint y: 70, endPoint x: 234, endPoint y: 83, distance: 115.8
click at [234, 83] on div "[PERSON_NAME] star Not rated 45.12mi t. [PHONE_NUMBER] | [PERSON_NAME][EMAIL_AD…" at bounding box center [245, 67] width 246 height 64
click at [443, 489] on div "Not rated" at bounding box center [434, 494] width 38 height 11
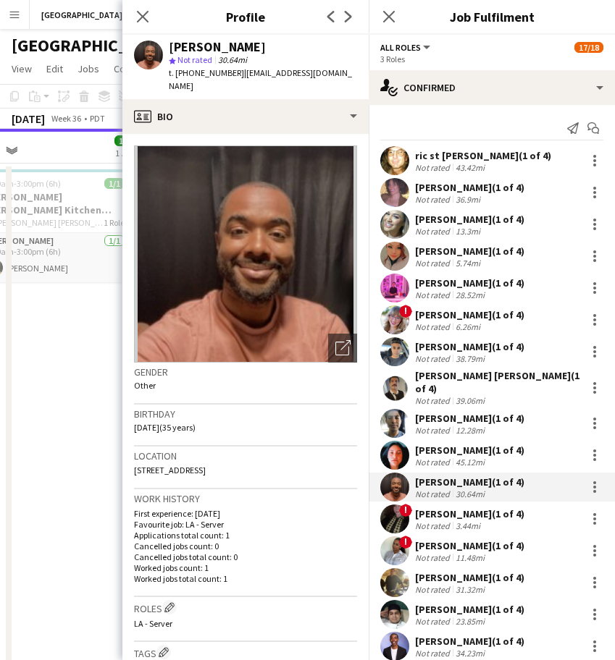
drag, startPoint x: 324, startPoint y: 78, endPoint x: 234, endPoint y: 83, distance: 89.9
click at [234, 83] on div "[PERSON_NAME] star Not rated 30.64mi t. [PHONE_NUMBER] | [EMAIL_ADDRESS][DOMAIN…" at bounding box center [245, 67] width 246 height 64
click at [457, 509] on div "[PERSON_NAME] (1 of 4)" at bounding box center [469, 513] width 109 height 13
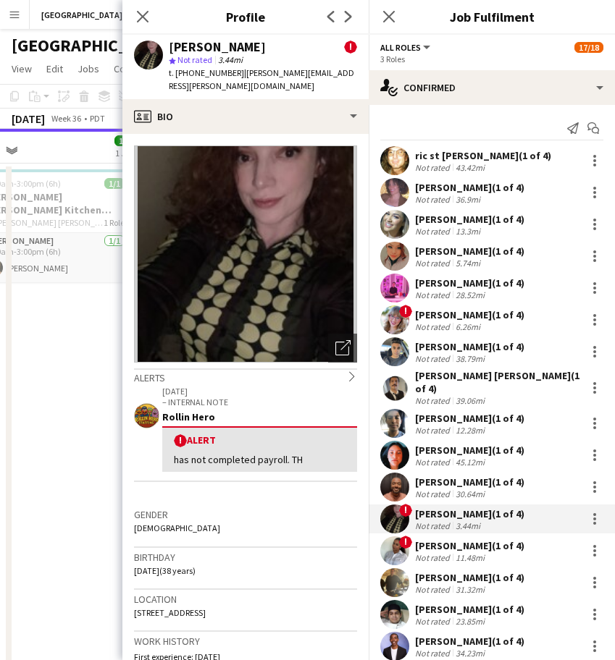
drag, startPoint x: 341, startPoint y: 77, endPoint x: 235, endPoint y: 77, distance: 105.7
click at [235, 77] on div "[PERSON_NAME] ! star Not rated 3.44mi t. [PHONE_NUMBER] | [EMAIL_ADDRESS][PERSO…" at bounding box center [245, 67] width 246 height 64
click at [429, 543] on div "[PERSON_NAME] (1 of 4)" at bounding box center [469, 545] width 109 height 13
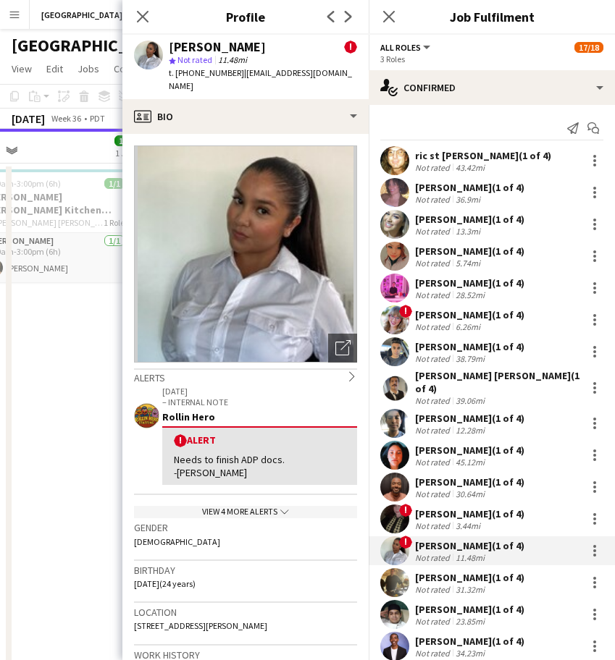
drag, startPoint x: 342, startPoint y: 80, endPoint x: 232, endPoint y: 75, distance: 109.4
click at [232, 75] on div "[PERSON_NAME] ! star Not rated 11.48mi t. [PHONE_NUMBER] | [EMAIL_ADDRESS][DOMA…" at bounding box center [245, 67] width 246 height 64
drag, startPoint x: 456, startPoint y: 569, endPoint x: 455, endPoint y: 541, distance: 27.5
click at [456, 571] on div "[PERSON_NAME] (1 of 4)" at bounding box center [469, 577] width 109 height 13
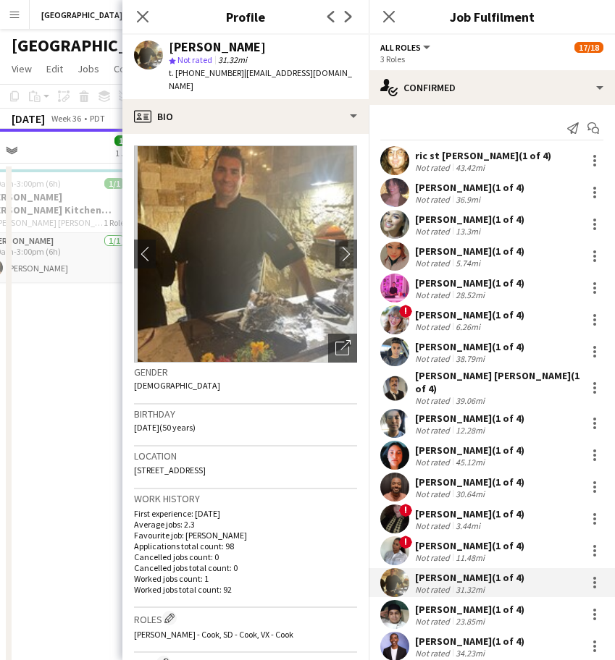
drag, startPoint x: 344, startPoint y: 79, endPoint x: 234, endPoint y: 83, distance: 110.1
click at [234, 83] on div "[PERSON_NAME] star Not rated 31.32mi t. [PHONE_NUMBER] | [EMAIL_ADDRESS][DOMAIN…" at bounding box center [245, 67] width 246 height 64
click at [465, 606] on div "[PERSON_NAME] (1 of 4)" at bounding box center [469, 609] width 109 height 13
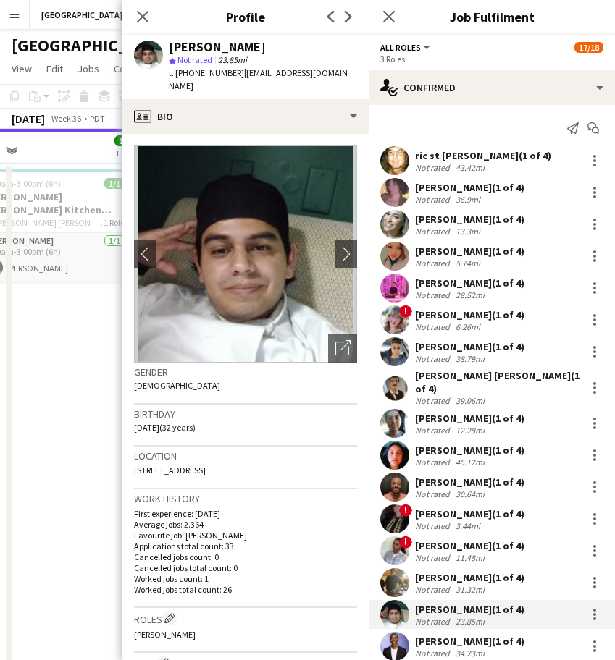
drag, startPoint x: 340, startPoint y: 77, endPoint x: 240, endPoint y: 83, distance: 100.8
click at [240, 83] on div "[PERSON_NAME] star Not rated 23.85mi t. [PHONE_NUMBER] | [EMAIL_ADDRESS][DOMAIN…" at bounding box center [245, 67] width 246 height 64
click at [452, 635] on div "[PERSON_NAME] (1 of 4)" at bounding box center [469, 641] width 109 height 13
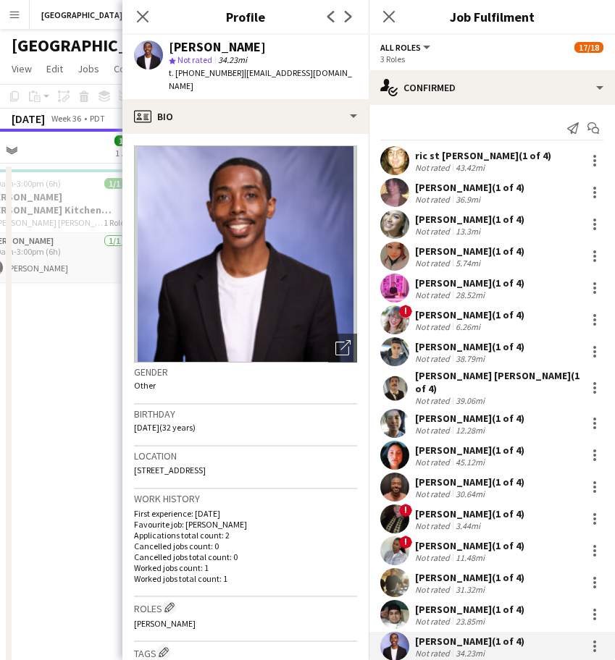
drag, startPoint x: 340, startPoint y: 76, endPoint x: 234, endPoint y: 78, distance: 106.4
click at [234, 78] on div "[PERSON_NAME] star Not rated 34.23mi t. [PHONE_NUMBER] | [EMAIL_ADDRESS][DOMAIN…" at bounding box center [245, 67] width 246 height 64
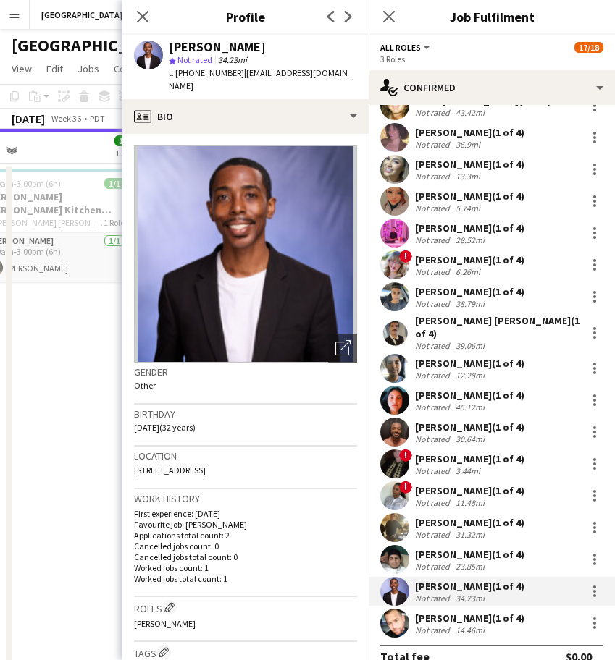
scroll to position [67, 0]
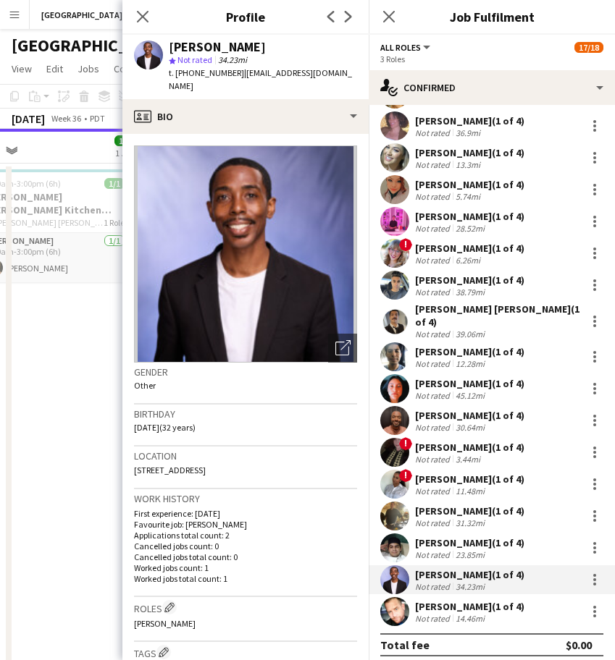
drag, startPoint x: 476, startPoint y: 615, endPoint x: 452, endPoint y: 540, distance: 78.8
click at [476, 615] on div "14.46mi" at bounding box center [469, 618] width 35 height 11
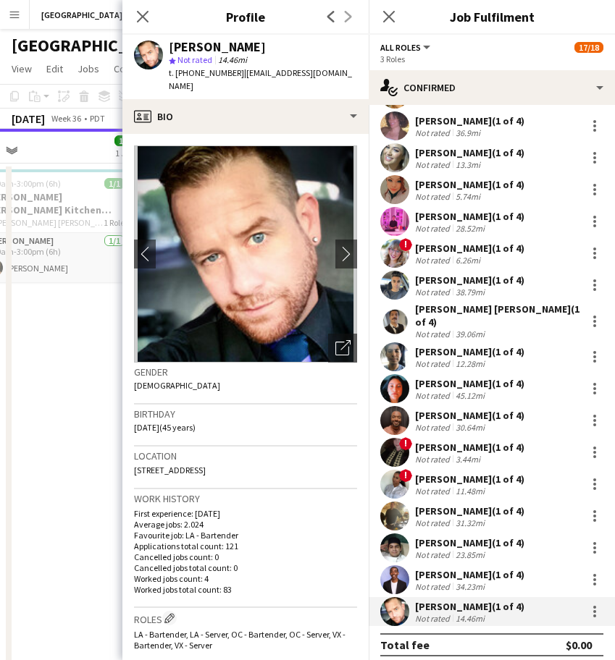
drag, startPoint x: 352, startPoint y: 79, endPoint x: 235, endPoint y: 75, distance: 116.6
click at [235, 75] on div "[PERSON_NAME] star Not rated 14.46mi t. [PHONE_NUMBER] | [EMAIL_ADDRESS][DOMAIN…" at bounding box center [245, 67] width 246 height 64
click at [81, 319] on app-date-cell "9:00am-3:00pm (6h) 1/1 [PERSON_NAME] [PERSON_NAME] Kitchen [DATE] pin [PERSON_N…" at bounding box center [54, 550] width 173 height 772
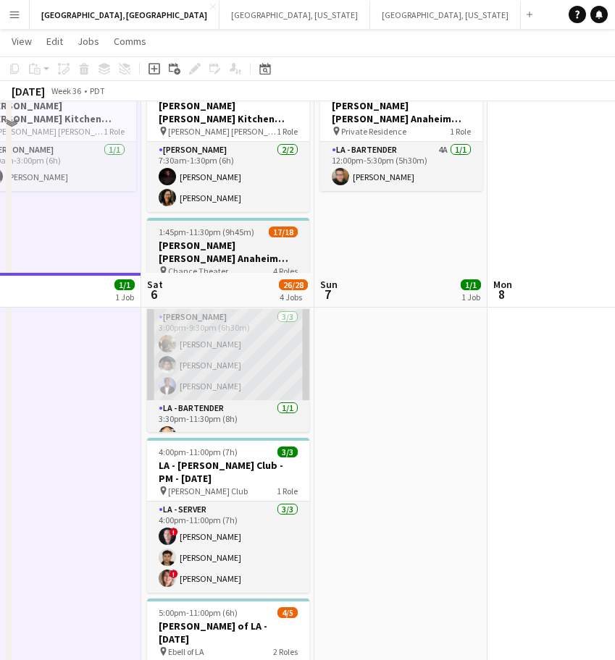
scroll to position [274, 0]
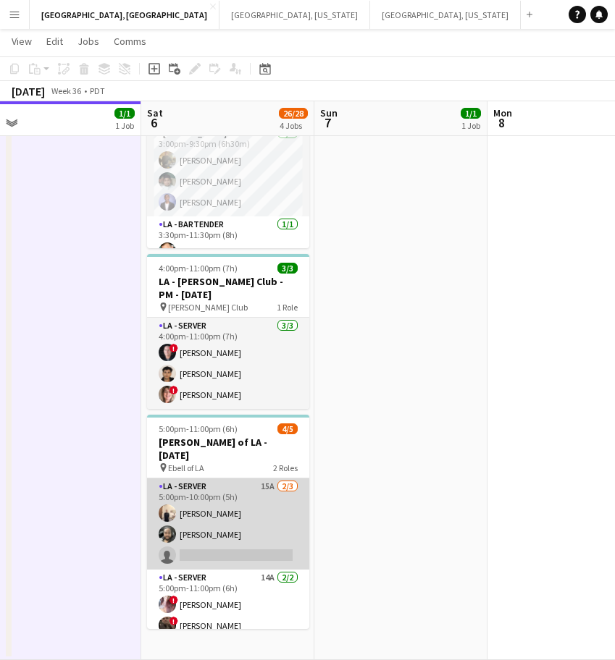
click at [240, 493] on app-card-role "LA - Server 15A [DATE] 5:00pm-10:00pm (5h) [PERSON_NAME] [PERSON_NAME] single-n…" at bounding box center [228, 523] width 162 height 91
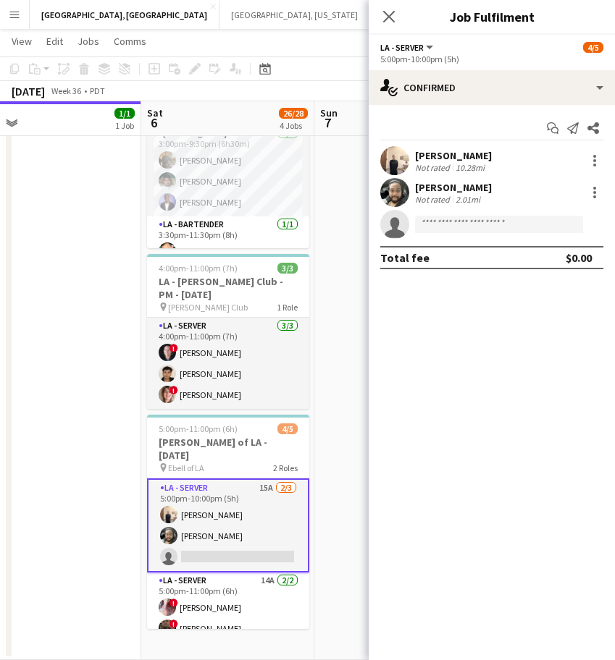
click at [518, 49] on div "LA - Server All roles LA - Server 4/5" at bounding box center [491, 47] width 223 height 13
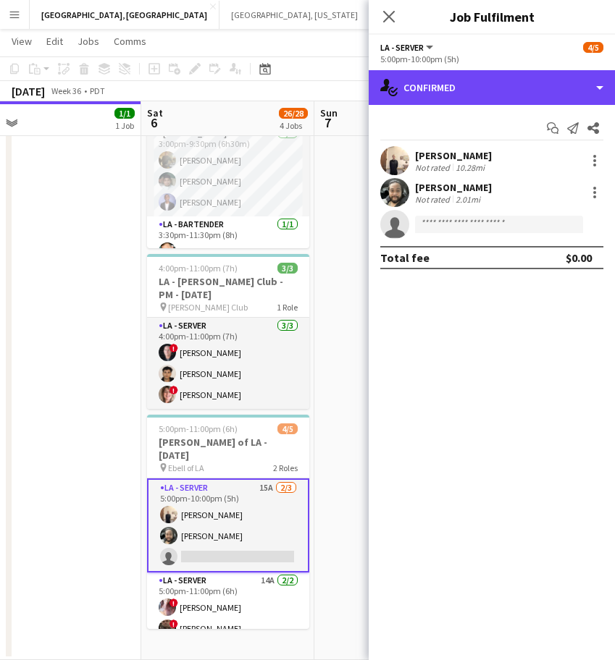
click at [513, 81] on div "single-neutral-actions-check-2 Confirmed" at bounding box center [491, 87] width 246 height 35
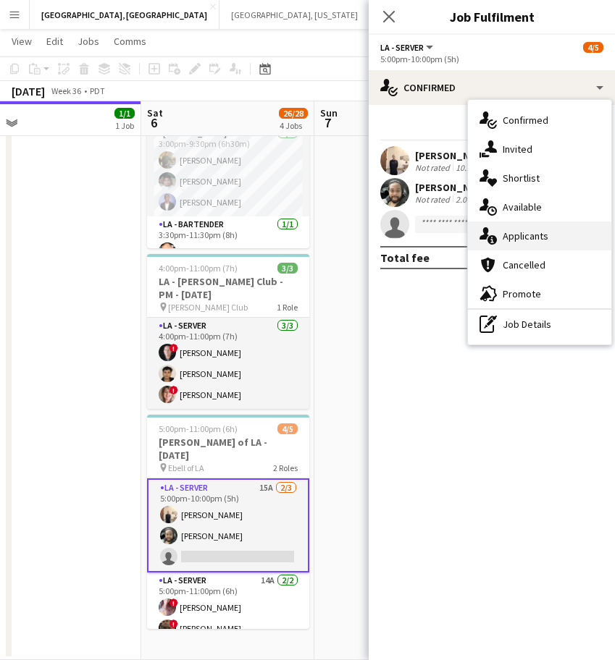
click at [517, 237] on span "Applicants" at bounding box center [525, 235] width 46 height 13
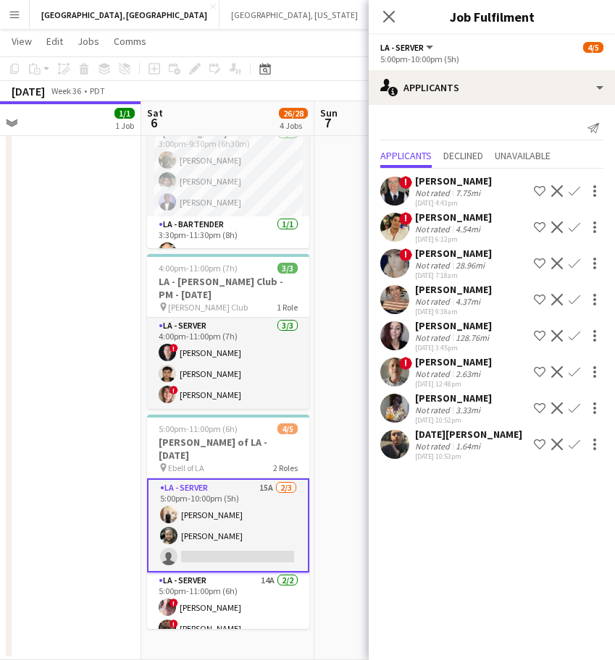
click at [575, 443] on app-icon "Confirm" at bounding box center [574, 445] width 12 height 12
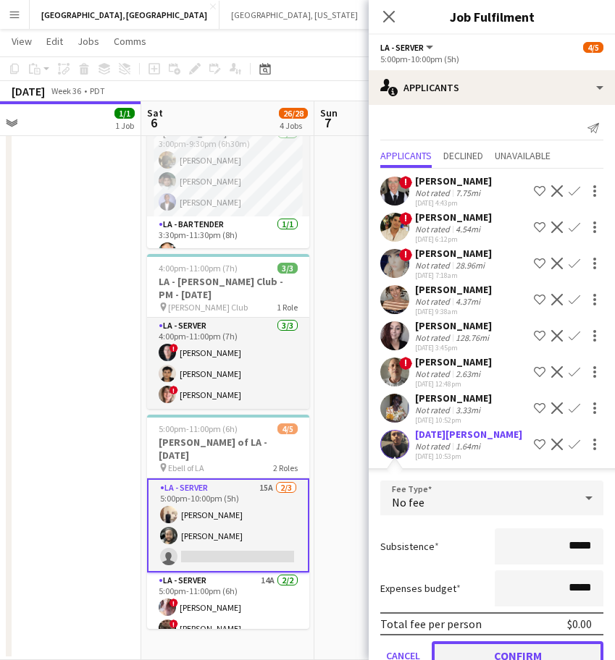
click at [483, 651] on button "Confirm" at bounding box center [517, 655] width 172 height 29
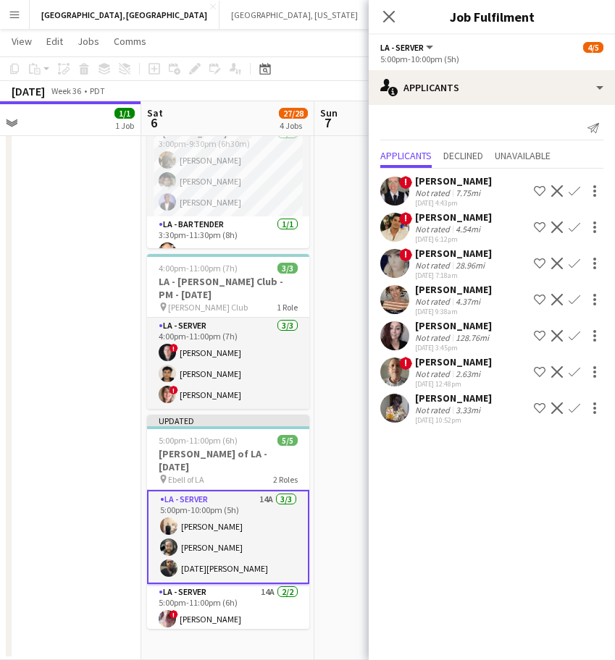
click at [329, 294] on app-date-cell "12:00pm-5:30pm (5h30m) 1/1 [PERSON_NAME] [PERSON_NAME] Anaheim [DATE] pin Priva…" at bounding box center [400, 275] width 173 height 772
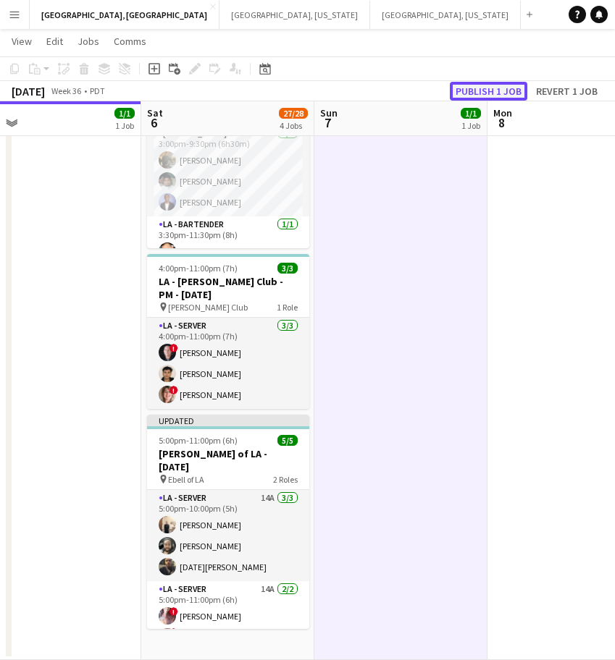
click at [469, 90] on button "Publish 1 job" at bounding box center [488, 91] width 77 height 19
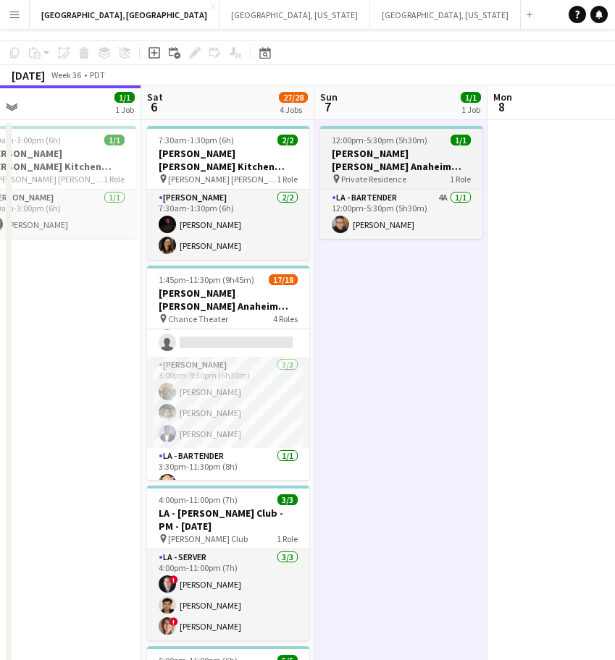
scroll to position [0, 0]
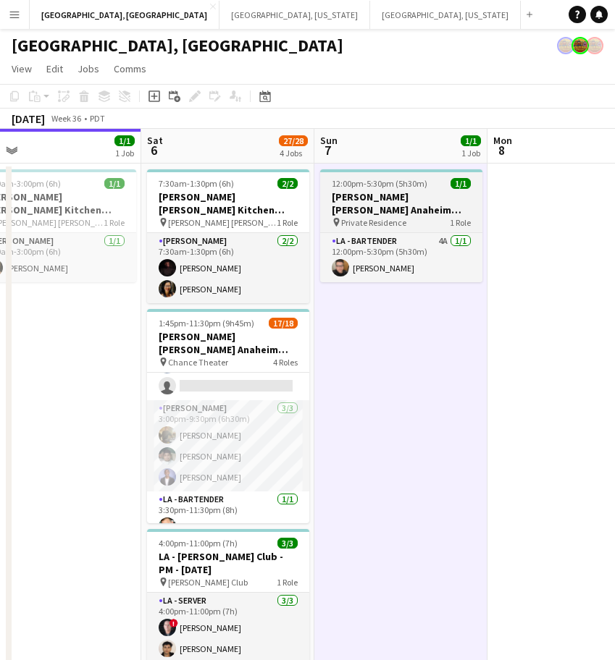
click at [385, 181] on span "12:00pm-5:30pm (5h30m)" at bounding box center [380, 183] width 96 height 11
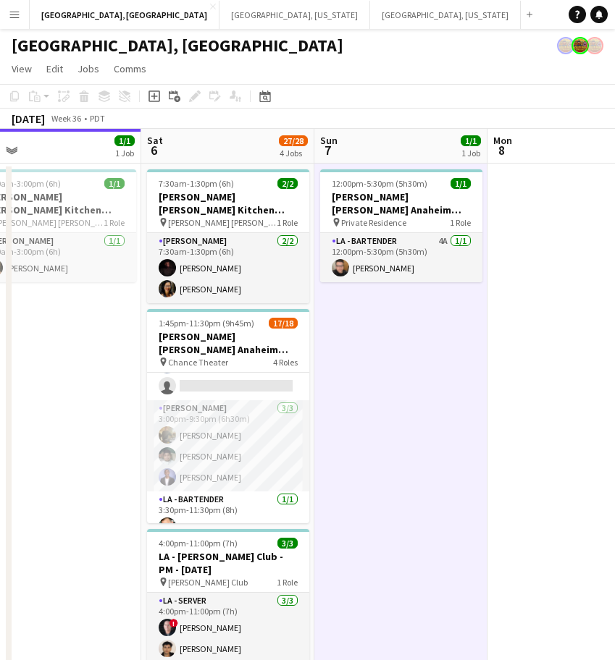
scroll to position [0, 549]
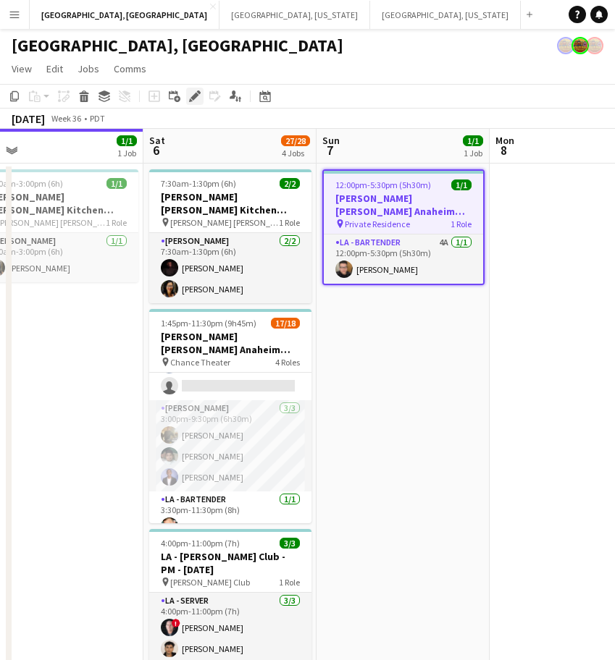
click at [197, 89] on div "Edit" at bounding box center [194, 96] width 17 height 17
type input "**********"
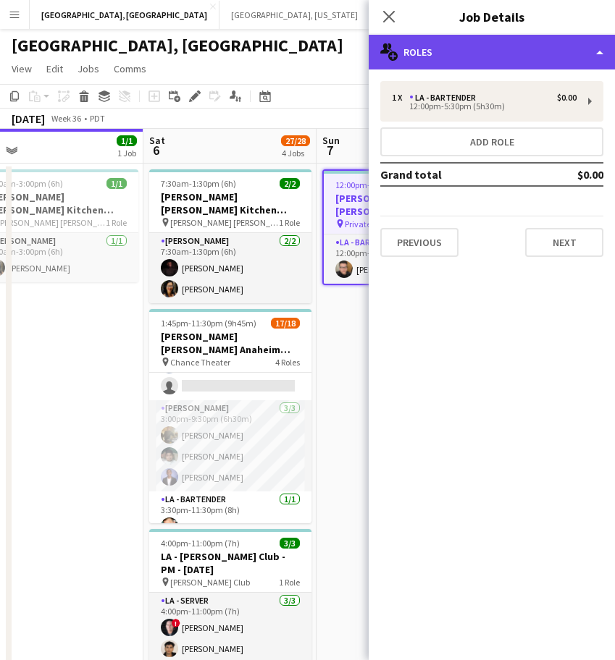
click at [524, 46] on div "multiple-users-add Roles" at bounding box center [491, 52] width 246 height 35
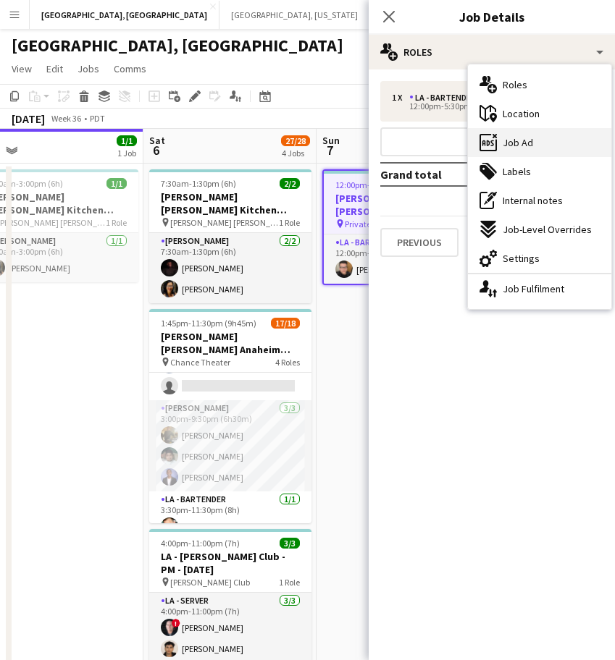
click at [532, 135] on div "ads-window Job Ad" at bounding box center [539, 142] width 143 height 29
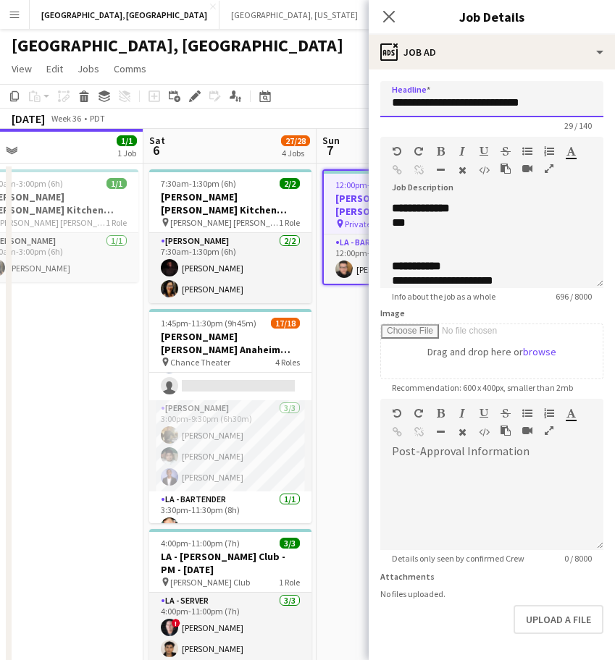
click at [494, 96] on input "**********" at bounding box center [491, 99] width 223 height 36
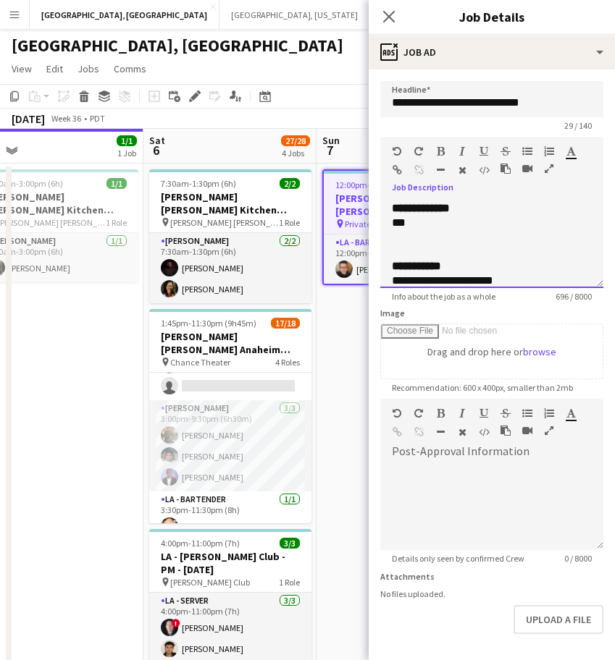
click at [421, 224] on div "***" at bounding box center [478, 223] width 172 height 14
click at [352, 261] on app-user-avatar at bounding box center [343, 269] width 17 height 17
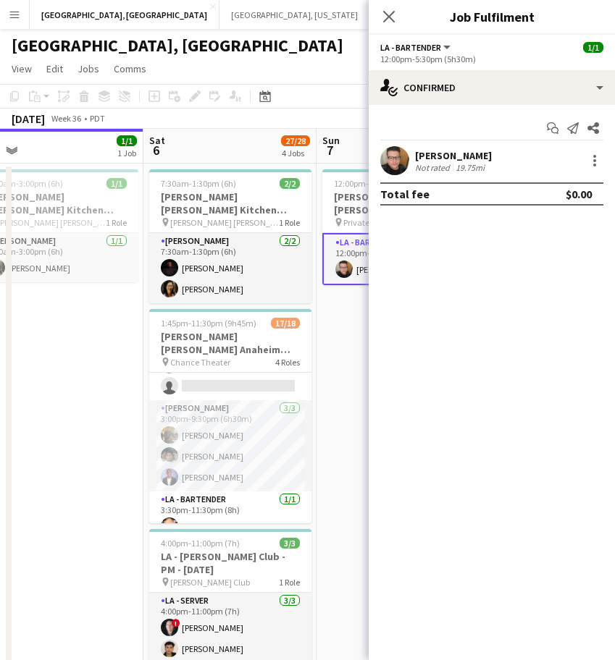
click at [452, 164] on div "19.75mi" at bounding box center [469, 167] width 35 height 11
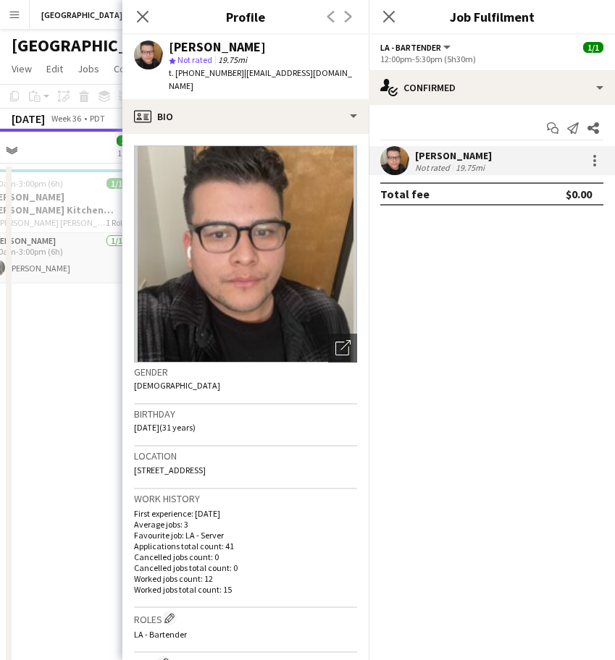
drag, startPoint x: 332, startPoint y: 77, endPoint x: 234, endPoint y: 77, distance: 98.4
click at [234, 77] on app-profile-header "[PERSON_NAME] star Not rated 19.75mi t. [PHONE_NUMBER] | [EMAIL_ADDRESS][DOMAIN…" at bounding box center [245, 67] width 246 height 64
click at [46, 287] on app-date-cell "9:00am-3:00pm (6h) 1/1 [PERSON_NAME] [PERSON_NAME] Kitchen [DATE] pin [PERSON_N…" at bounding box center [56, 550] width 173 height 772
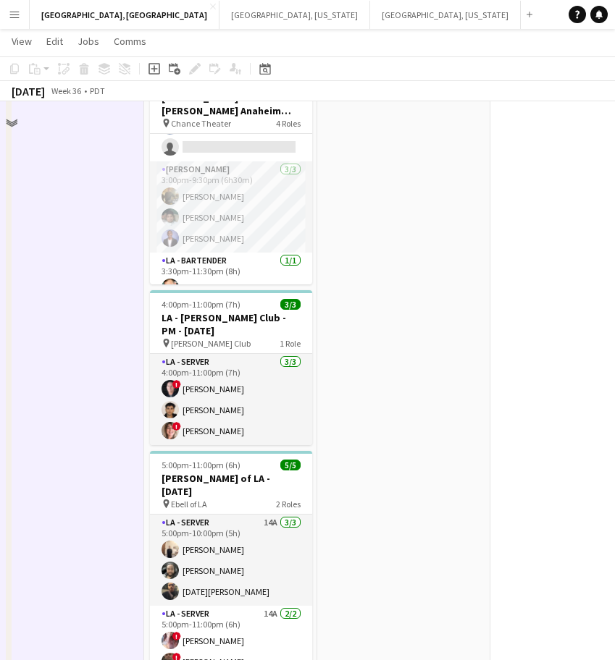
scroll to position [271, 0]
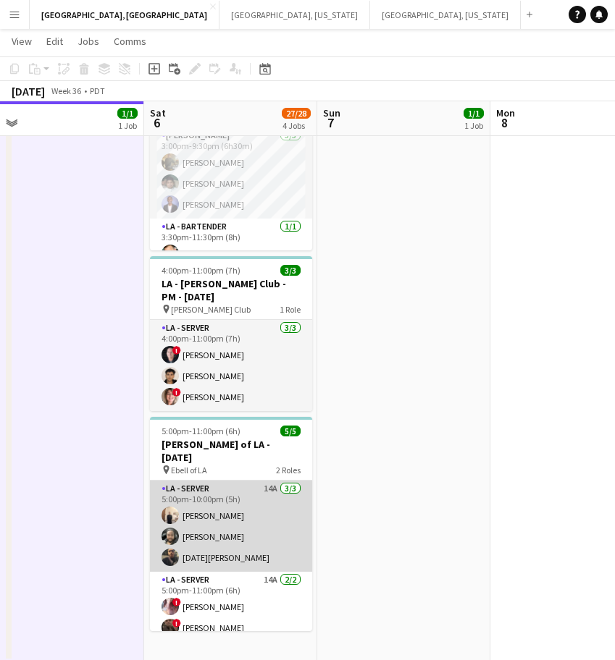
click at [205, 520] on app-card-role "LA - Server 14A [DATE] 5:00pm-10:00pm (5h) [PERSON_NAME] [PERSON_NAME] [DATE][P…" at bounding box center [231, 526] width 162 height 91
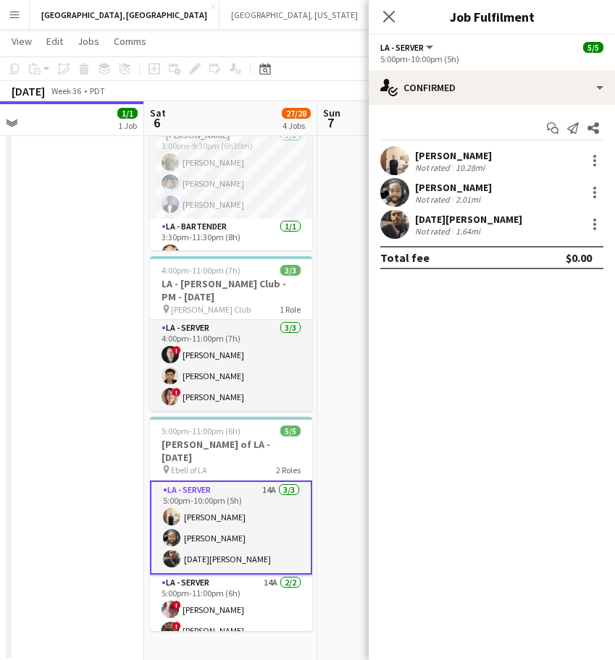
click at [408, 227] on app-user-avatar at bounding box center [394, 224] width 29 height 29
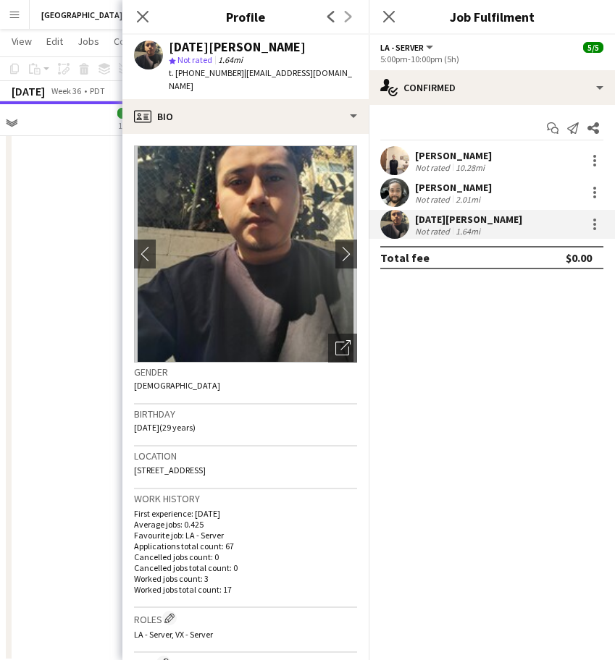
click at [195, 74] on span "t. [PHONE_NUMBER]" at bounding box center [206, 72] width 75 height 11
click at [83, 352] on app-date-cell "9:00am-3:00pm (6h) 1/1 [PERSON_NAME] [PERSON_NAME] Kitchen [DATE] pin [PERSON_N…" at bounding box center [57, 277] width 173 height 772
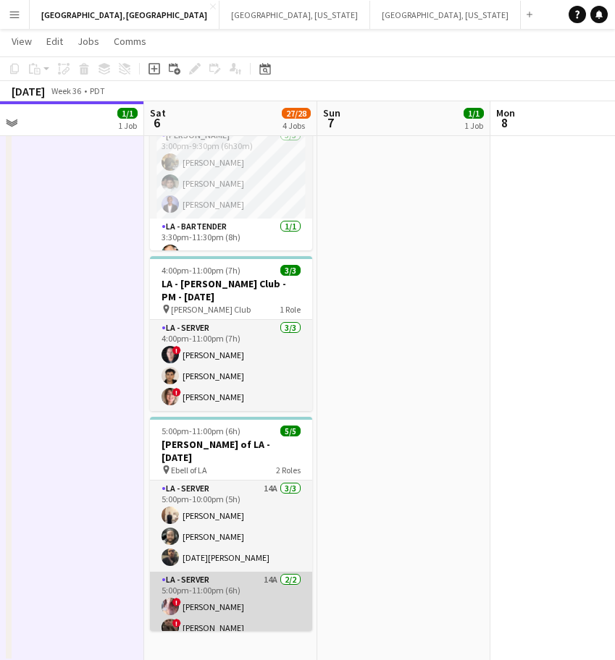
drag, startPoint x: 234, startPoint y: 596, endPoint x: 274, endPoint y: 554, distance: 58.4
click at [234, 596] on app-card-role "LA - Server 14A [DATE] 5:00pm-11:00pm (6h) ! [PERSON_NAME] ! [PERSON_NAME]" at bounding box center [231, 607] width 162 height 70
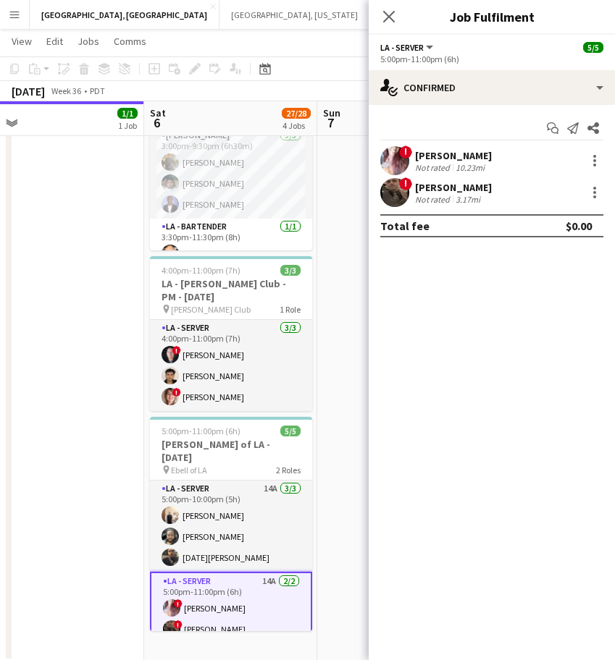
click at [434, 185] on div "[PERSON_NAME]" at bounding box center [453, 187] width 77 height 13
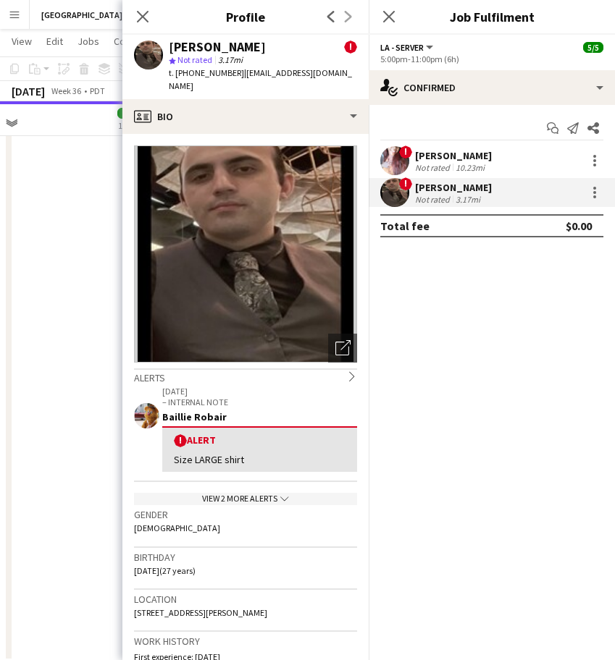
click at [204, 72] on span "t. [PHONE_NUMBER]" at bounding box center [206, 72] width 75 height 11
click at [55, 237] on app-date-cell "9:00am-3:00pm (6h) 1/1 [PERSON_NAME] [PERSON_NAME] Kitchen [DATE] pin [PERSON_N…" at bounding box center [57, 277] width 173 height 772
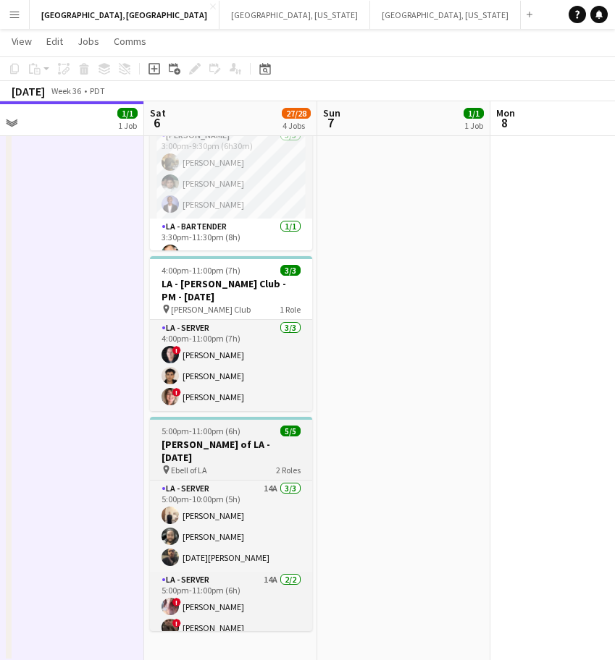
click at [253, 438] on h3 "[PERSON_NAME] of LA - [DATE]" at bounding box center [231, 451] width 162 height 26
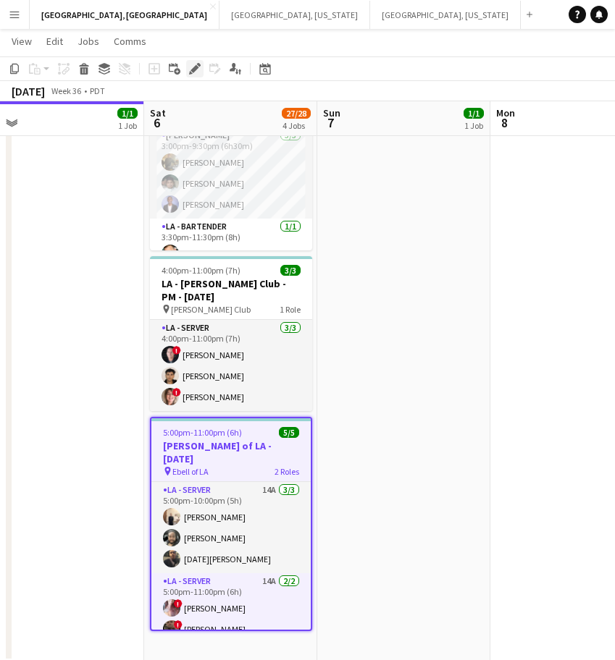
click at [195, 67] on icon at bounding box center [194, 69] width 8 height 8
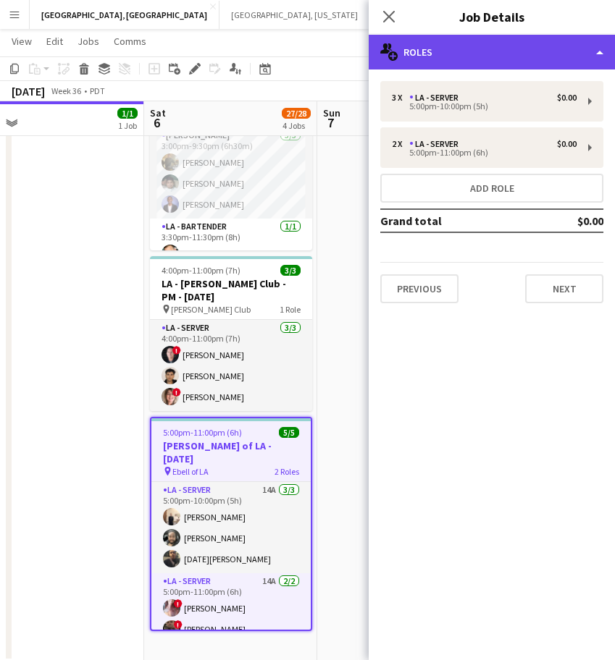
click at [589, 56] on div "multiple-users-add Roles" at bounding box center [491, 52] width 246 height 35
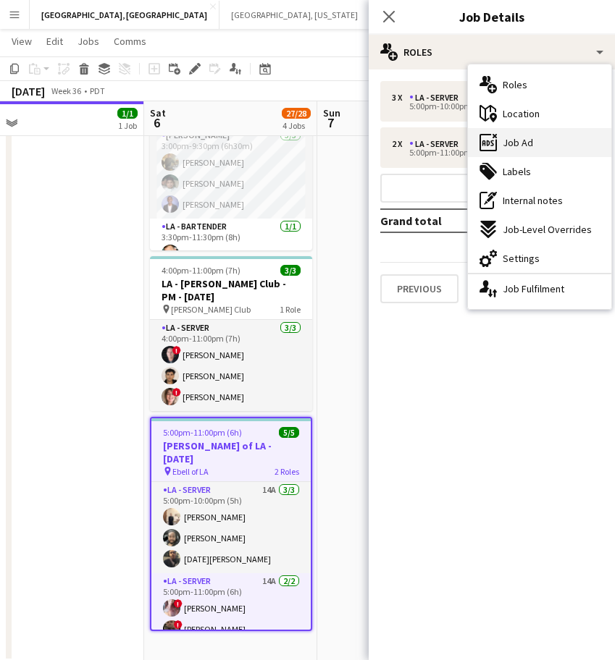
click at [518, 143] on span "Job Ad" at bounding box center [517, 142] width 30 height 13
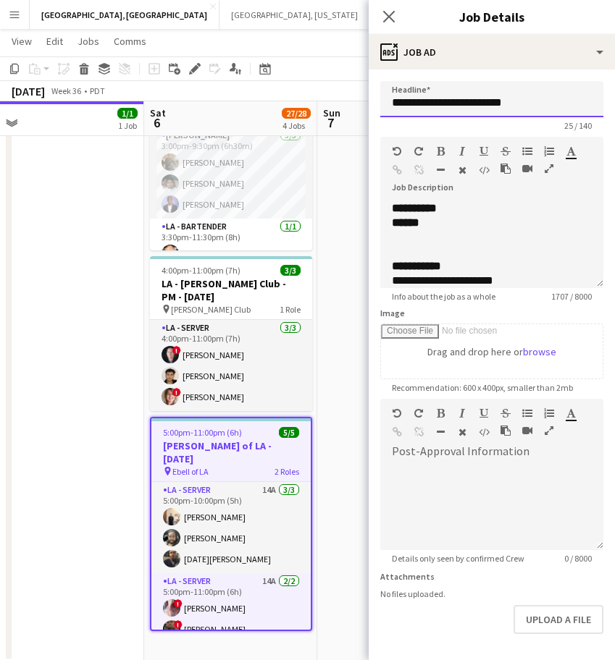
click at [439, 95] on input "**********" at bounding box center [491, 99] width 223 height 36
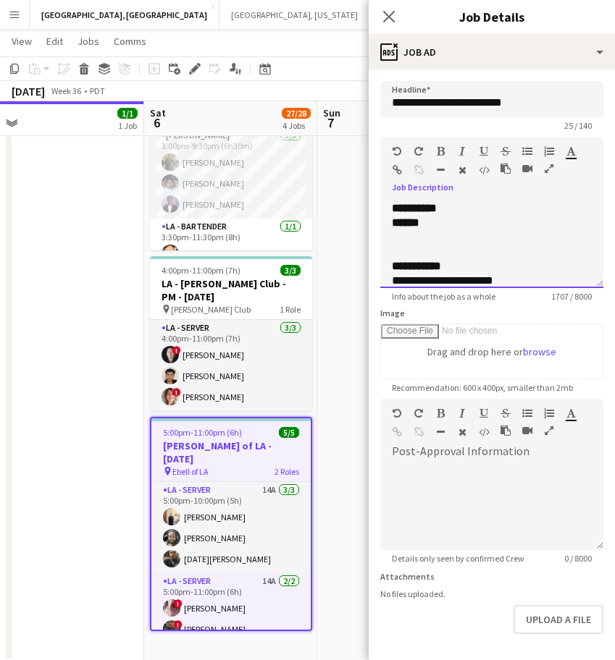
click at [433, 214] on b "**********" at bounding box center [414, 208] width 45 height 11
drag, startPoint x: 288, startPoint y: 442, endPoint x: 208, endPoint y: 437, distance: 79.8
click at [288, 466] on span "2 Roles" at bounding box center [286, 471] width 25 height 11
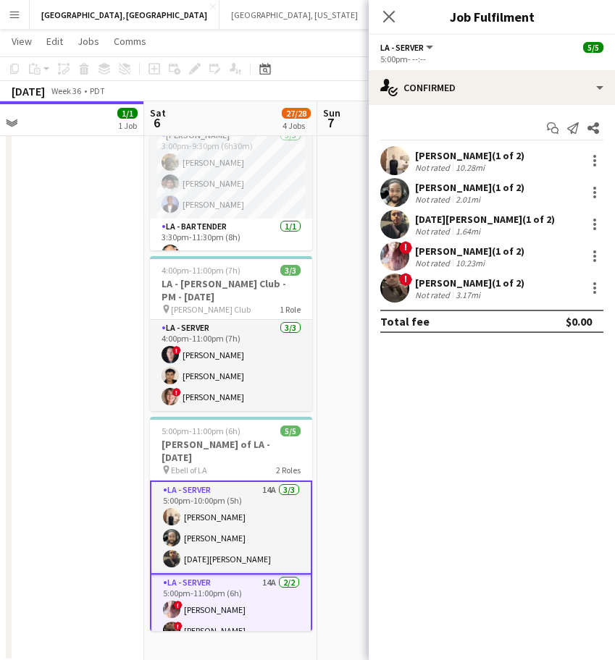
click at [407, 161] on app-user-avatar at bounding box center [394, 160] width 29 height 29
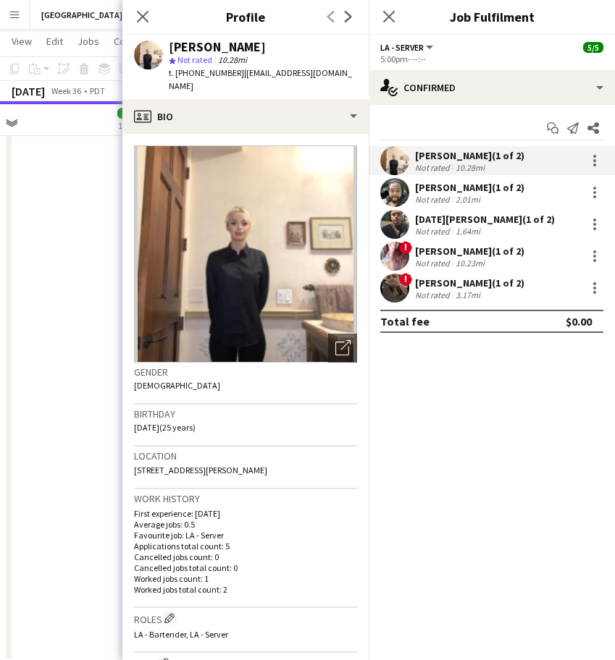
drag, startPoint x: 349, startPoint y: 74, endPoint x: 234, endPoint y: 74, distance: 115.1
click at [234, 74] on div "[PERSON_NAME] Not rated 10.28mi t. [PHONE_NUMBER] | [EMAIL_ADDRESS][DOMAIN_NAME]" at bounding box center [245, 67] width 246 height 64
click at [485, 196] on div "Not rated 2.01mi" at bounding box center [469, 199] width 109 height 11
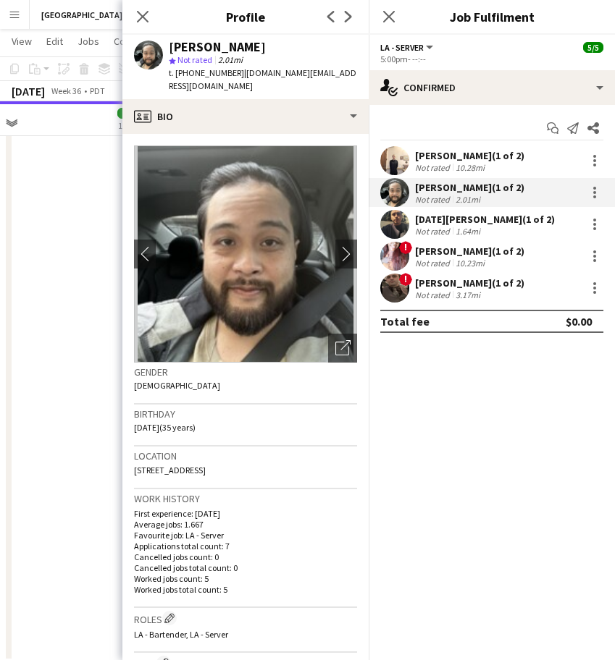
drag, startPoint x: 301, startPoint y: 81, endPoint x: 233, endPoint y: 80, distance: 68.1
click at [233, 80] on div "[PERSON_NAME] star Not rated 2.01mi t. [PHONE_NUMBER] | [DOMAIN_NAME][EMAIL_ADD…" at bounding box center [245, 67] width 246 height 64
click at [489, 232] on div "Not rated 1.64mi" at bounding box center [485, 231] width 140 height 11
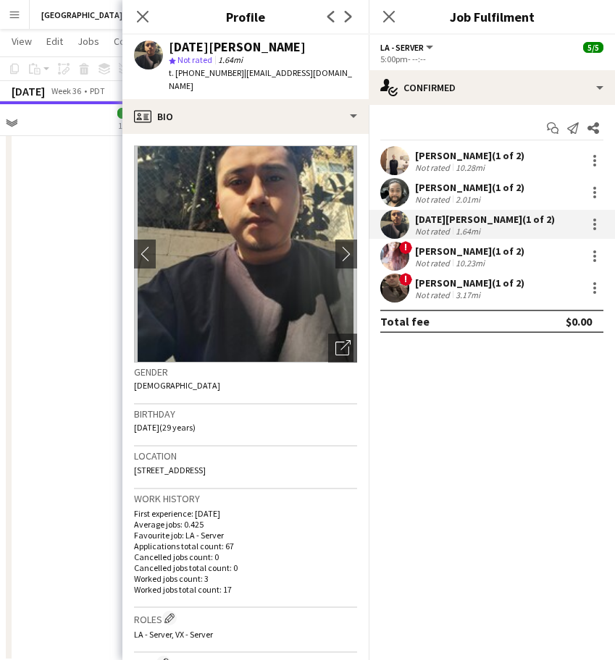
drag, startPoint x: 332, startPoint y: 78, endPoint x: 232, endPoint y: 79, distance: 99.2
click at [232, 79] on div "t. [PHONE_NUMBER] | [EMAIL_ADDRESS][DOMAIN_NAME]" at bounding box center [263, 80] width 188 height 26
drag, startPoint x: 466, startPoint y: 252, endPoint x: 450, endPoint y: 219, distance: 36.3
click at [466, 252] on div "[PERSON_NAME] (1 of 2)" at bounding box center [469, 251] width 109 height 13
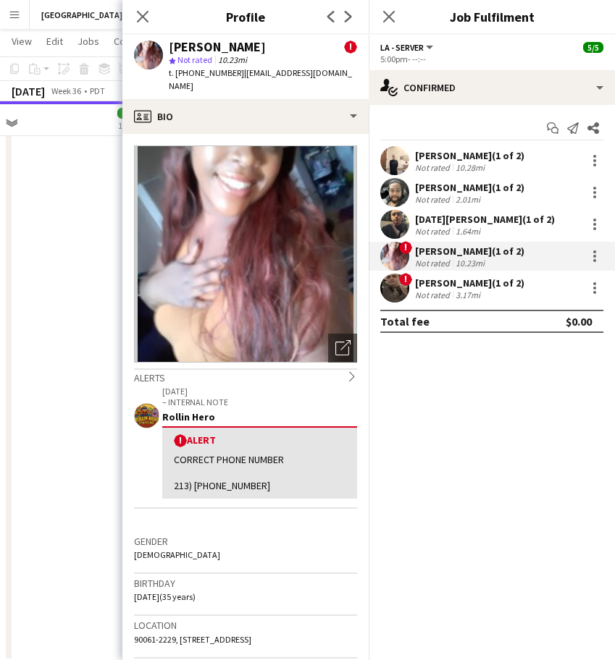
drag, startPoint x: 342, startPoint y: 77, endPoint x: 233, endPoint y: 79, distance: 108.6
click at [233, 79] on app-profile-header "[PERSON_NAME] ! star Not rated 10.23mi t. [PHONE_NUMBER] | [EMAIL_ADDRESS][DOMA…" at bounding box center [245, 67] width 246 height 64
click at [417, 290] on div "Not rated" at bounding box center [434, 295] width 38 height 11
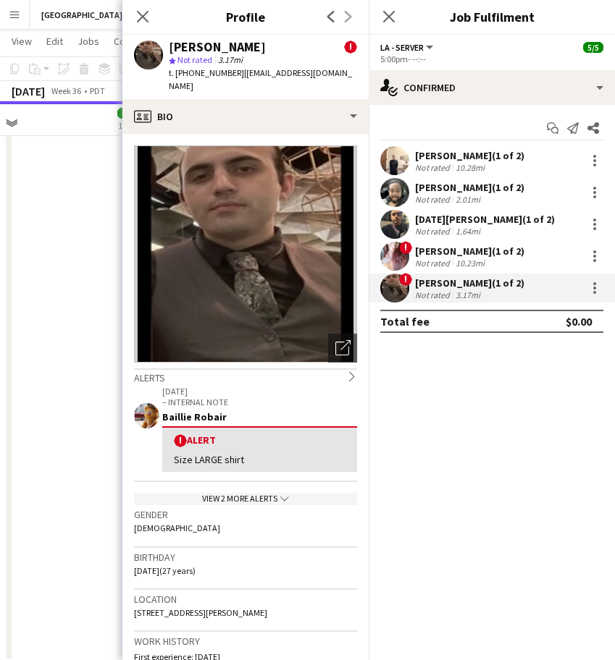
drag, startPoint x: 340, startPoint y: 77, endPoint x: 233, endPoint y: 72, distance: 106.5
click at [233, 72] on div "[PERSON_NAME] ! star Not rated 3.17mi t. [PHONE_NUMBER] | [EMAIL_ADDRESS][DOMAI…" at bounding box center [245, 67] width 246 height 64
click at [71, 273] on app-date-cell "9:00am-3:00pm (6h) 1/1 [PERSON_NAME] [PERSON_NAME] Kitchen [DATE] pin [PERSON_N…" at bounding box center [57, 277] width 173 height 772
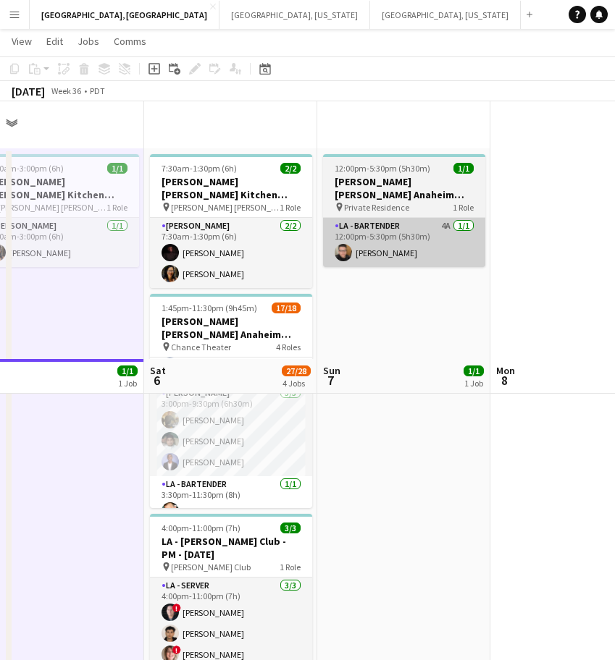
scroll to position [0, 0]
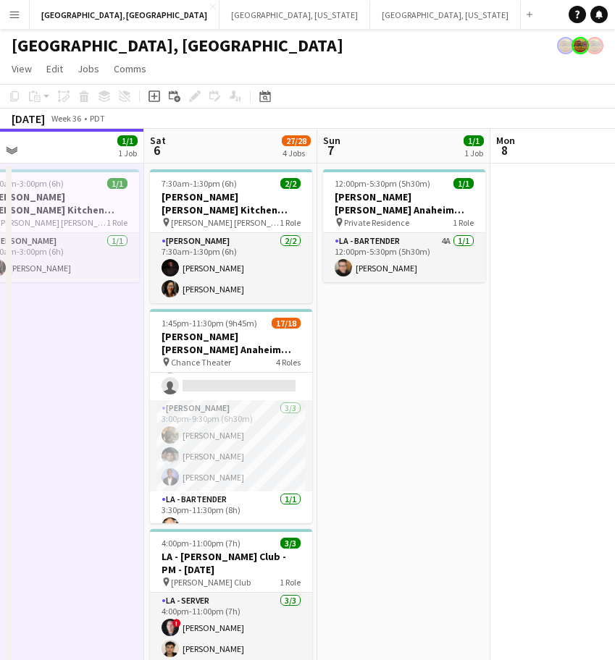
drag, startPoint x: 457, startPoint y: 362, endPoint x: 198, endPoint y: 431, distance: 268.3
click at [16, 405] on app-calendar-viewport "Tue 2 Wed 3 Thu 4 Fri 5 1/1 1 Job Sat 6 27/28 4 Jobs Sun 7 1/1 1 Job Mon 8 Tue …" at bounding box center [307, 532] width 615 height 806
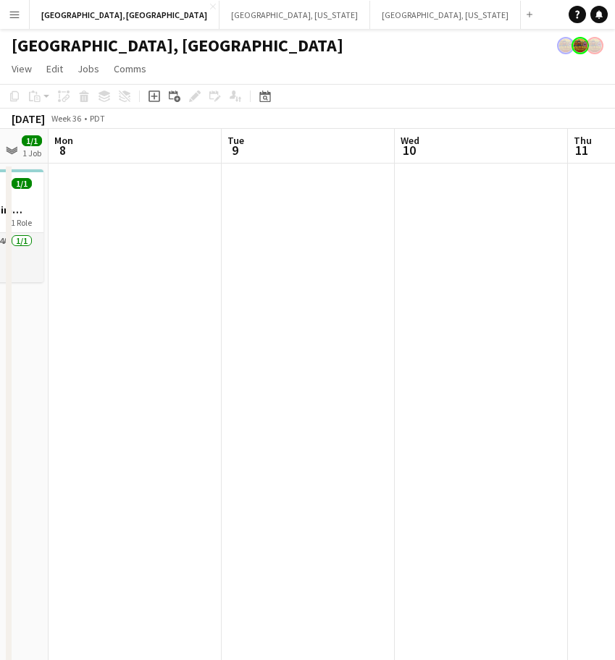
drag, startPoint x: 436, startPoint y: 392, endPoint x: 117, endPoint y: 392, distance: 319.2
click at [139, 384] on app-calendar-viewport "Fri 5 1/1 1 Job Sat 6 27/28 4 Jobs Sun 7 1/1 1 Job Mon 8 Tue 9 Wed 10 Thu 11 Fr…" at bounding box center [307, 532] width 615 height 806
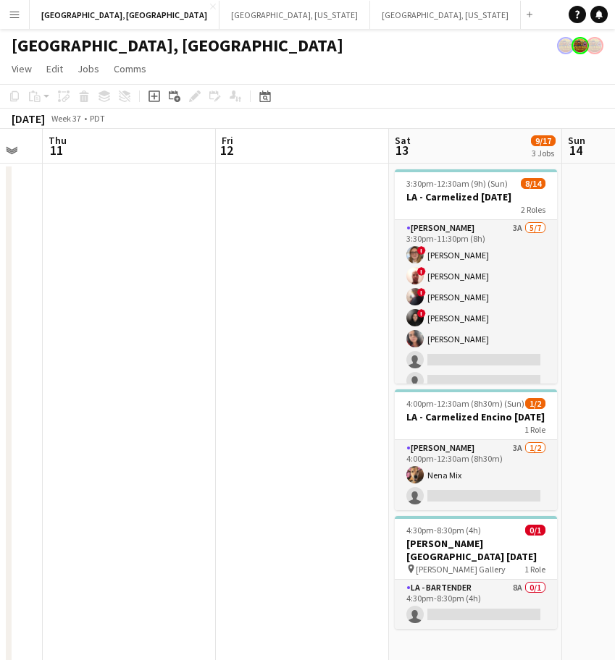
scroll to position [0, 398]
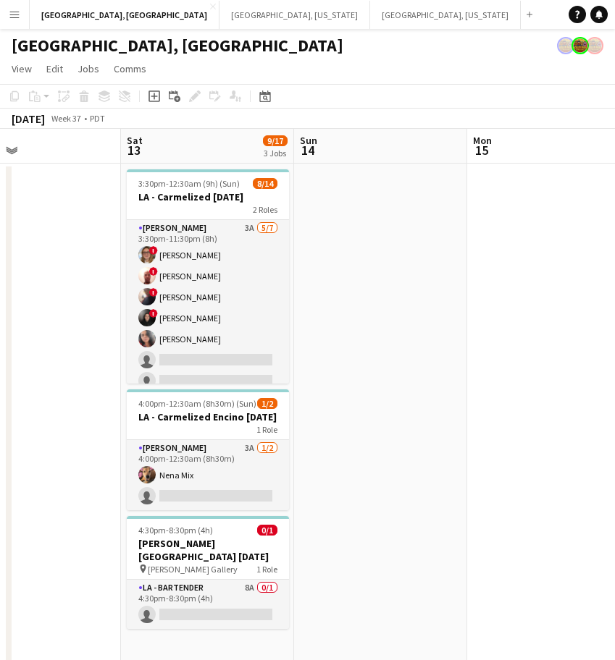
drag, startPoint x: 350, startPoint y: 355, endPoint x: 263, endPoint y: 301, distance: 101.4
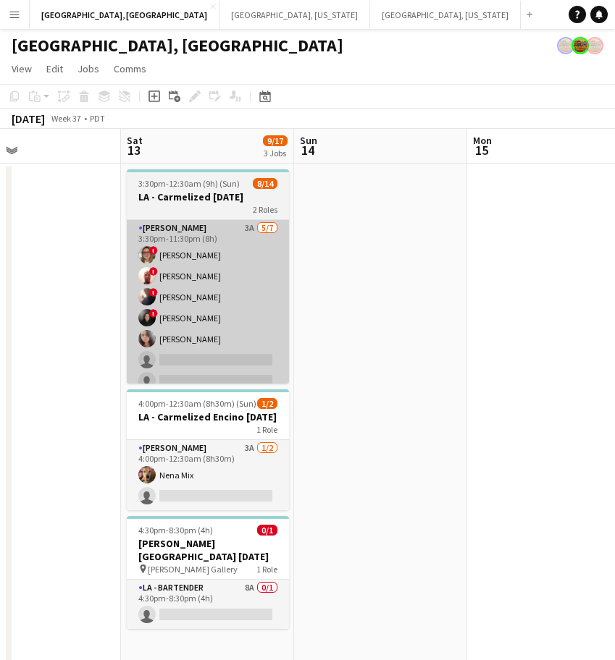
click at [0, 397] on html "Menu Boards Boards Boards All jobs Status Workforce Workforce My Workforce Recr…" at bounding box center [307, 467] width 615 height 935
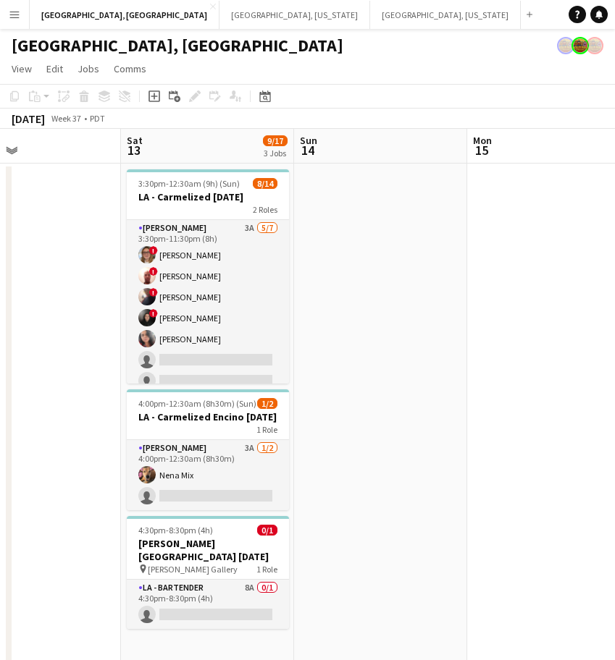
click at [271, 285] on app-card-role "[PERSON_NAME] 3A [DATE] 3:30pm-11:30pm (8h) ! [PERSON_NAME] ! [PERSON_NAME] III…" at bounding box center [208, 307] width 162 height 175
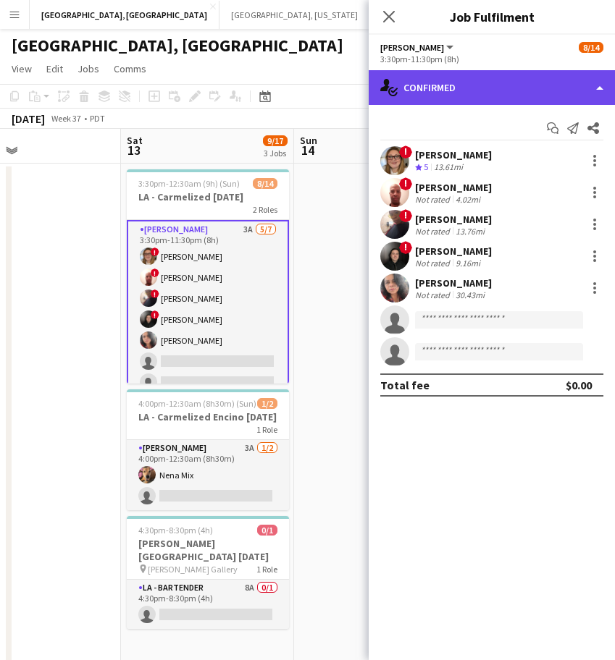
click at [457, 96] on div "single-neutral-actions-check-2 Confirmed" at bounding box center [491, 87] width 246 height 35
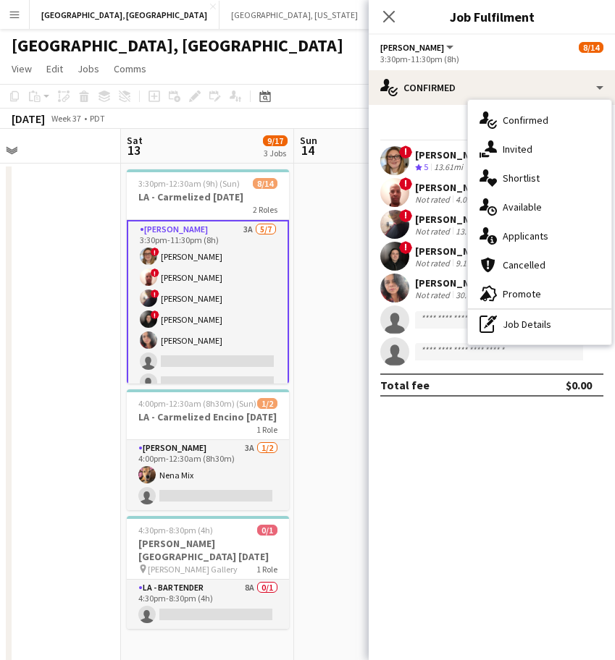
click at [529, 226] on div "single-neutral-actions-information Applicants" at bounding box center [539, 236] width 143 height 29
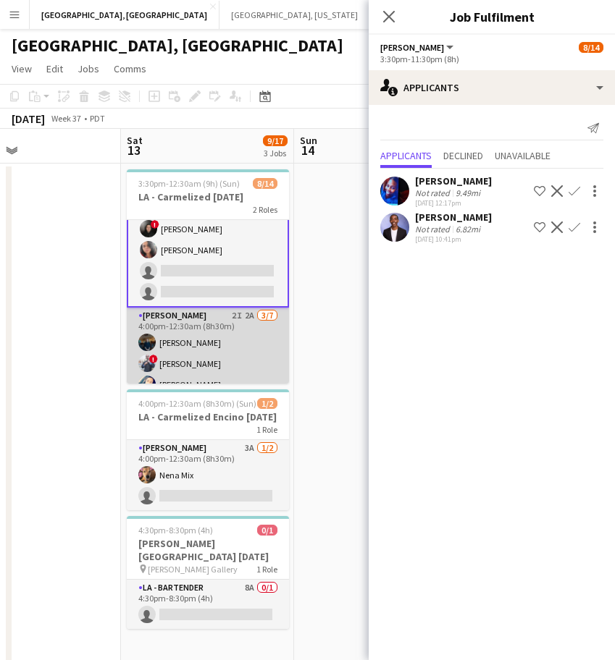
click at [198, 356] on app-card-role "[PERSON_NAME] 2I 2A [DATE] 4:00pm-12:30am (8h30m) [PERSON_NAME] ! [PERSON_NAME]…" at bounding box center [208, 395] width 162 height 175
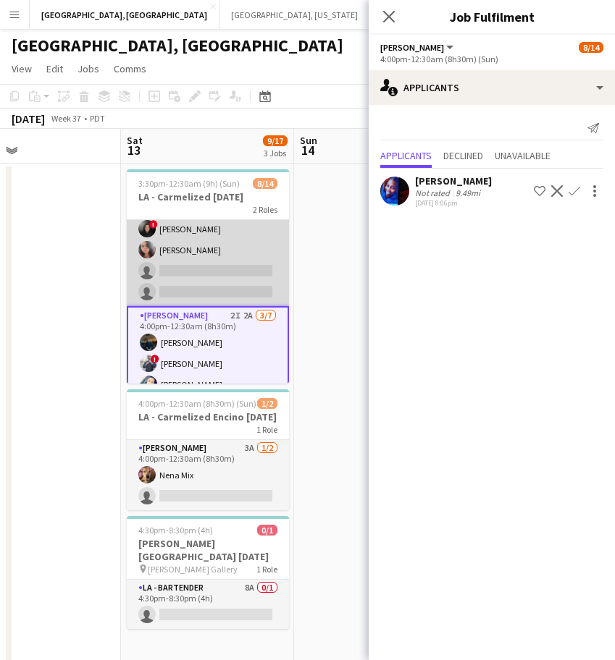
click at [206, 251] on app-card-role "[PERSON_NAME] 3A [DATE] 3:30pm-11:30pm (8h) ! [PERSON_NAME] ! [PERSON_NAME] III…" at bounding box center [208, 218] width 162 height 175
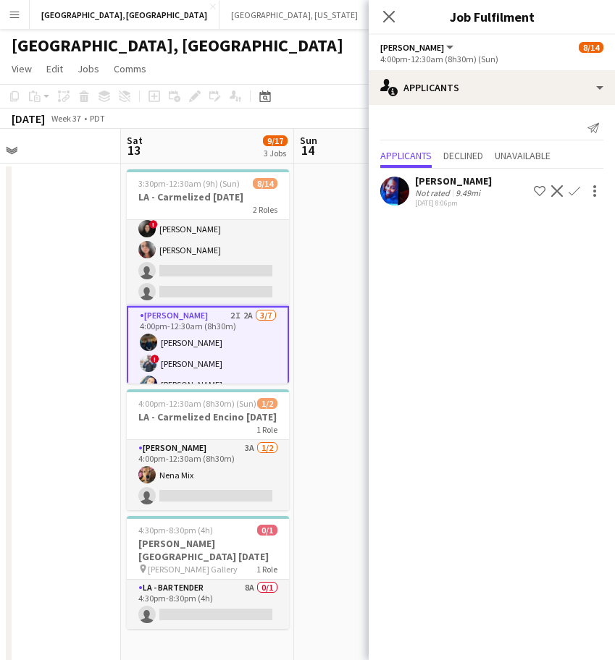
scroll to position [90, 0]
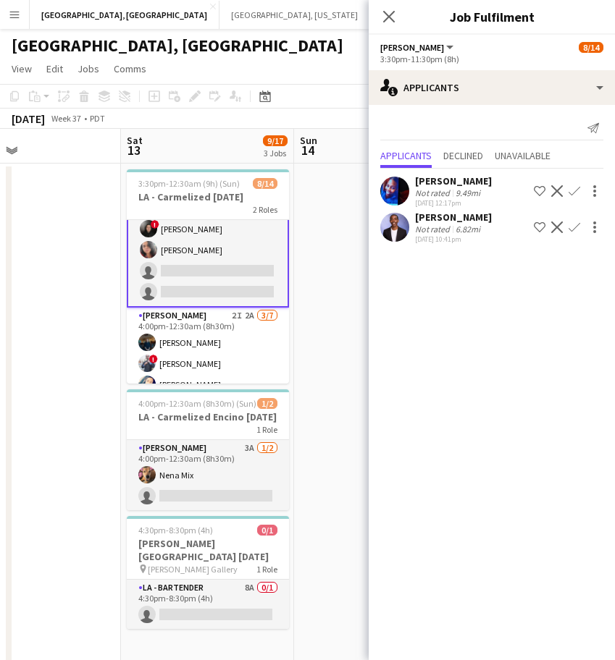
click at [574, 224] on app-icon "Confirm" at bounding box center [574, 228] width 12 height 12
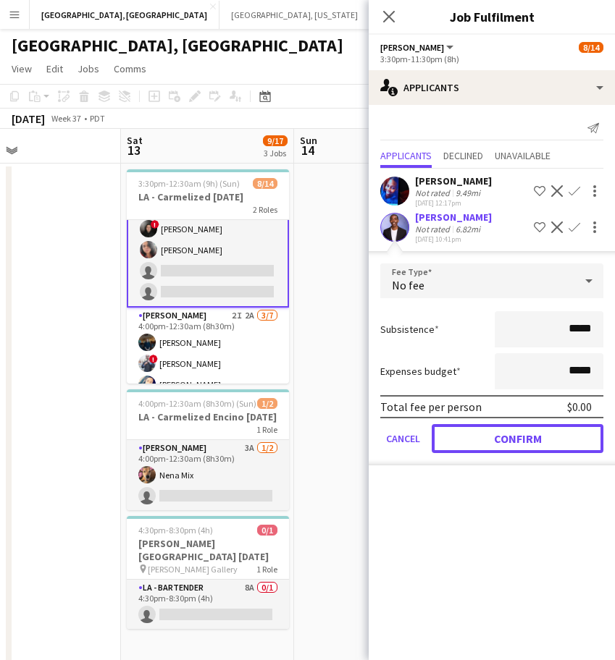
click at [537, 434] on button "Confirm" at bounding box center [517, 438] width 172 height 29
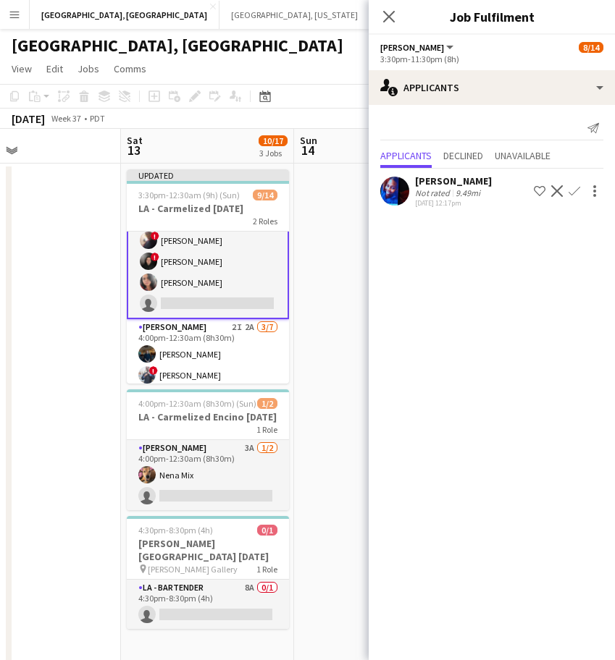
click at [290, 56] on app-page-menu "View Day view expanded Day view collapsed Month view Date picker Jump to [DATE]…" at bounding box center [307, 70] width 615 height 28
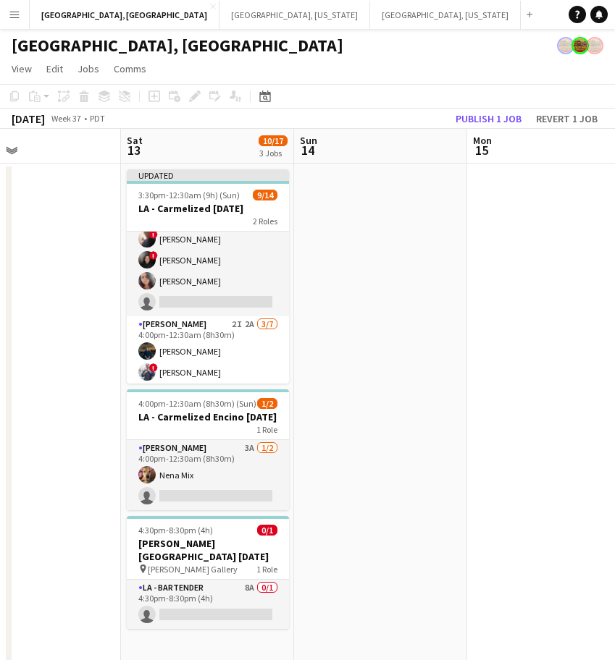
scroll to position [89, 0]
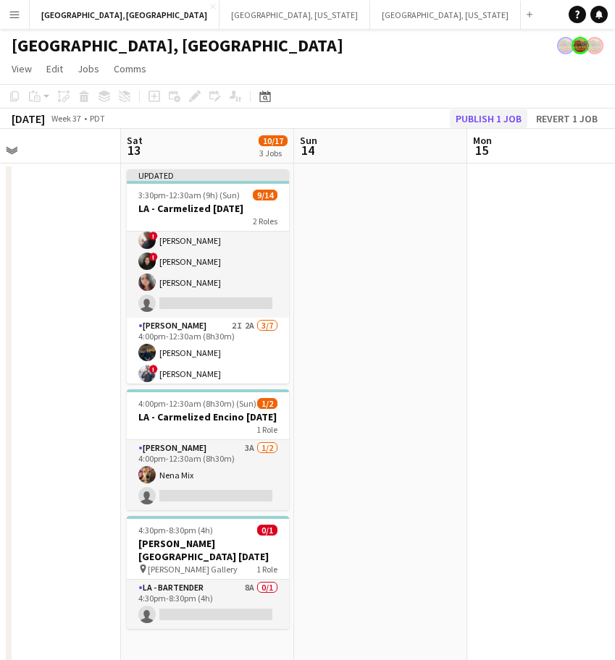
click at [482, 129] on app-board-header-date "Mon 15" at bounding box center [553, 146] width 173 height 35
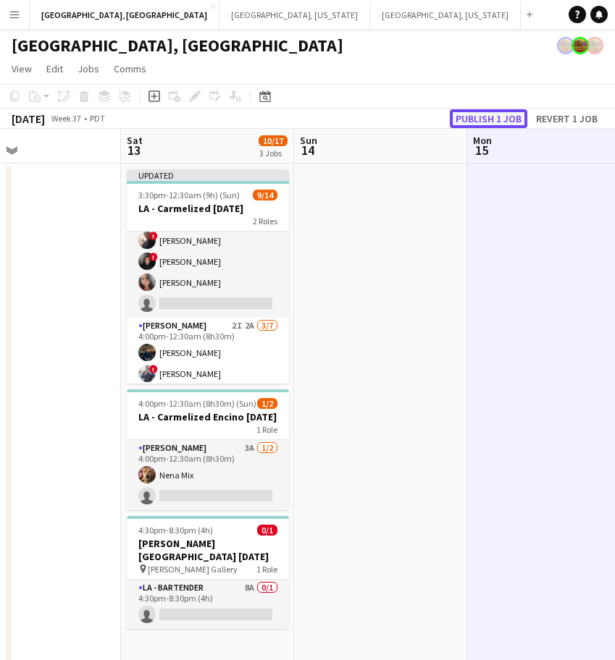
click at [481, 114] on button "Publish 1 job" at bounding box center [488, 118] width 77 height 19
